Goal: Book appointment/travel/reservation

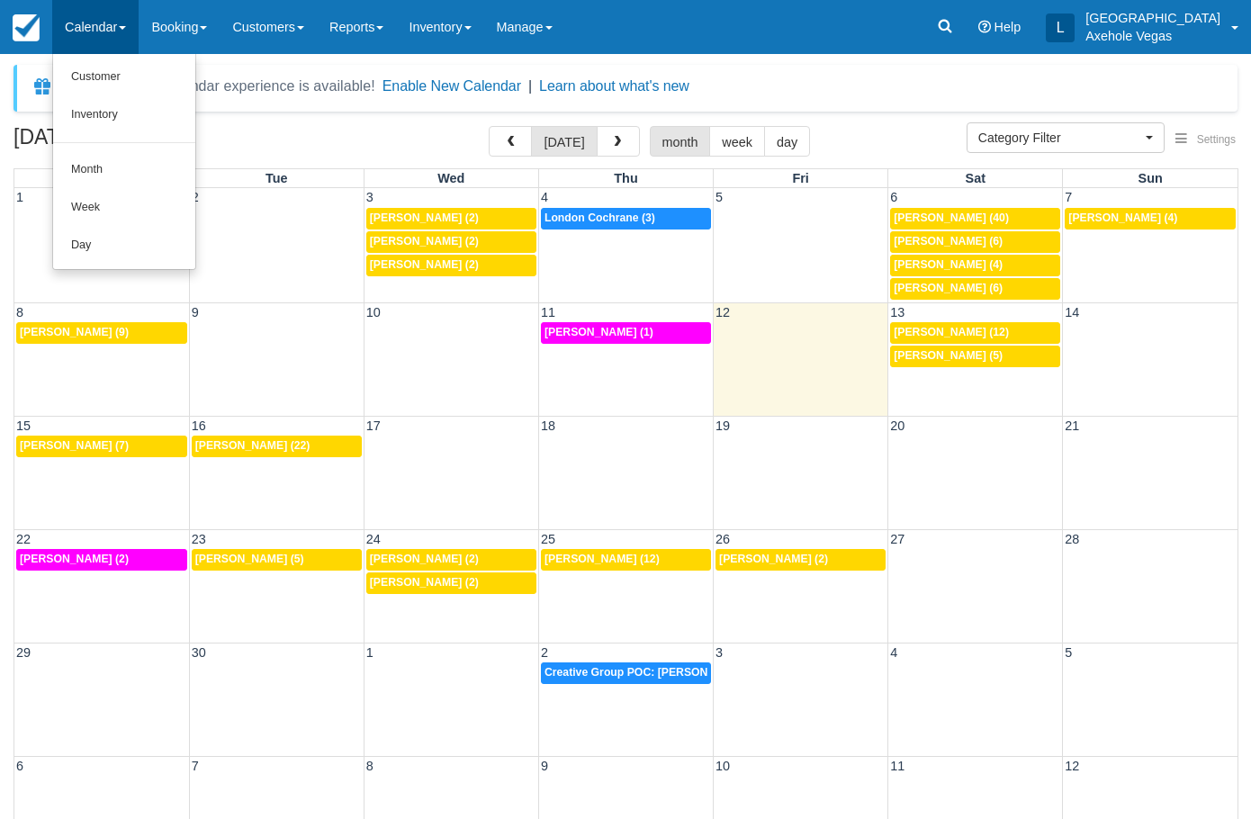
select select
click at [67, 168] on link "Month" at bounding box center [124, 170] width 142 height 38
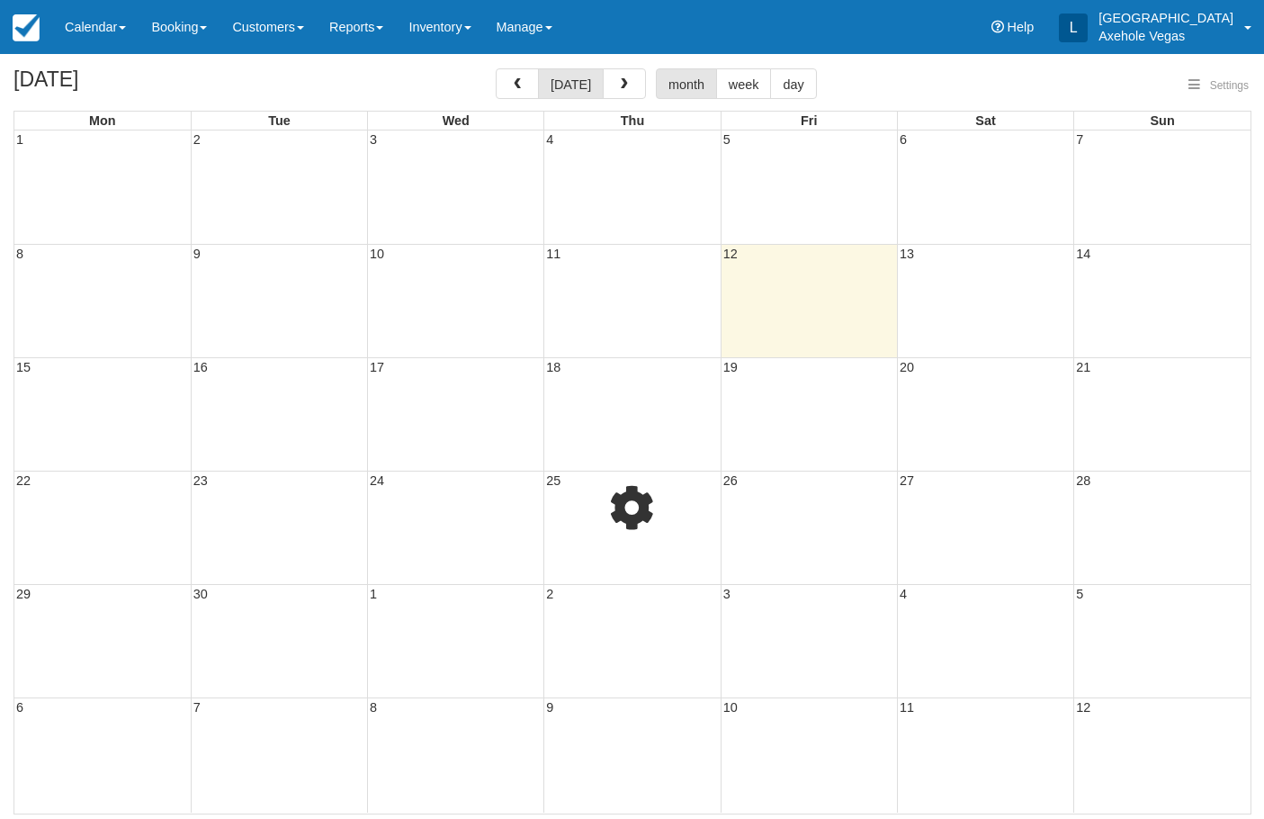
select select
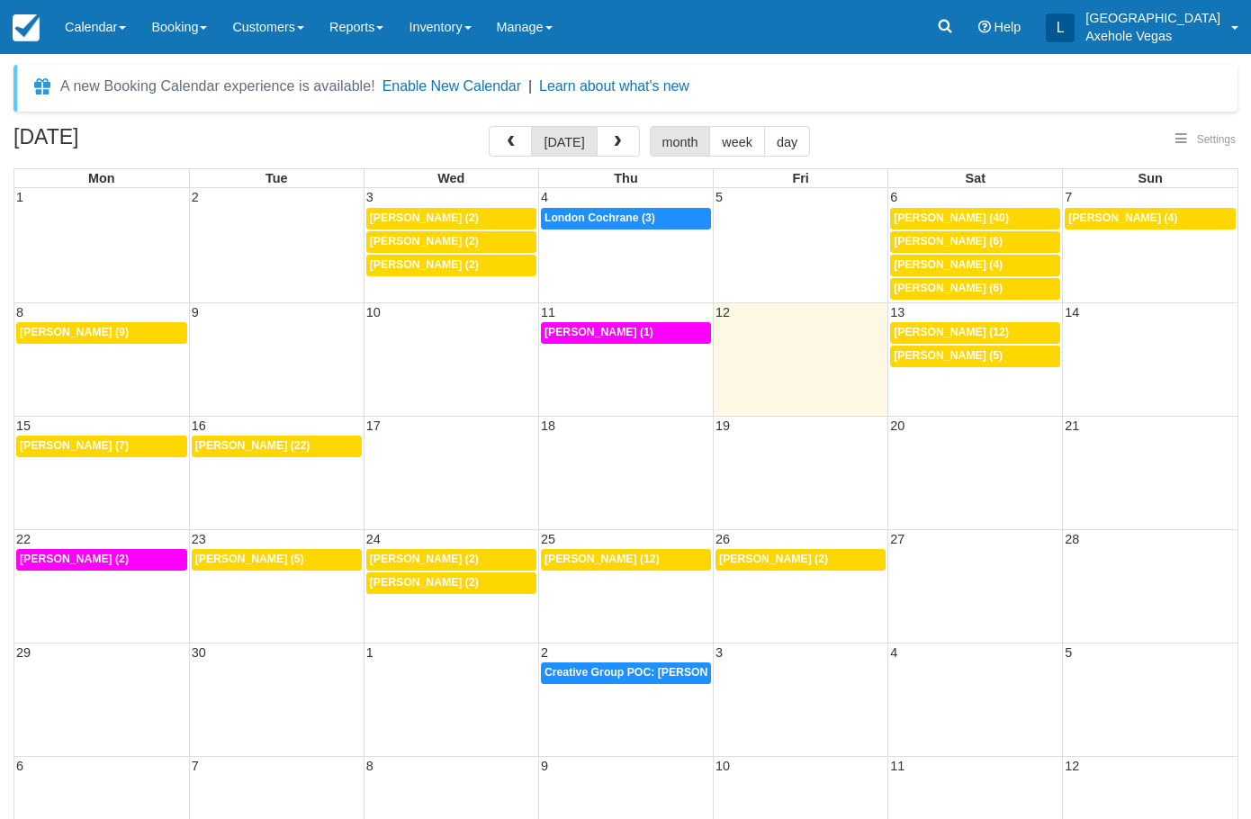
select select
click at [187, 17] on link "Booking" at bounding box center [179, 27] width 81 height 54
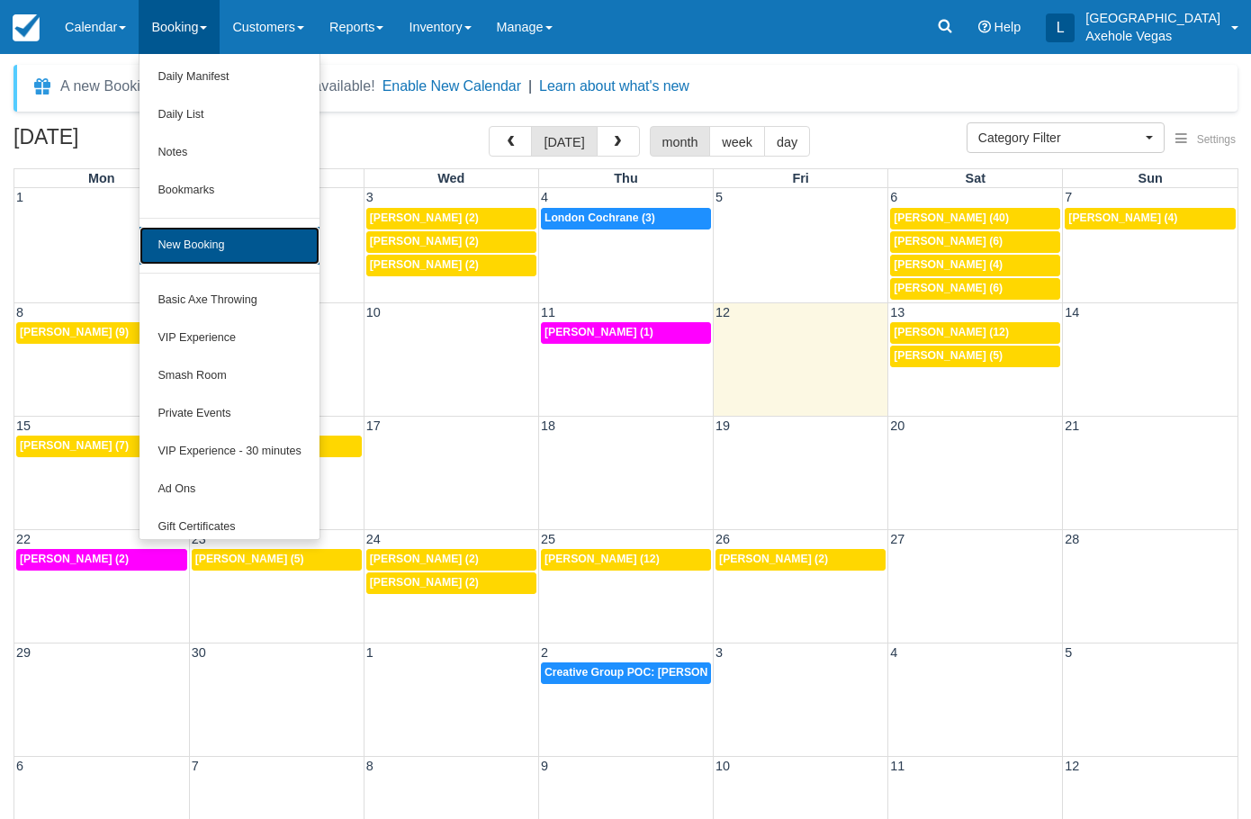
click at [259, 249] on link "New Booking" at bounding box center [228, 246] width 179 height 38
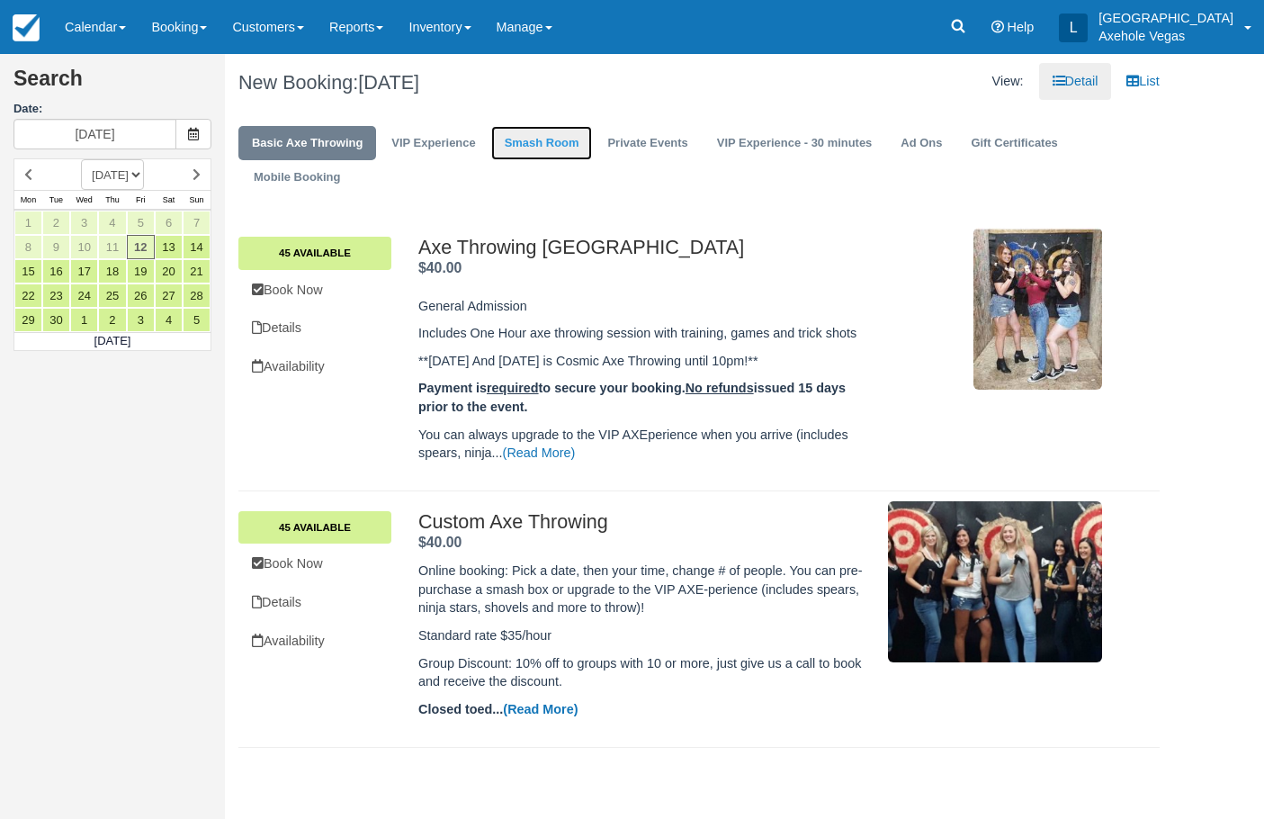
click at [515, 131] on link "Smash Room" at bounding box center [542, 143] width 102 height 35
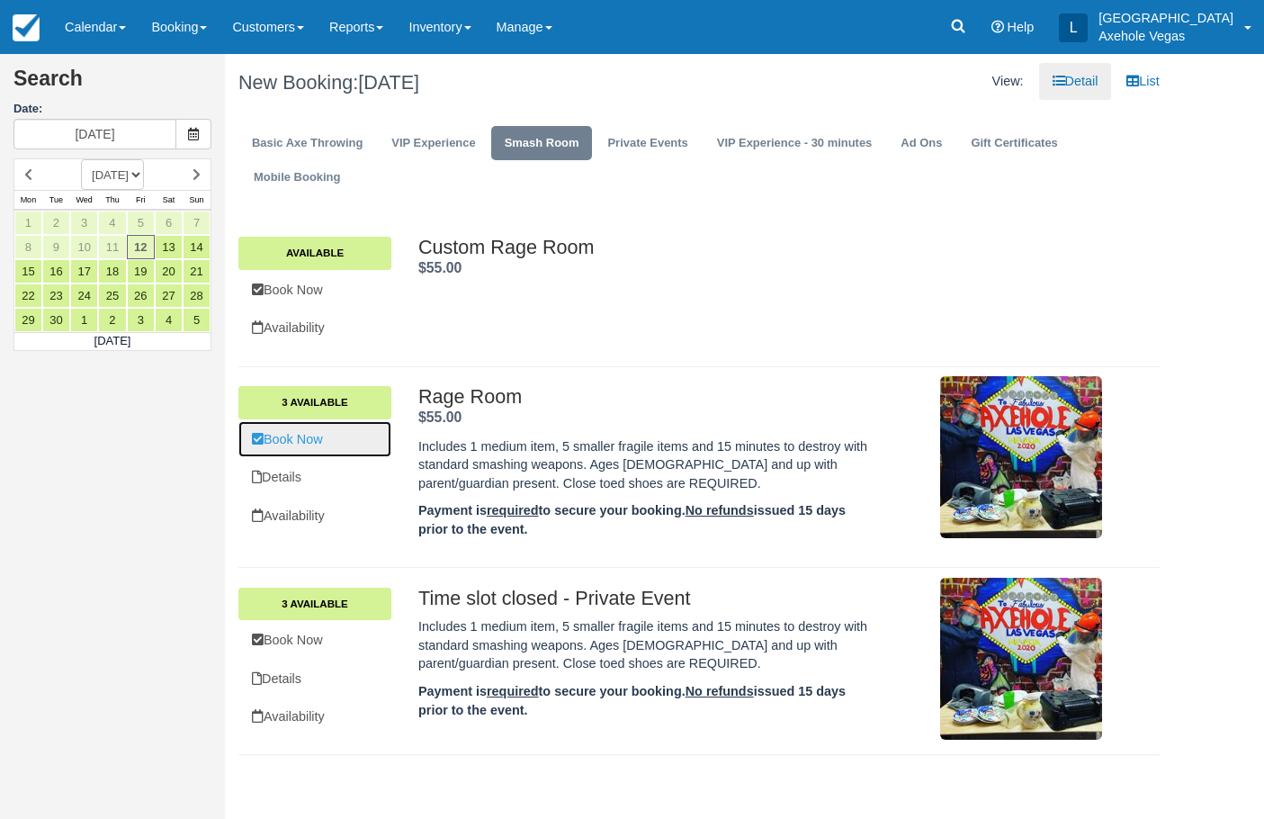
click at [354, 435] on link "Book Now" at bounding box center [314, 439] width 153 height 37
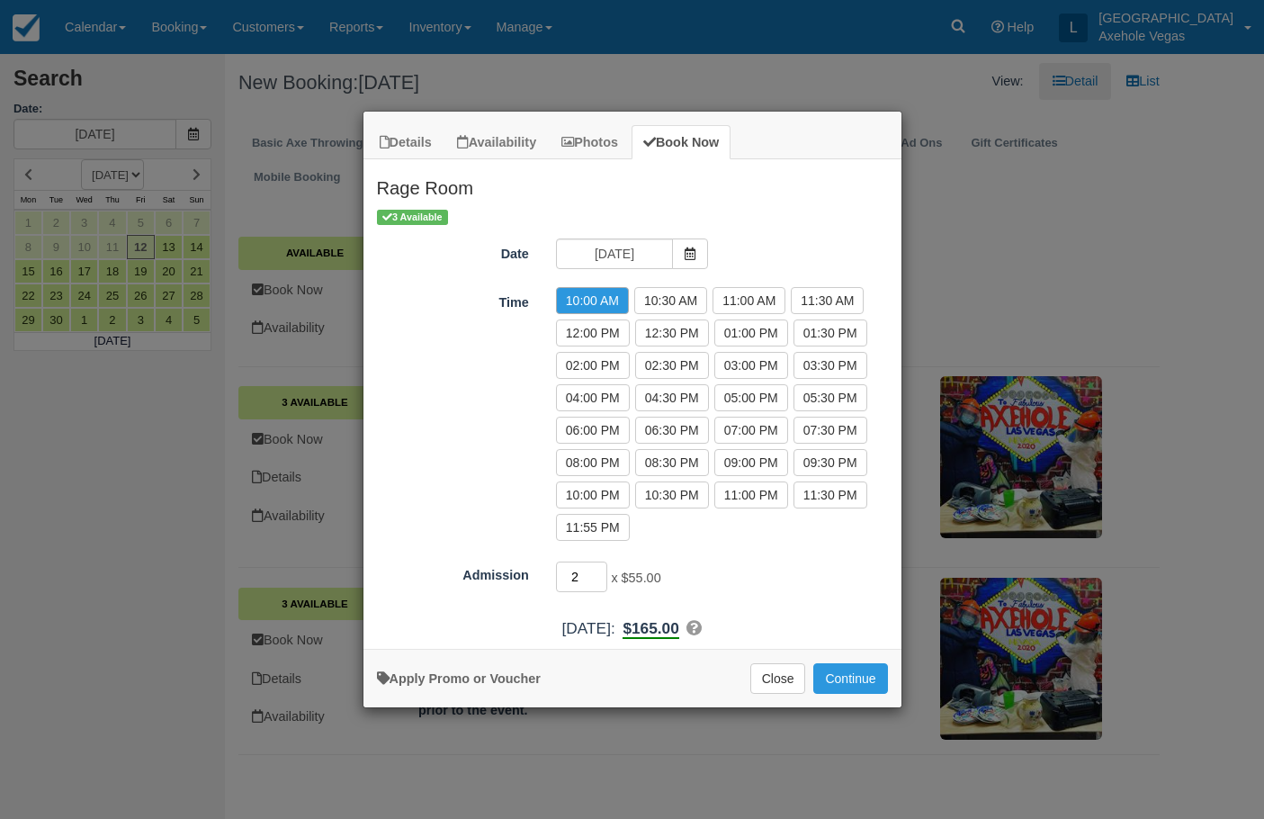
type input "2"
click at [599, 580] on input "2" at bounding box center [582, 576] width 52 height 31
click at [612, 465] on label "08:00 PM" at bounding box center [593, 462] width 74 height 27
radio input "true"
click at [880, 675] on button "Continue" at bounding box center [850, 678] width 74 height 31
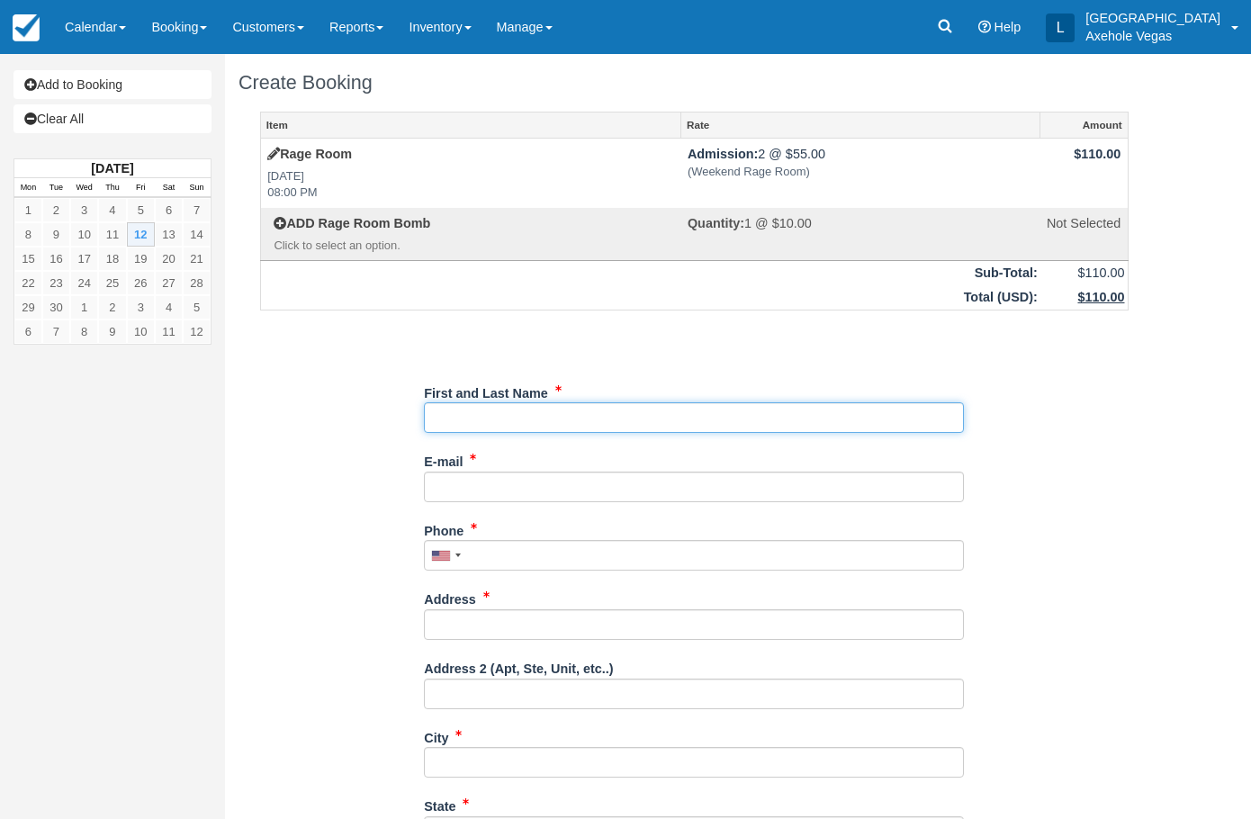
click at [480, 415] on input "First and Last Name" at bounding box center [694, 417] width 540 height 31
type input "Edward Rico"
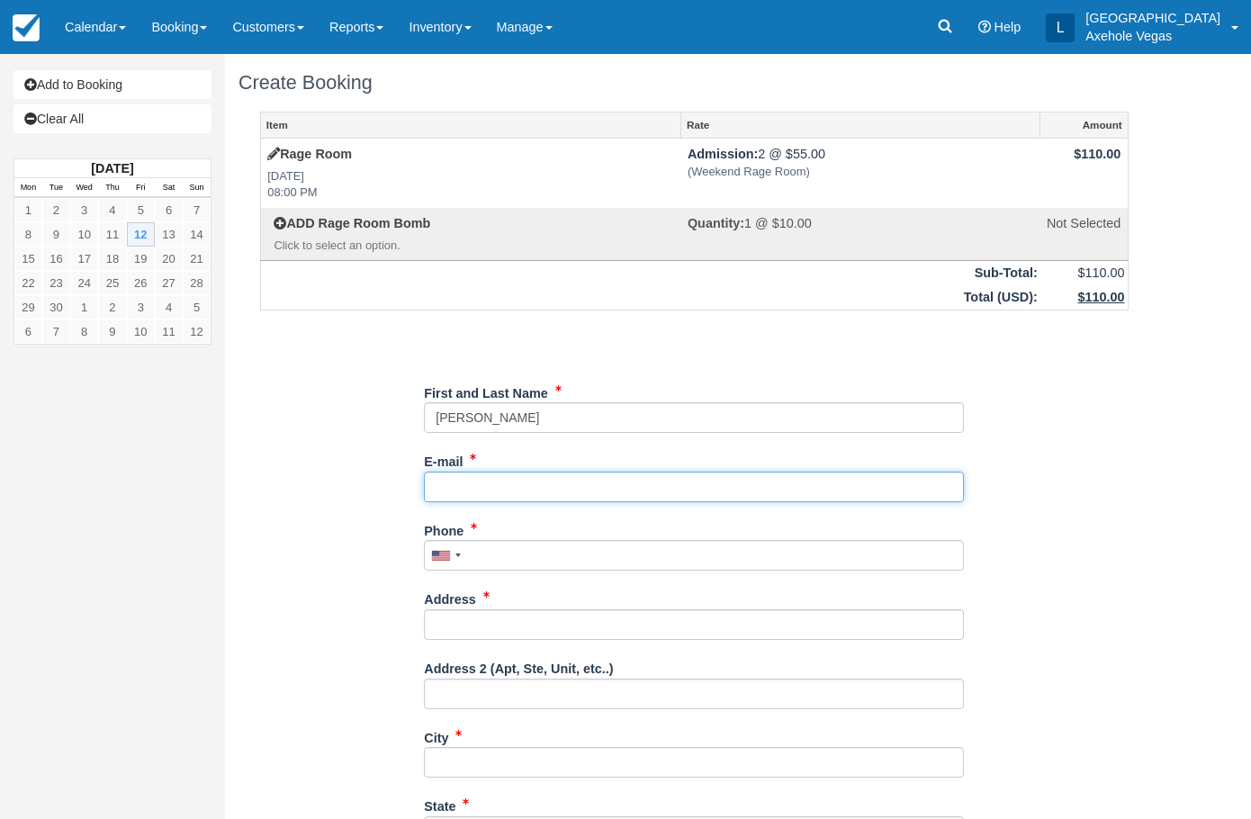
click at [508, 488] on input "E-mail" at bounding box center [694, 486] width 540 height 31
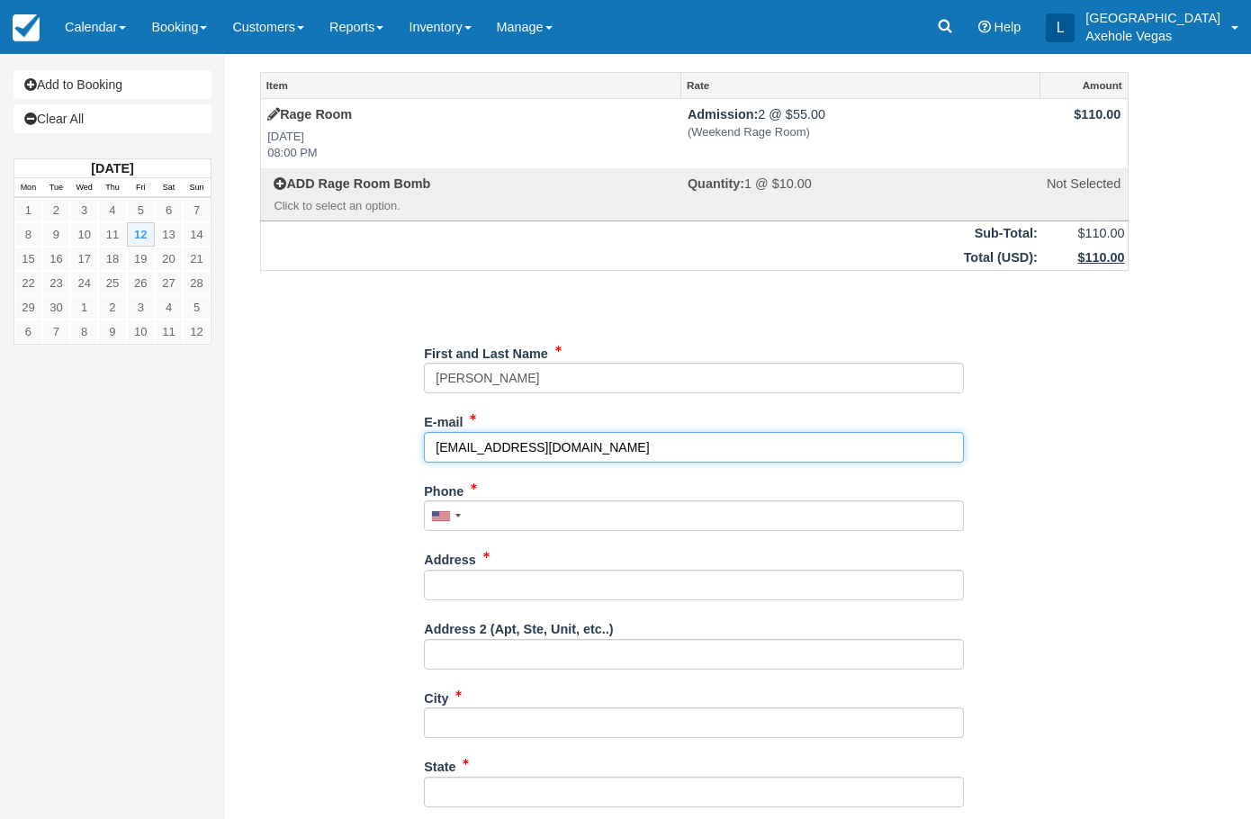
scroll to position [47, 0]
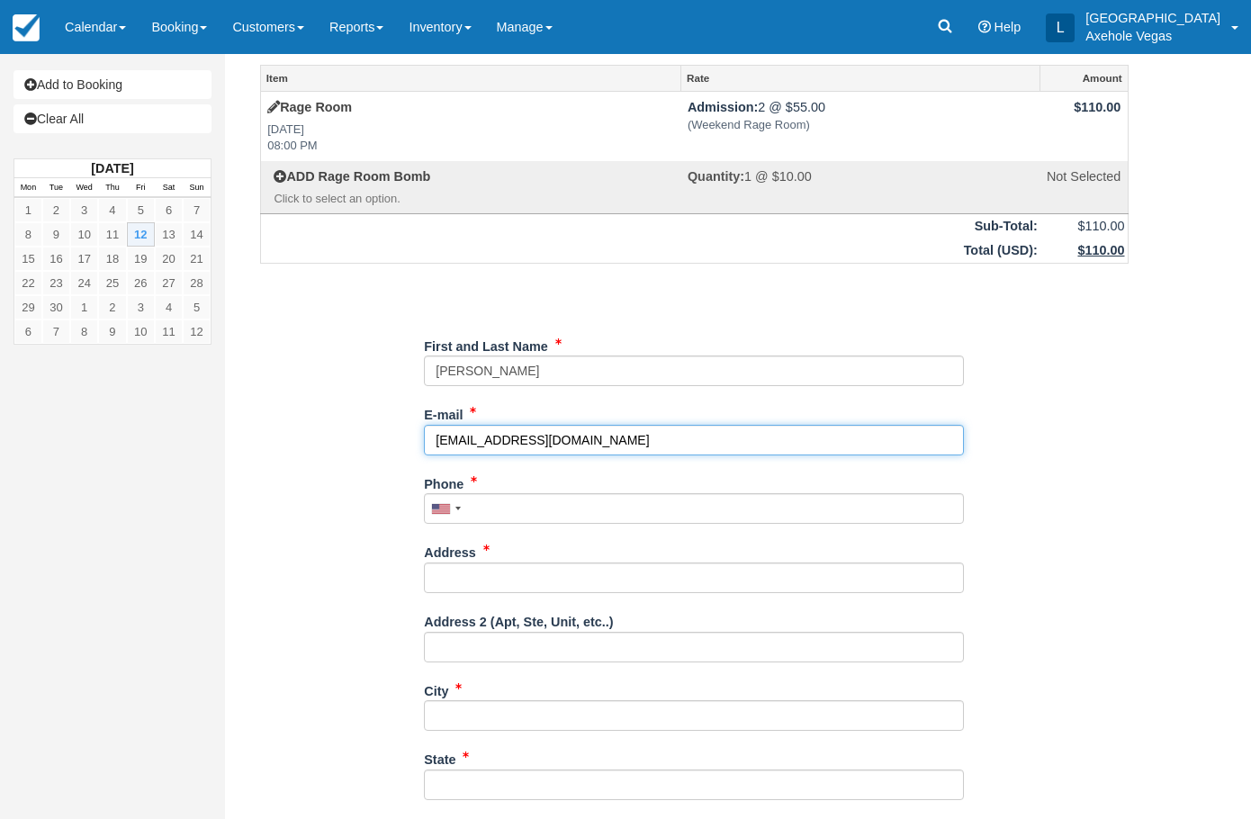
type input "reeco1991@gmail.com"
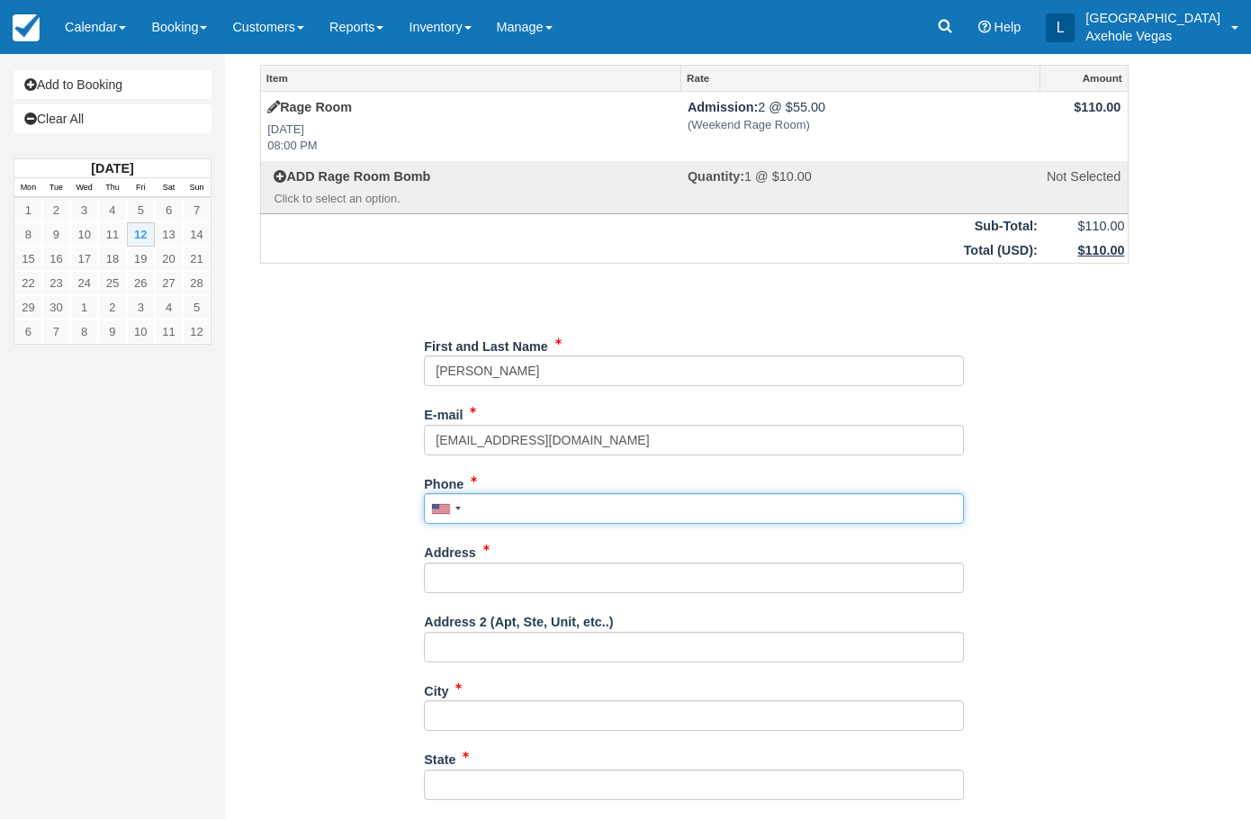
click at [501, 510] on input "Phone" at bounding box center [694, 508] width 540 height 31
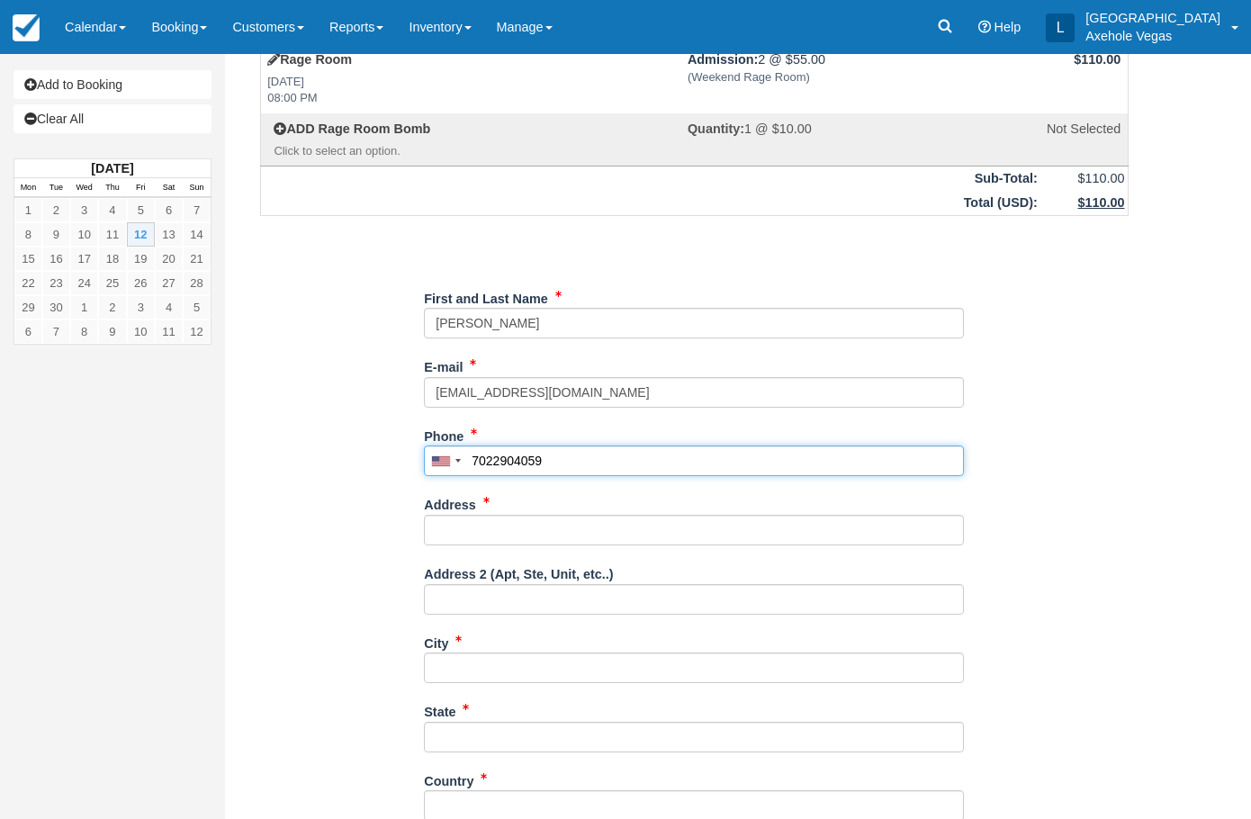
scroll to position [137, 0]
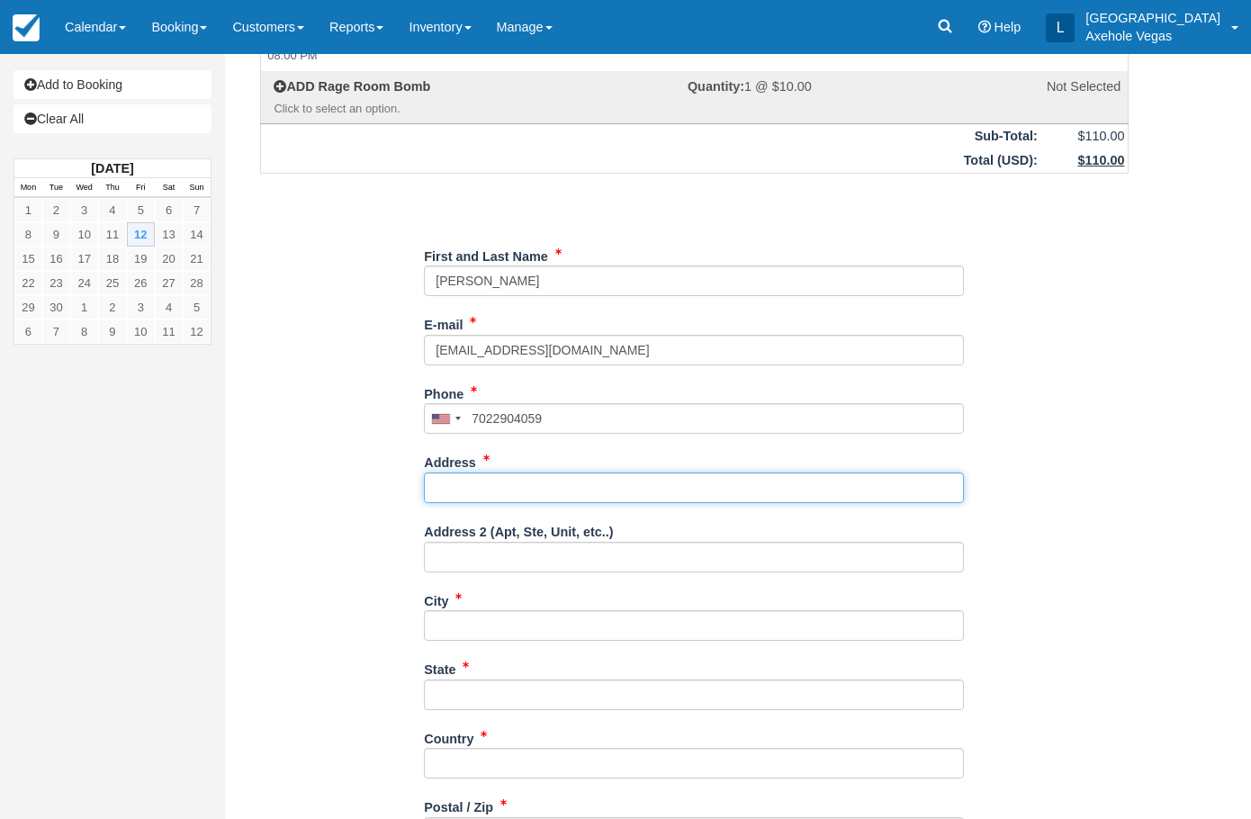
type input "(702) 290-4059"
click at [520, 480] on input "Address" at bounding box center [694, 487] width 540 height 31
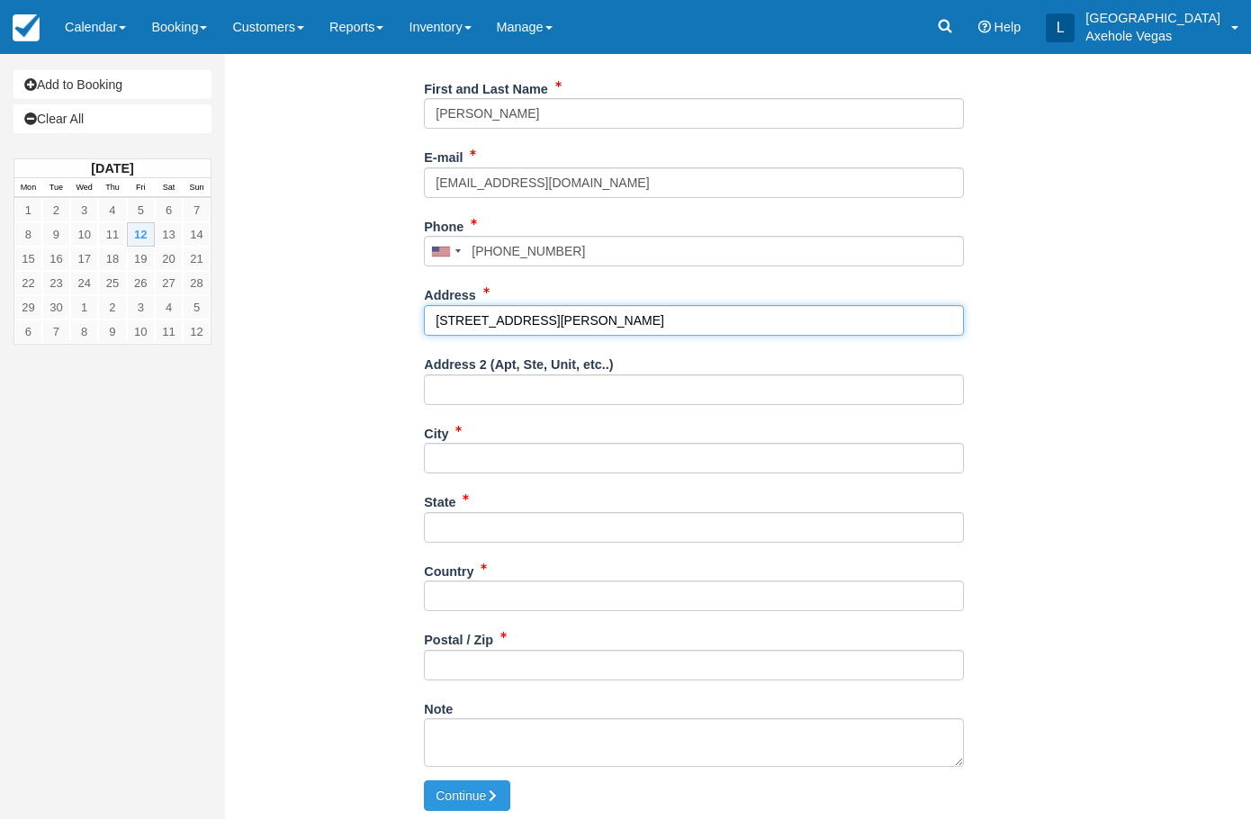
scroll to position [309, 0]
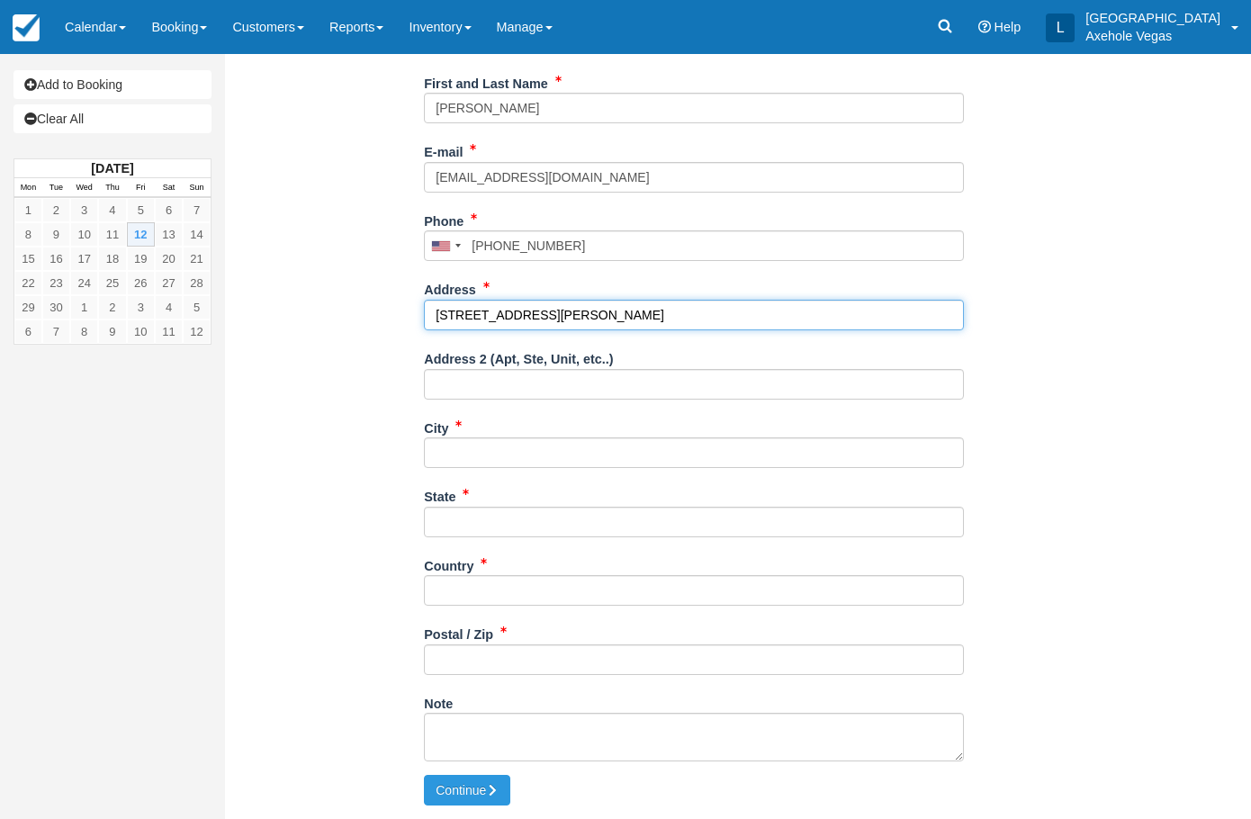
type input "5186 Jewel Cannon Drive"
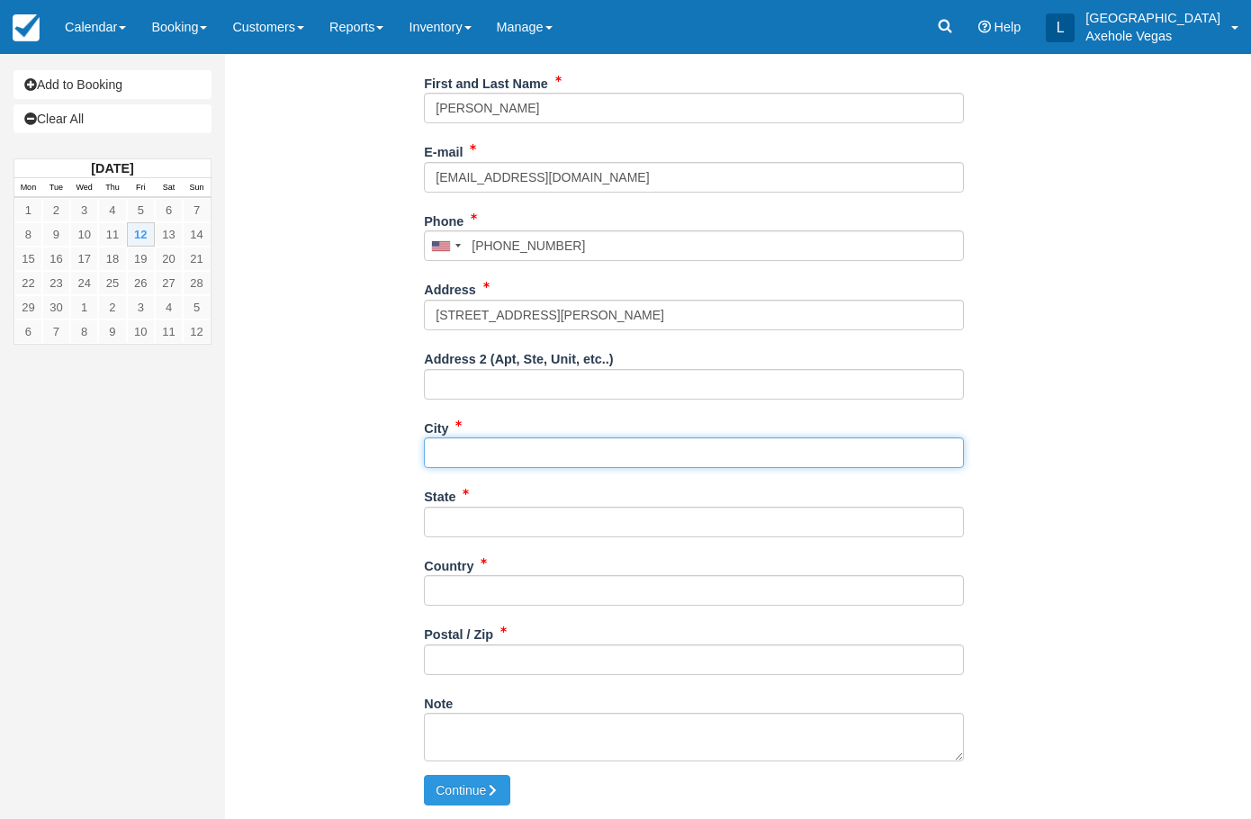
click at [449, 453] on input "City" at bounding box center [694, 452] width 540 height 31
type input "Las Vegas"
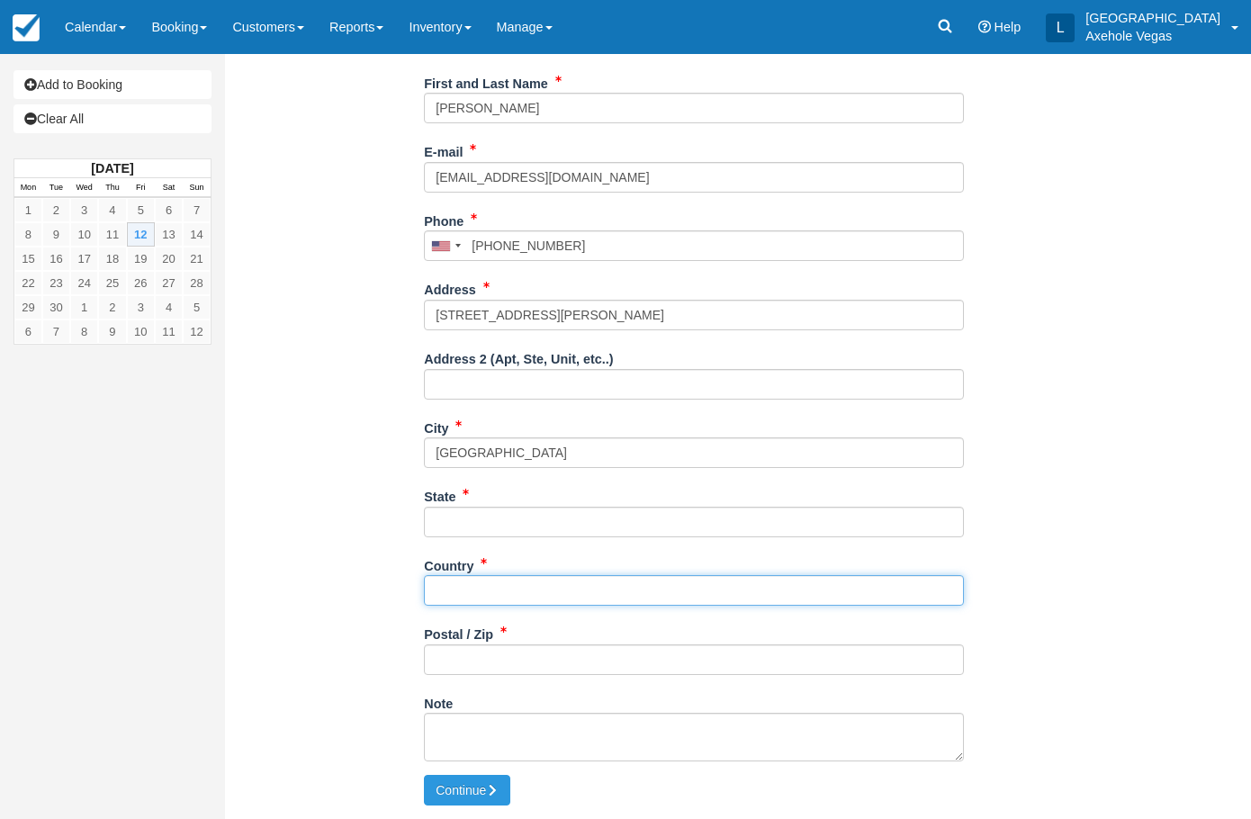
click at [546, 591] on input "Country" at bounding box center [694, 590] width 540 height 31
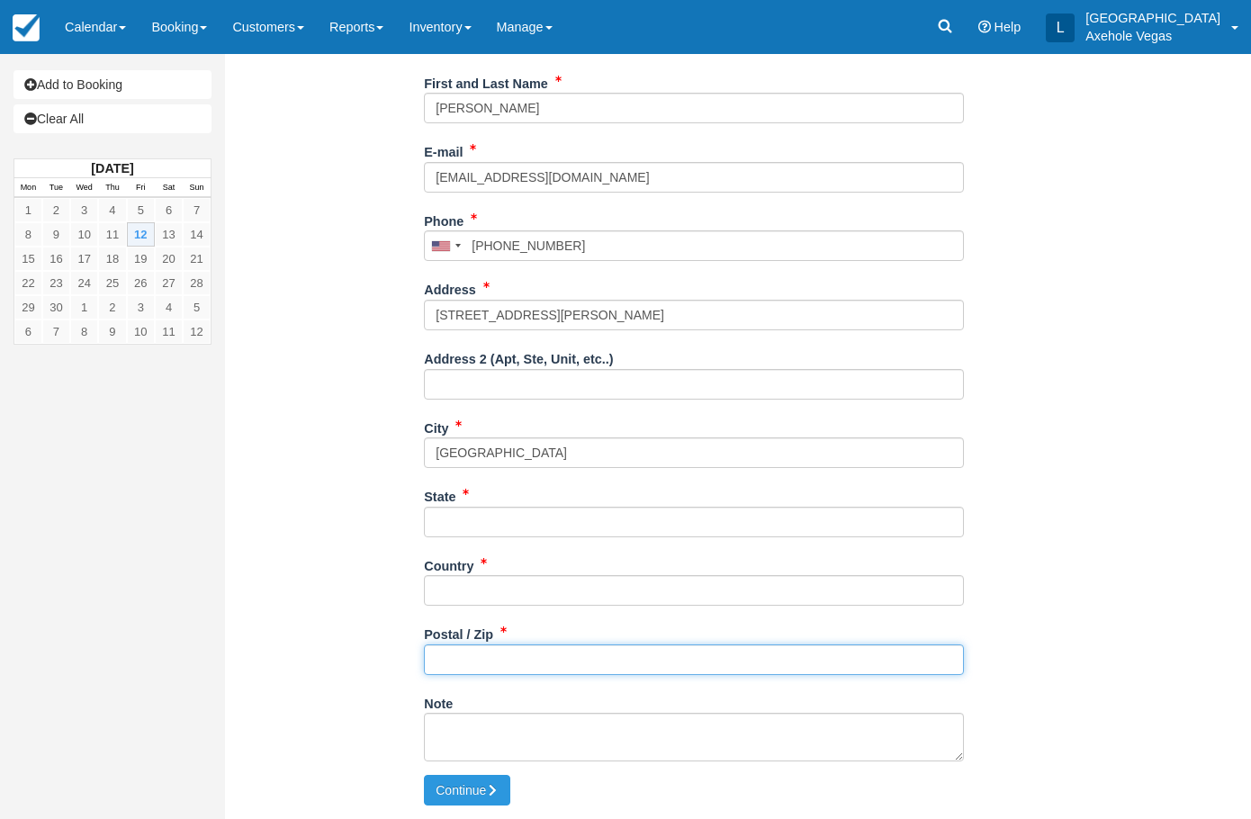
click at [561, 664] on input "Postal / Zip" at bounding box center [694, 659] width 540 height 31
type input "89122"
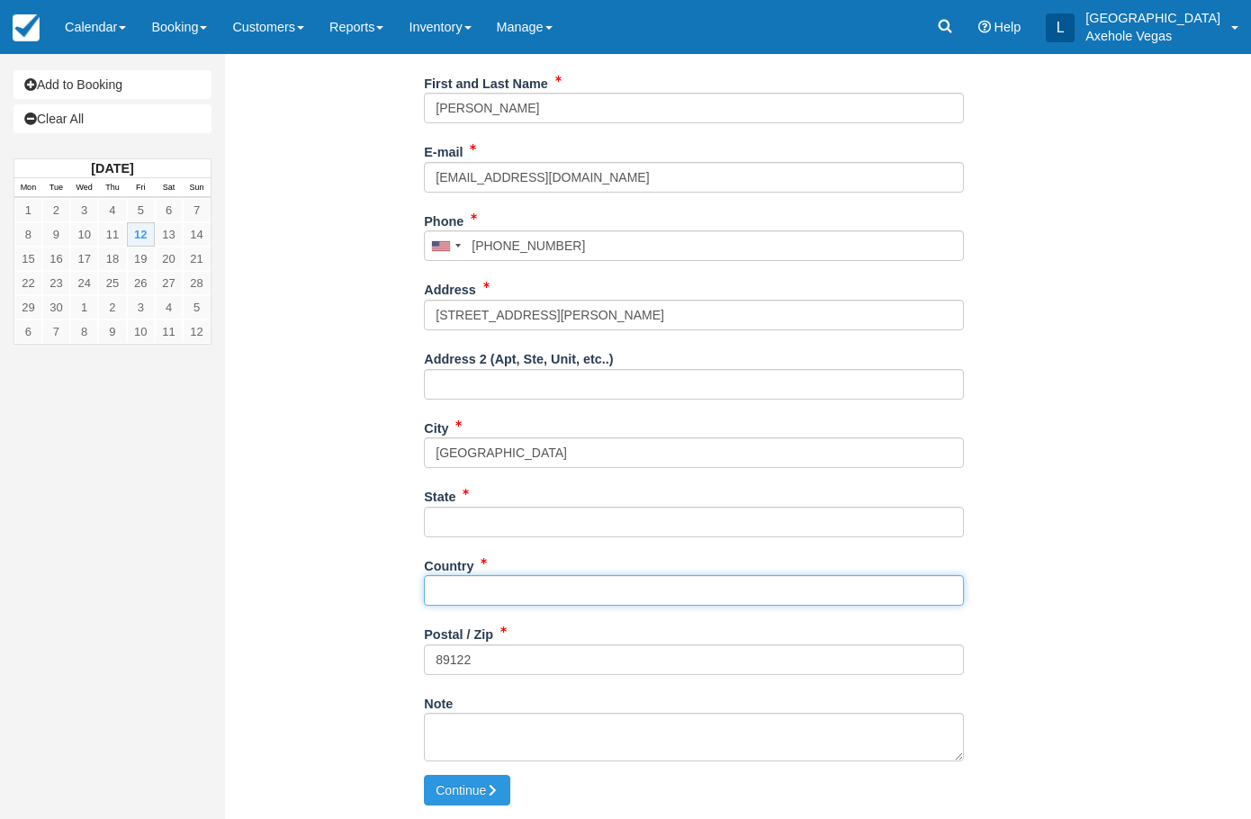
click at [619, 596] on input "Country" at bounding box center [694, 590] width 540 height 31
type input "[GEOGRAPHIC_DATA]"
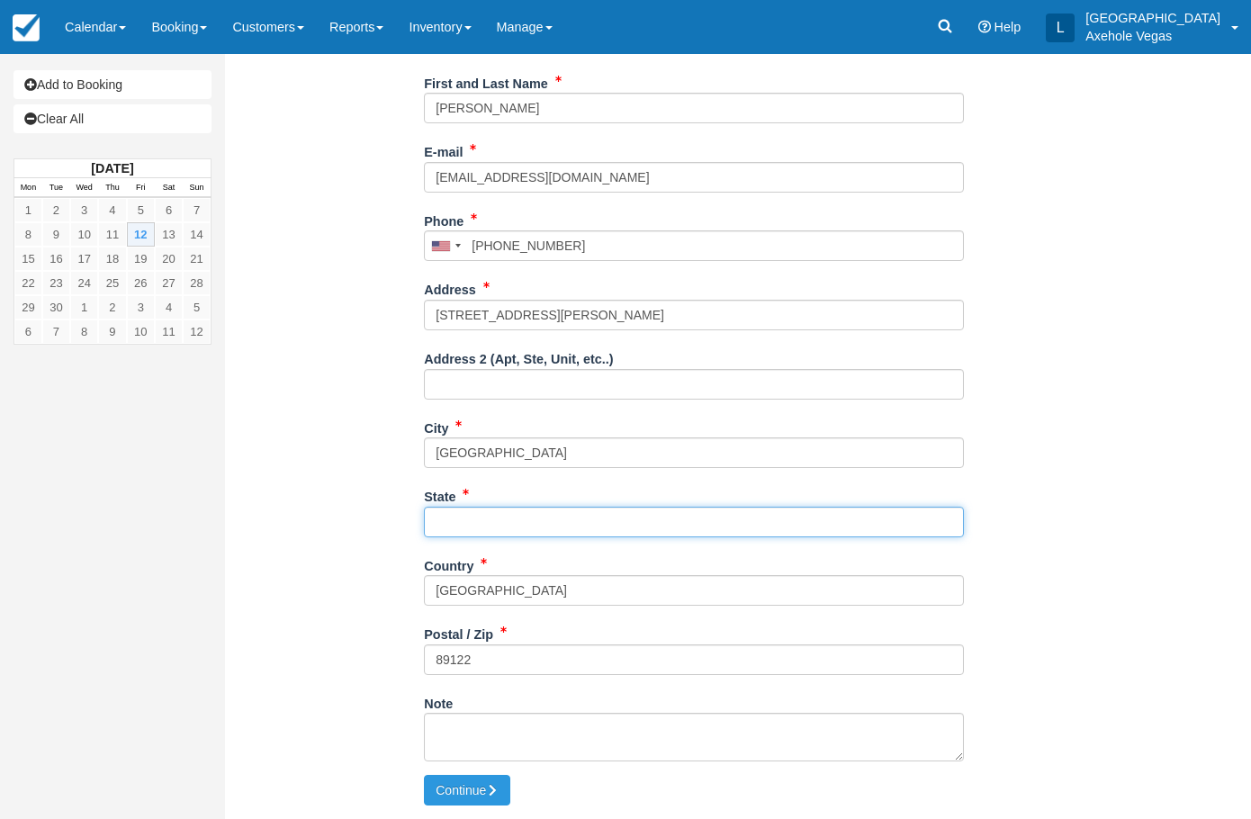
click at [478, 518] on input "State" at bounding box center [694, 522] width 540 height 31
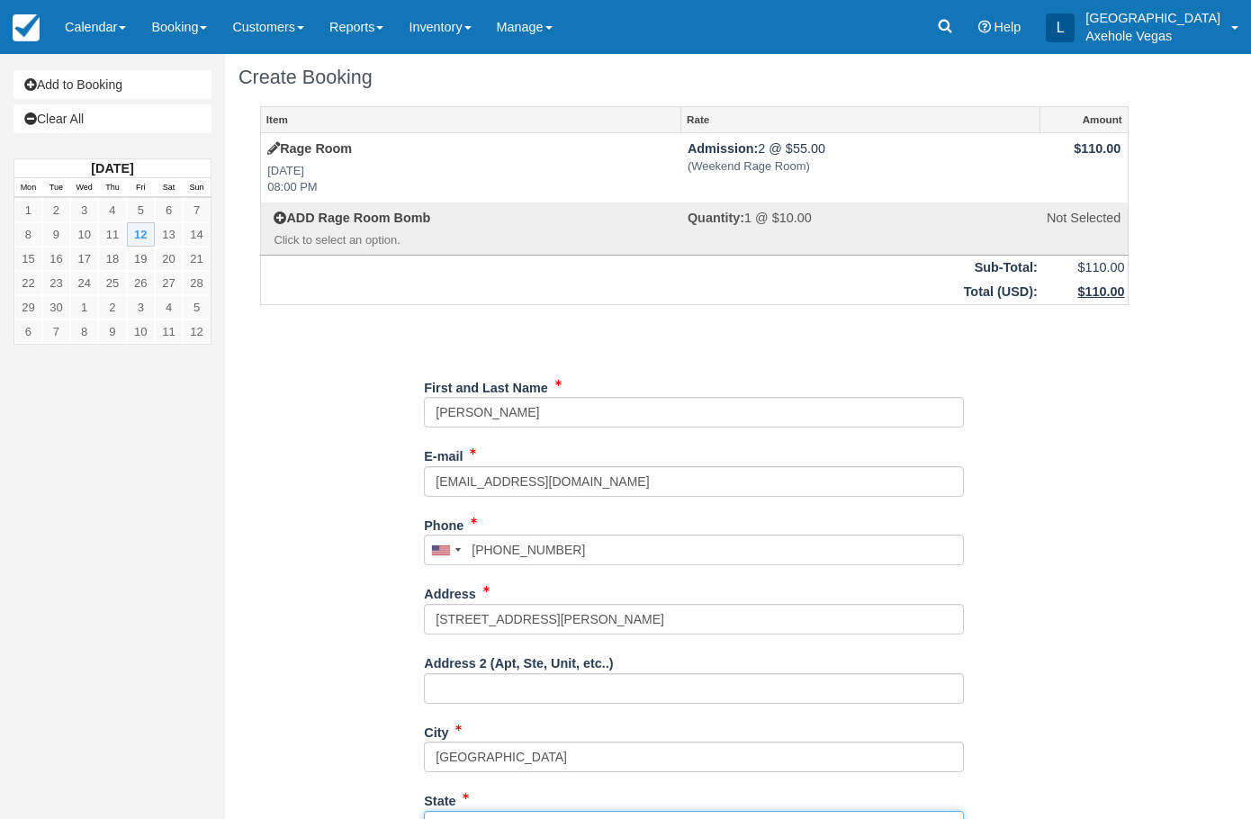
scroll to position [0, 0]
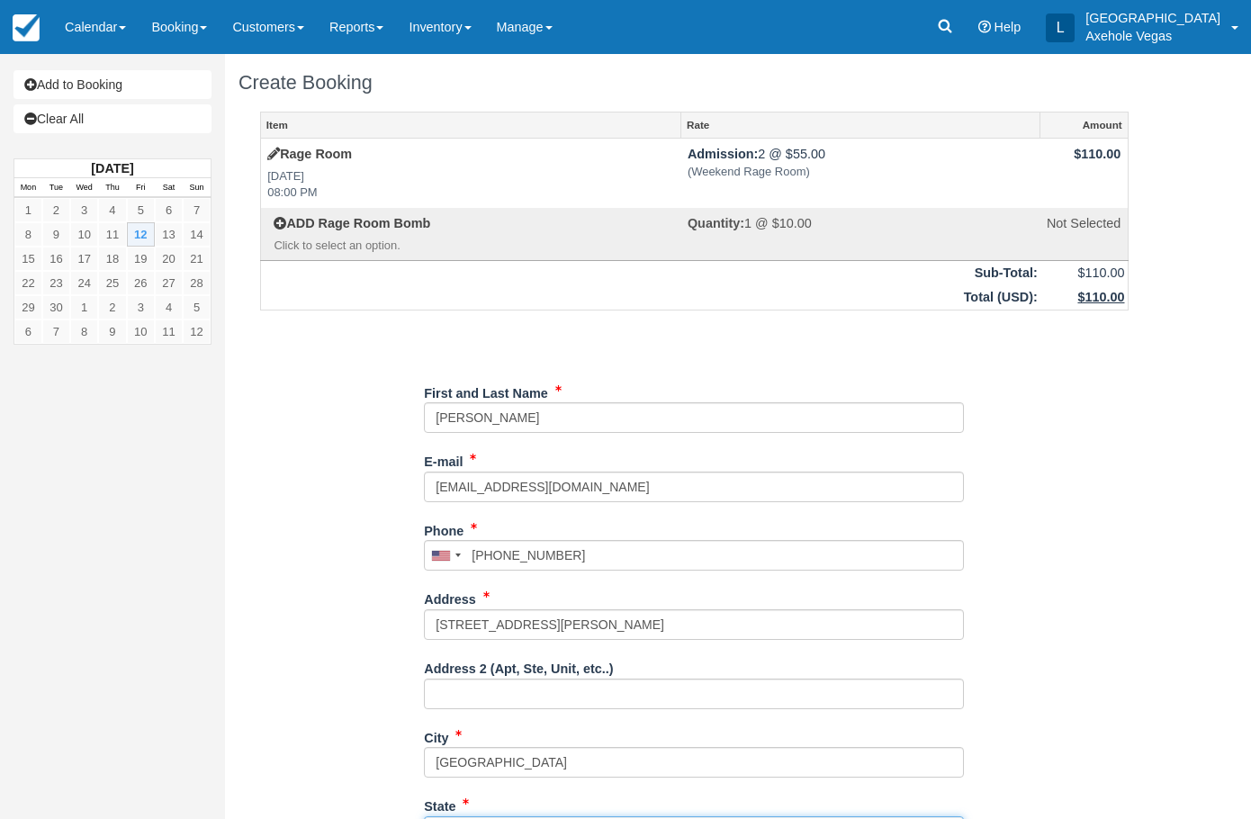
type input "NV"
click at [1075, 375] on div "Item Rate Amount Rage Room Fri Sep 12, 2025 08:00 PM Admission: 2 @ $55.00 (Wee…" at bounding box center [693, 598] width 911 height 973
click at [1094, 298] on u "$110.00" at bounding box center [1100, 297] width 47 height 14
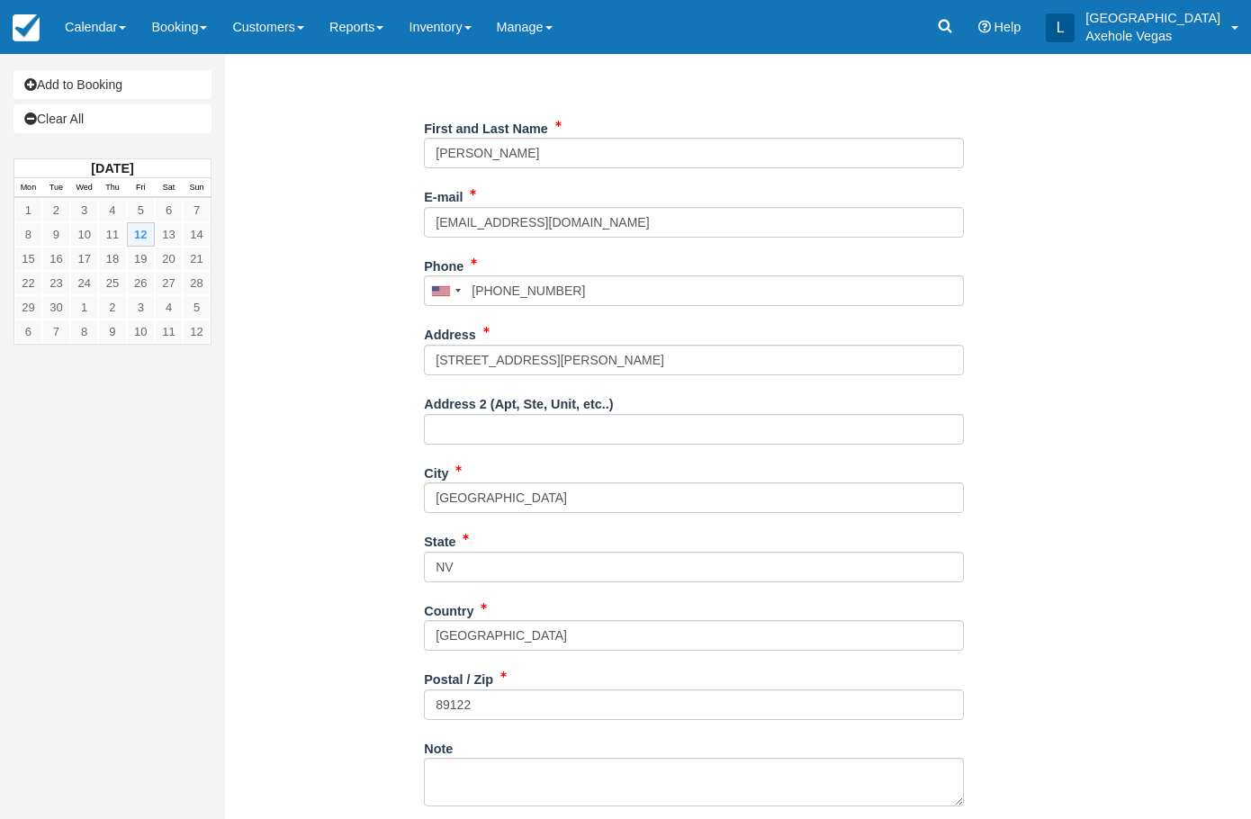
scroll to position [309, 0]
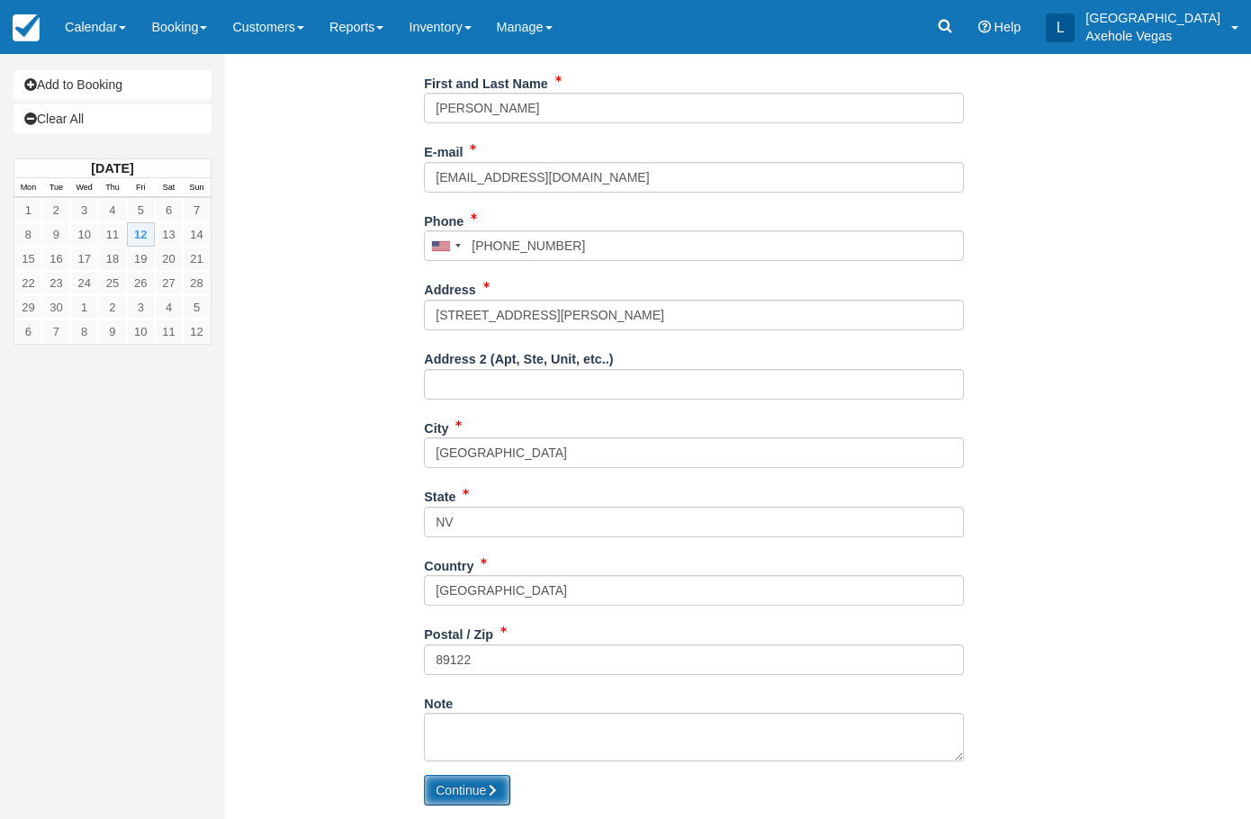
click at [490, 789] on icon "submit" at bounding box center [492, 790] width 13 height 13
type input "+17022904059"
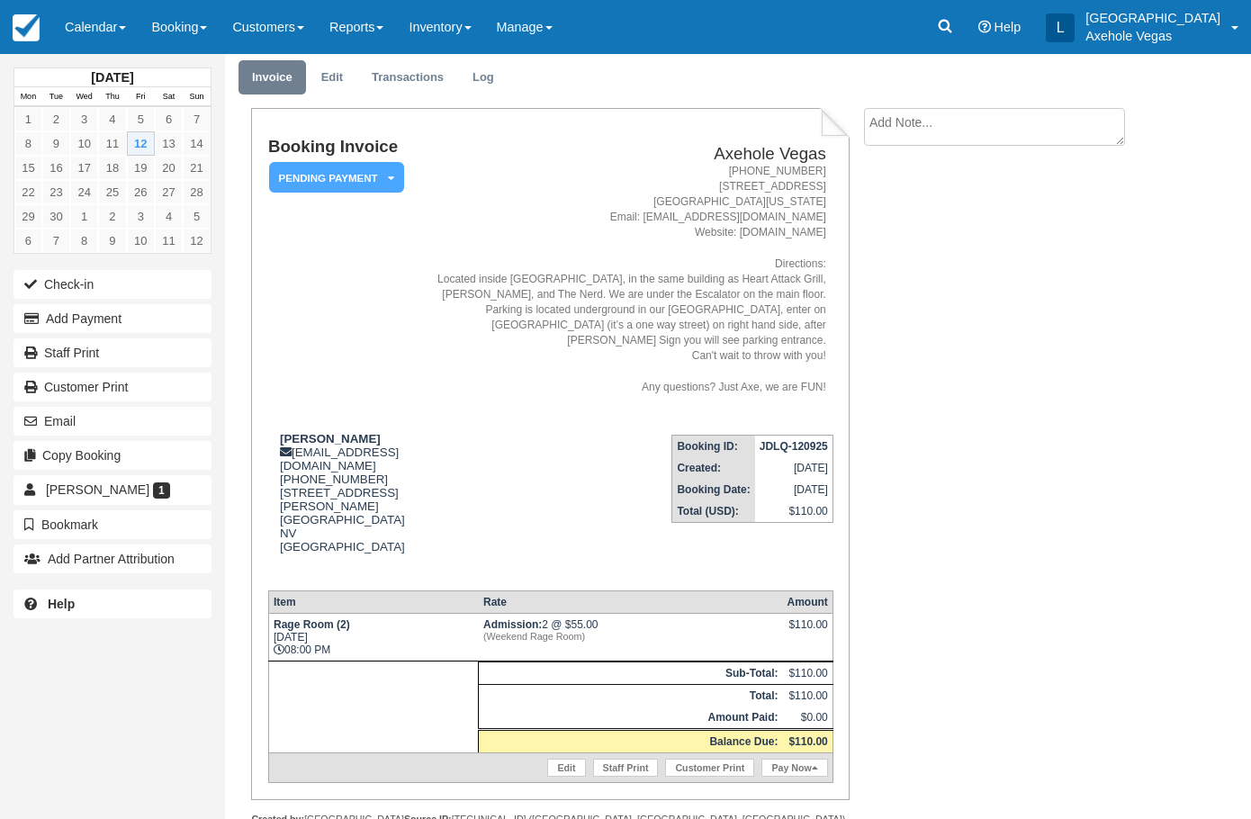
scroll to position [88, 0]
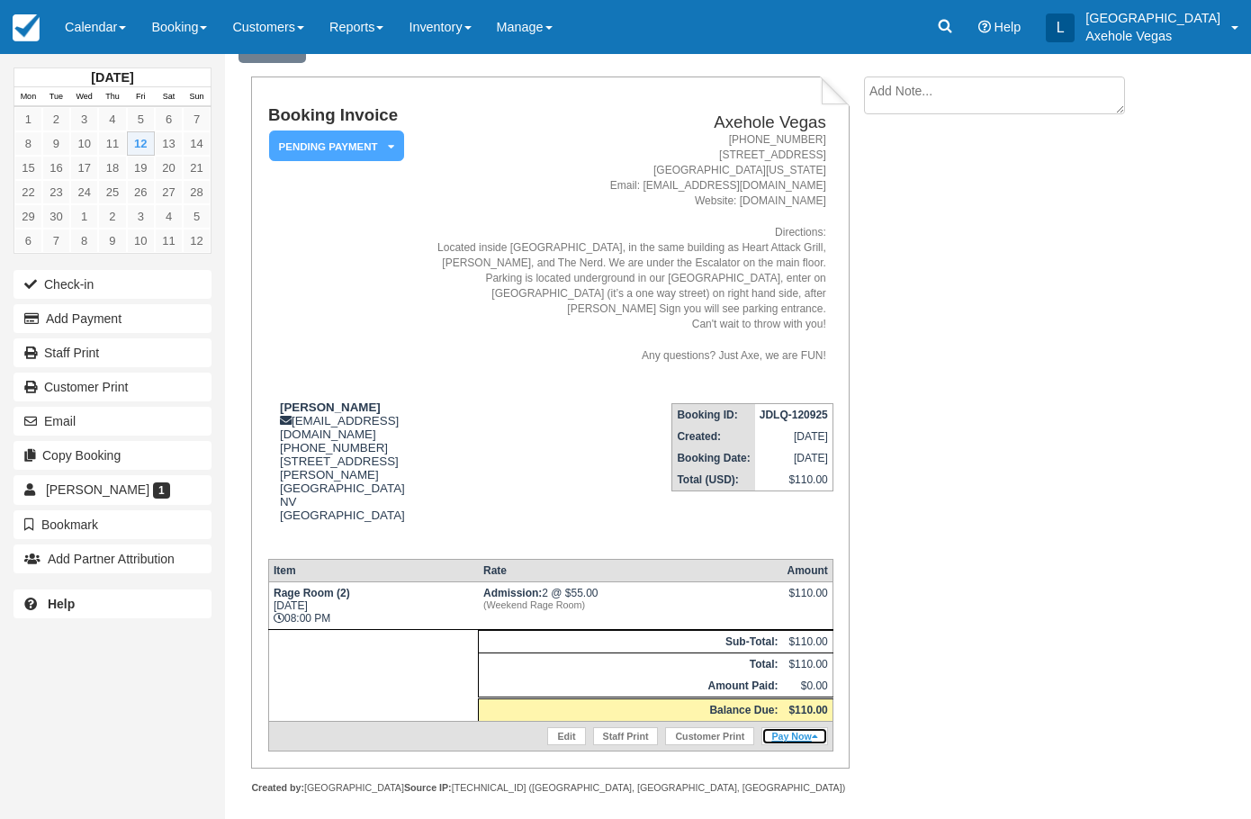
click at [781, 727] on link "Pay Now" at bounding box center [794, 736] width 66 height 18
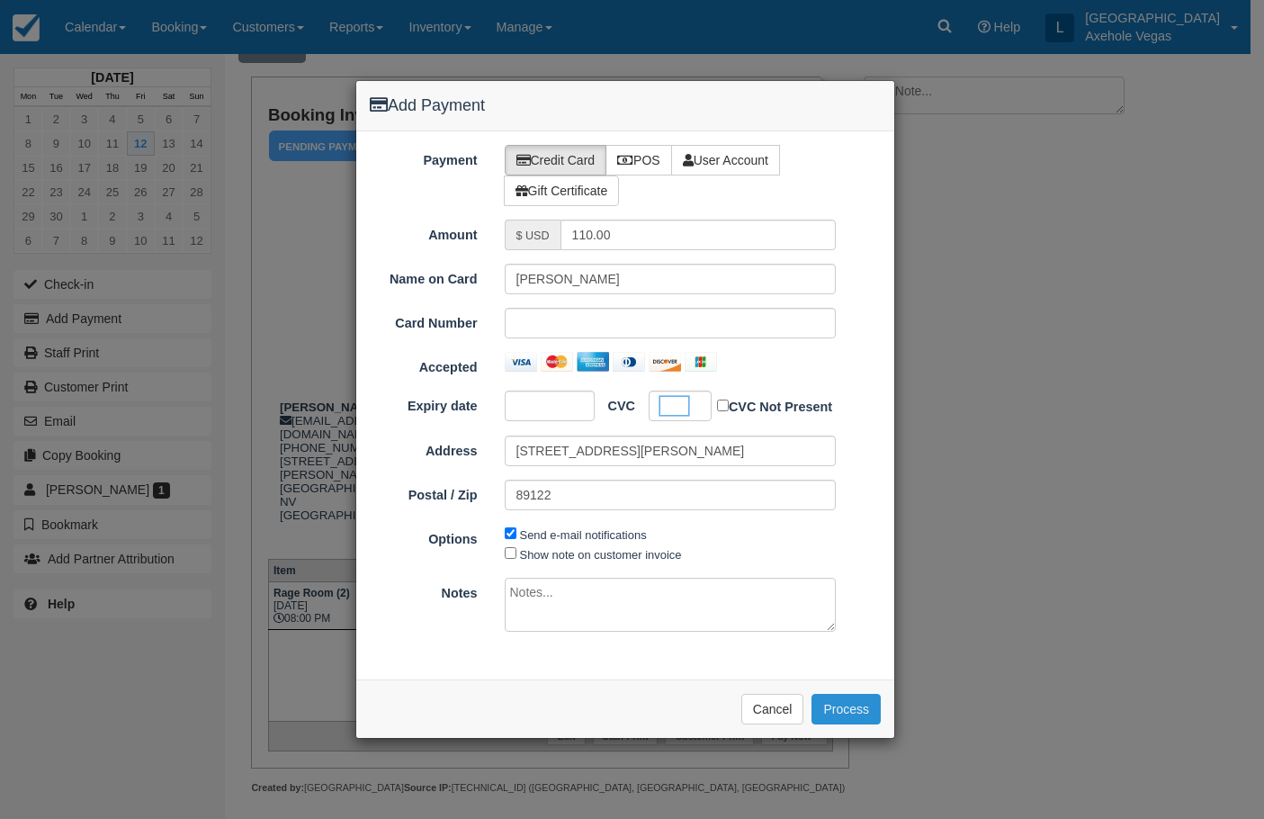
click at [841, 702] on button "Process" at bounding box center [845, 709] width 69 height 31
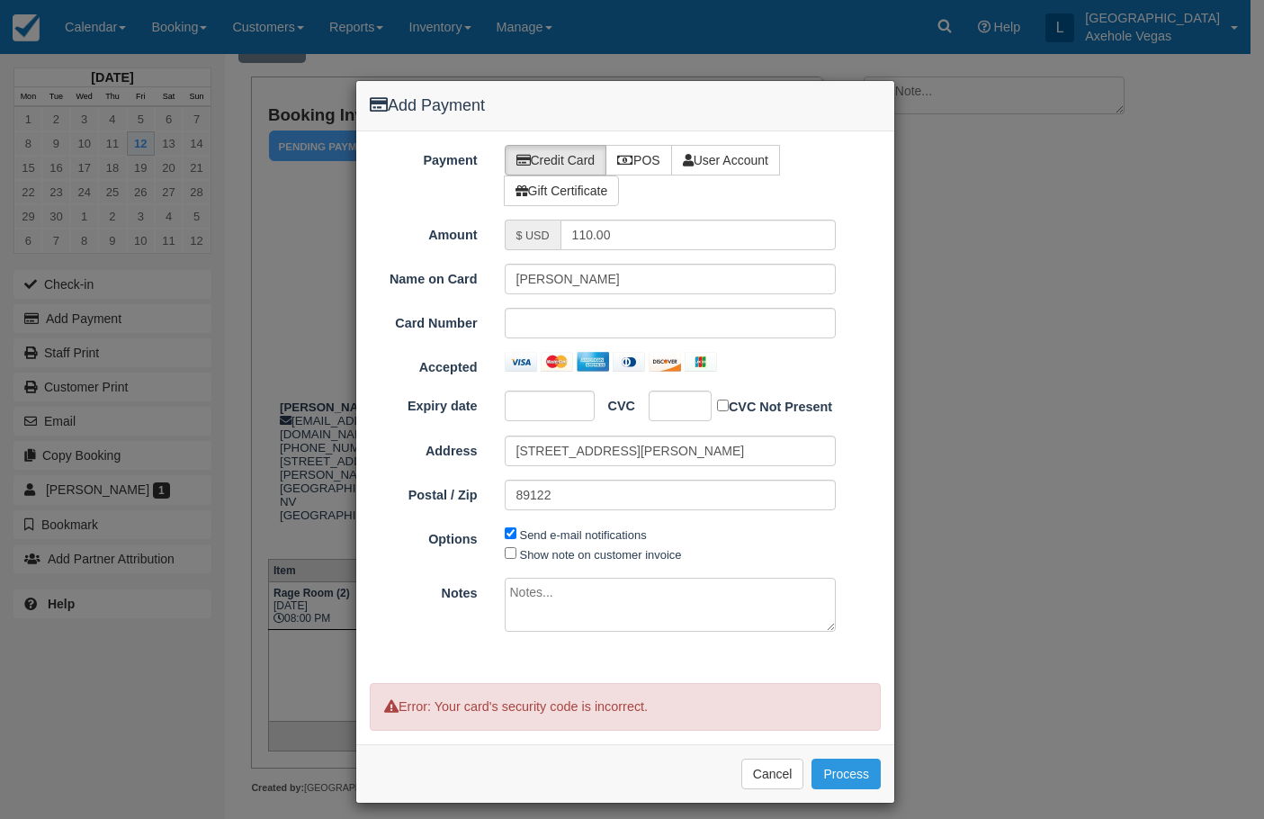
click at [677, 405] on iframe at bounding box center [674, 406] width 28 height 18
click at [756, 771] on button "Cancel" at bounding box center [772, 773] width 63 height 31
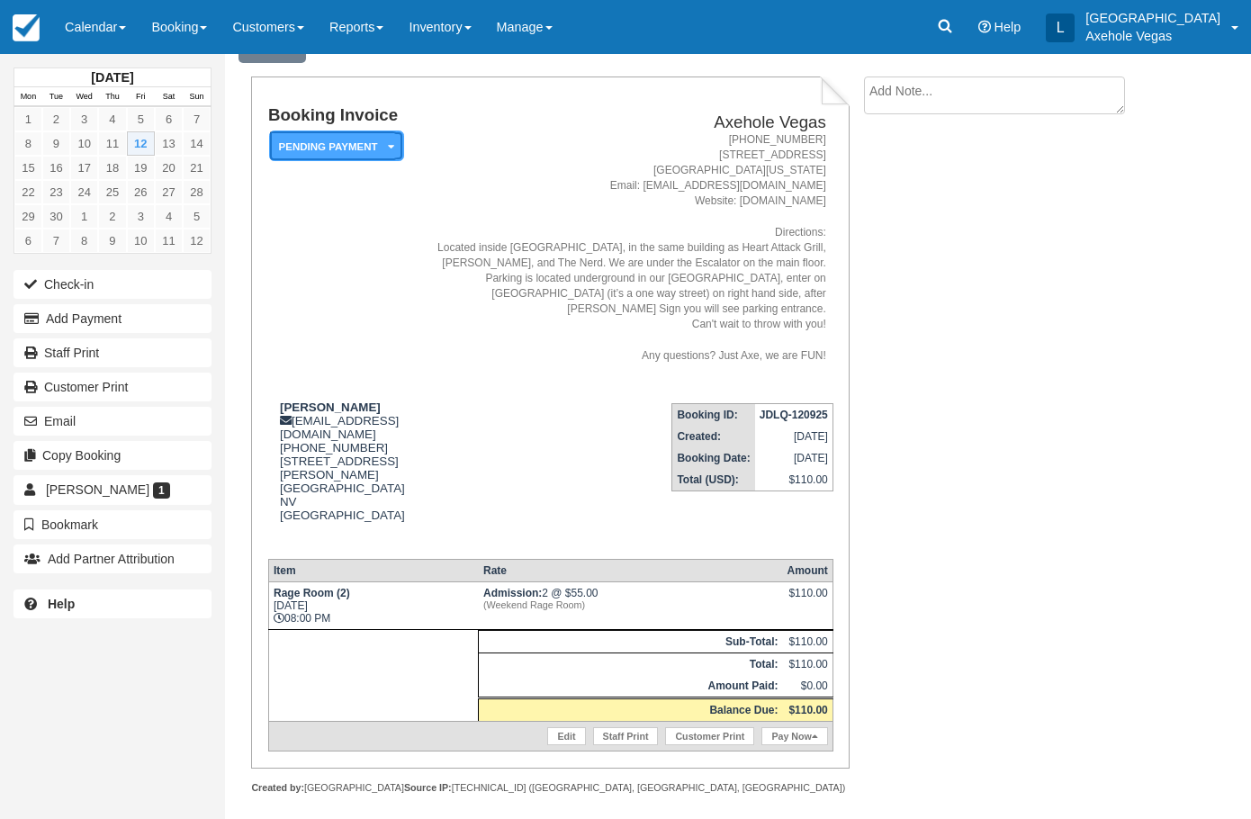
click at [318, 145] on em "Pending Payment" at bounding box center [336, 145] width 135 height 31
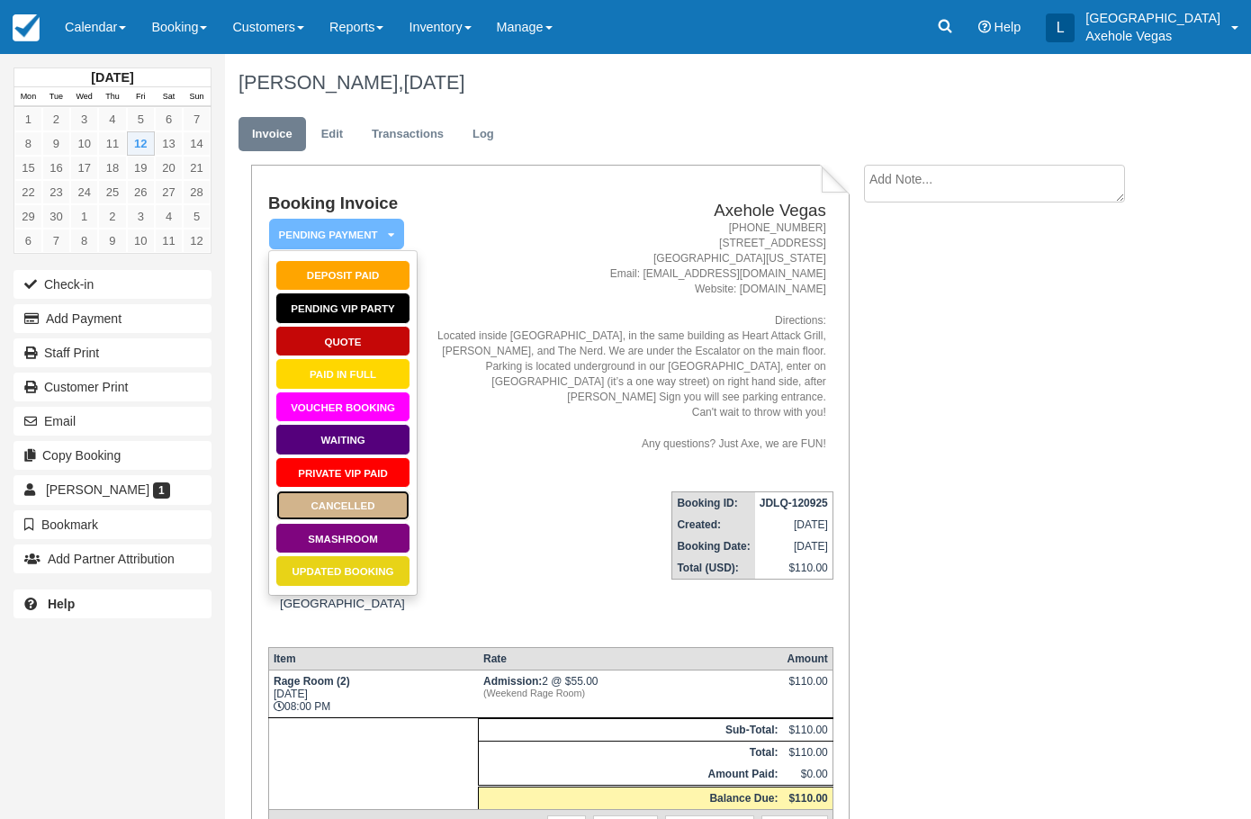
click at [372, 512] on link "Cancelled" at bounding box center [342, 504] width 135 height 31
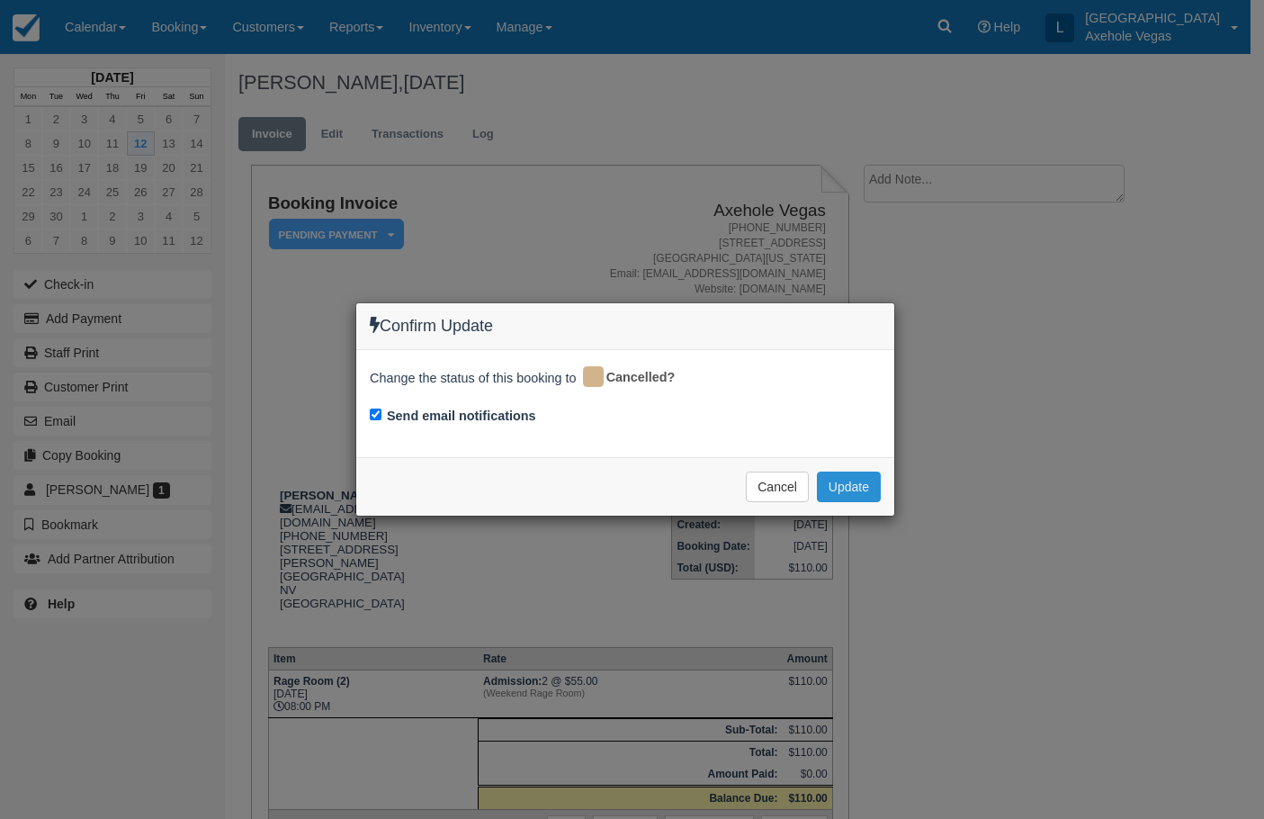
click at [849, 485] on button "Update" at bounding box center [849, 486] width 64 height 31
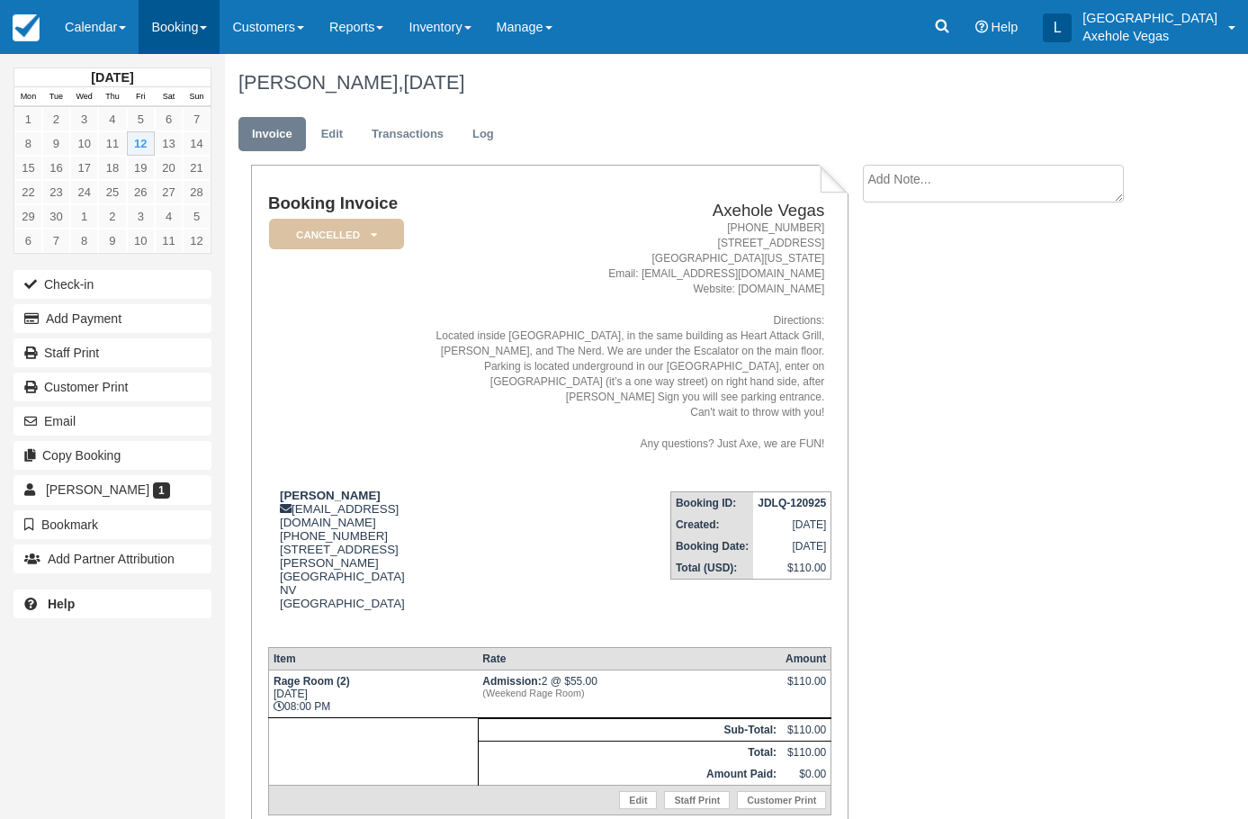
click at [180, 20] on link "Booking" at bounding box center [179, 27] width 81 height 54
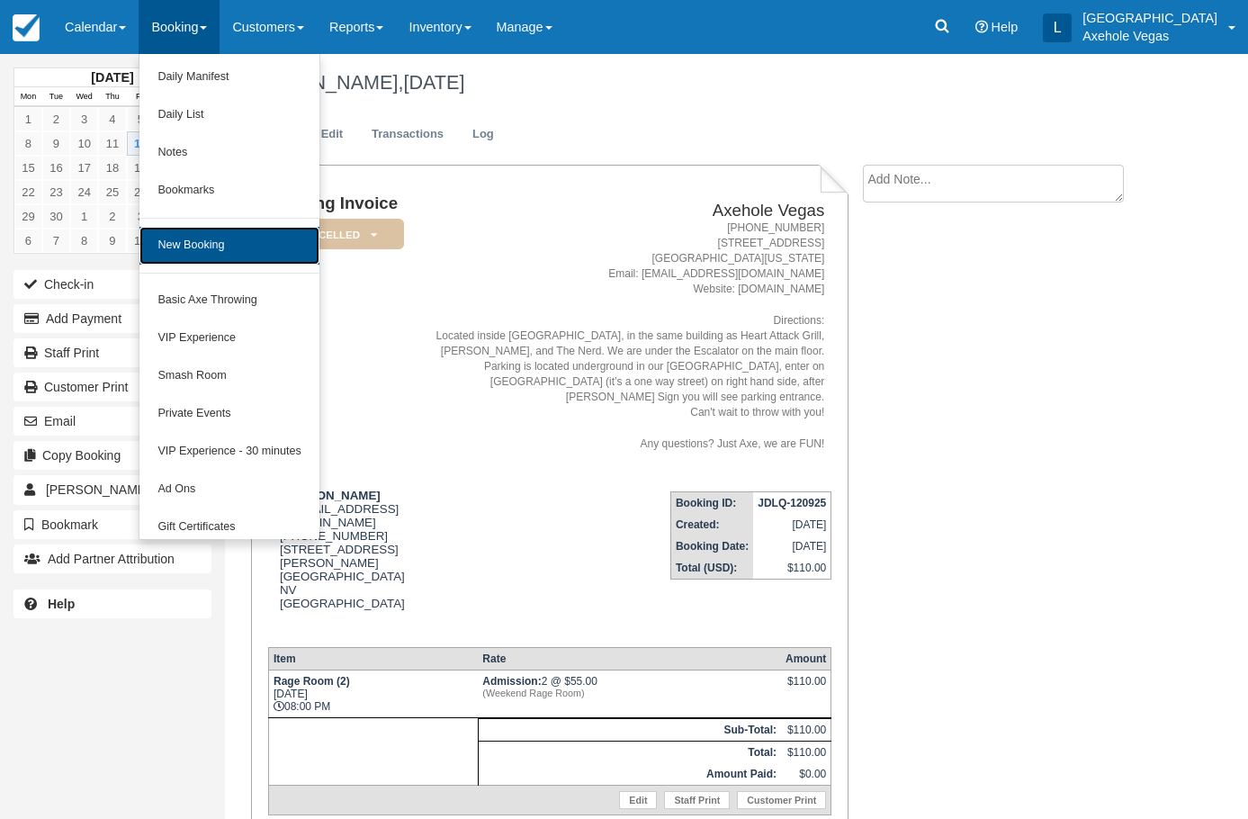
click at [234, 248] on link "New Booking" at bounding box center [228, 246] width 179 height 38
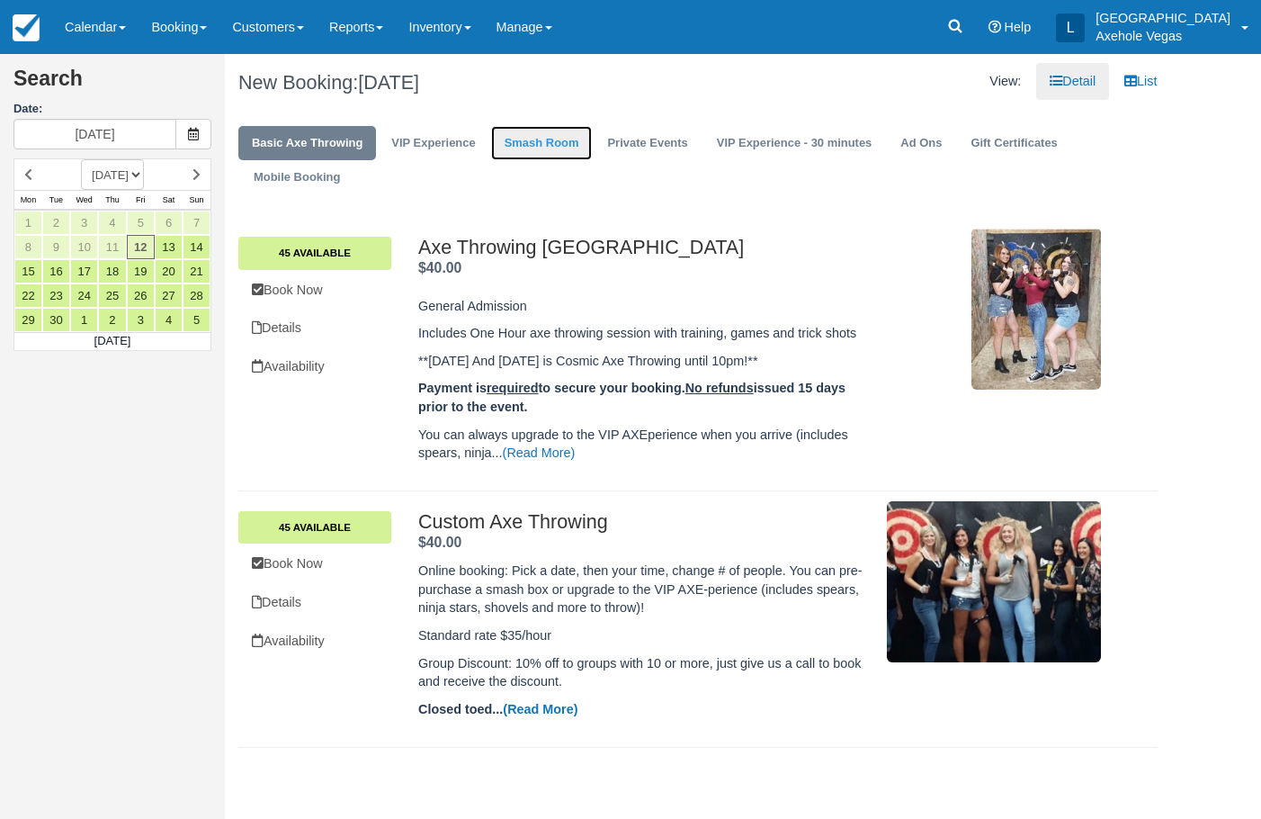
click at [575, 141] on link "Smash Room" at bounding box center [542, 143] width 102 height 35
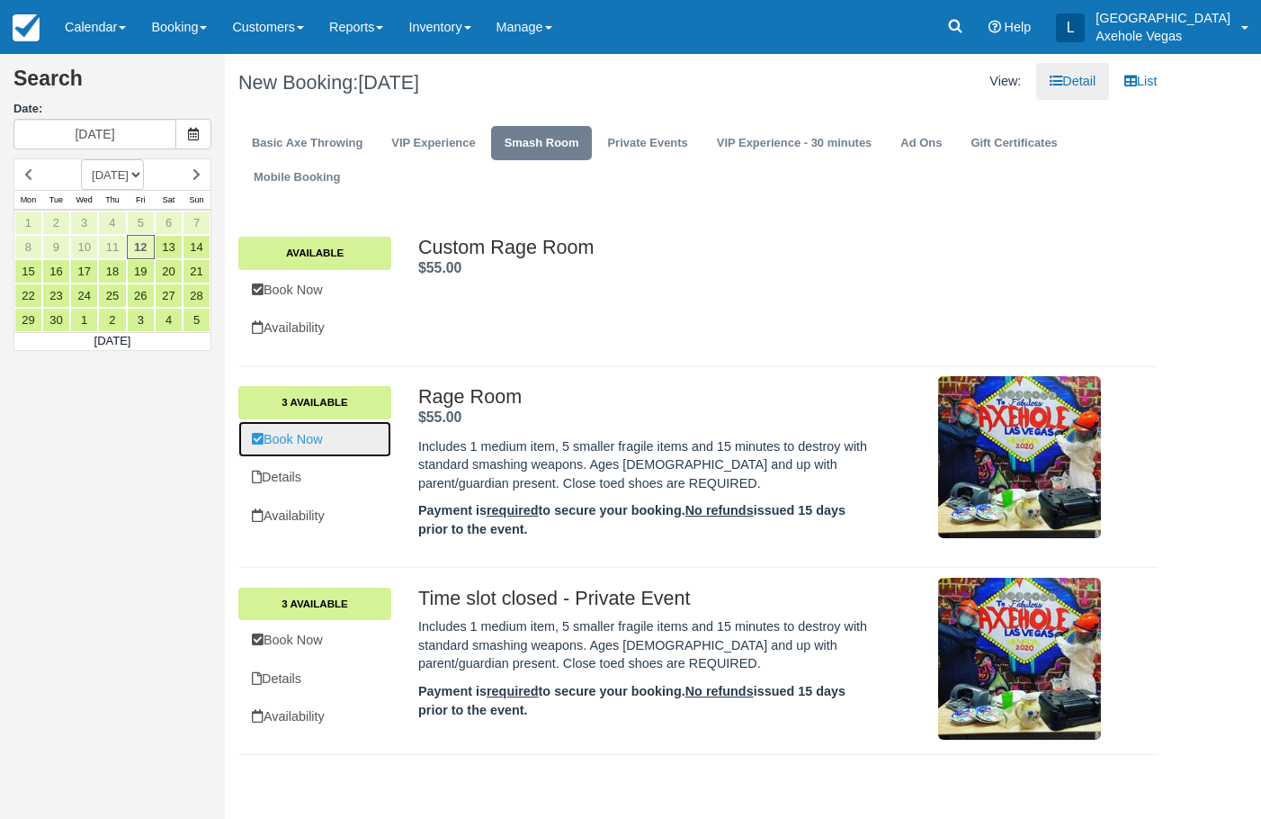
click at [339, 443] on link "Book Now" at bounding box center [314, 439] width 153 height 37
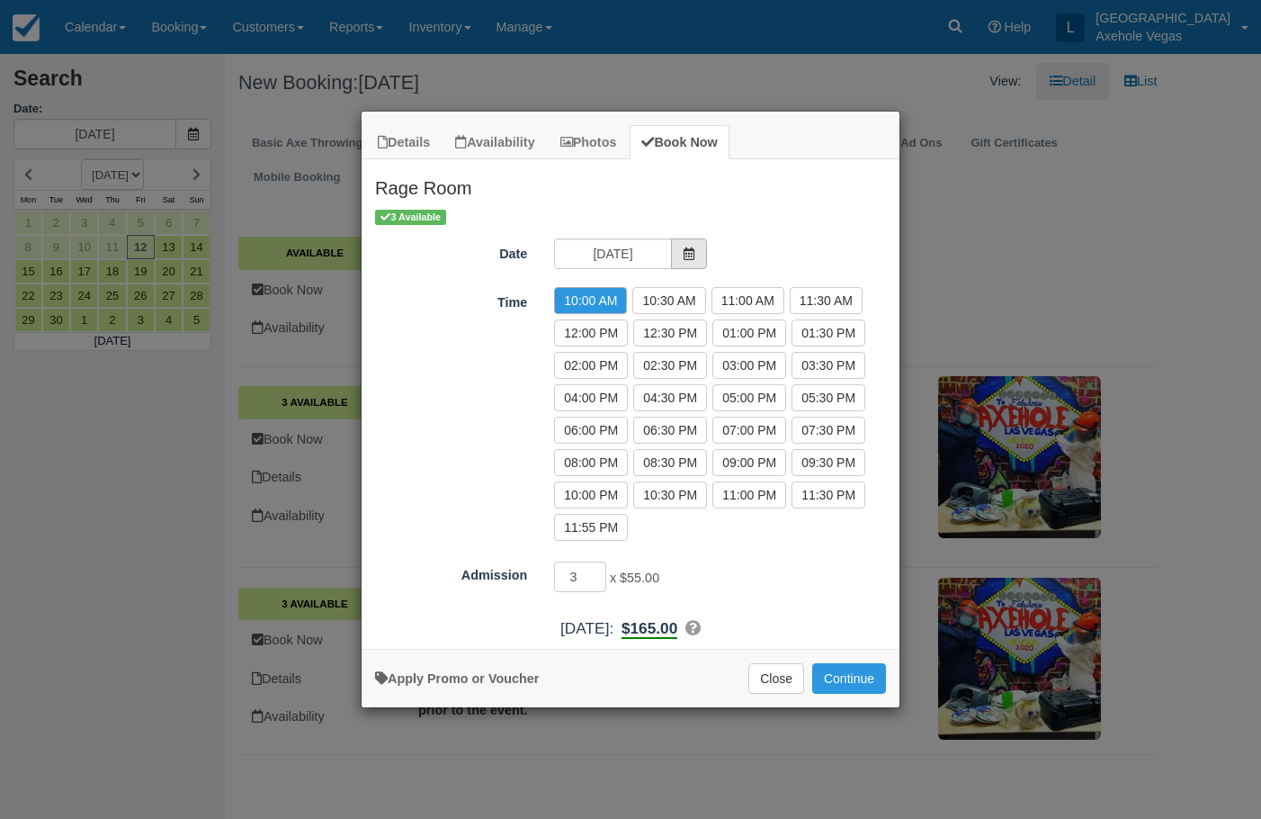
click at [704, 255] on span "Item Modal" at bounding box center [689, 253] width 36 height 31
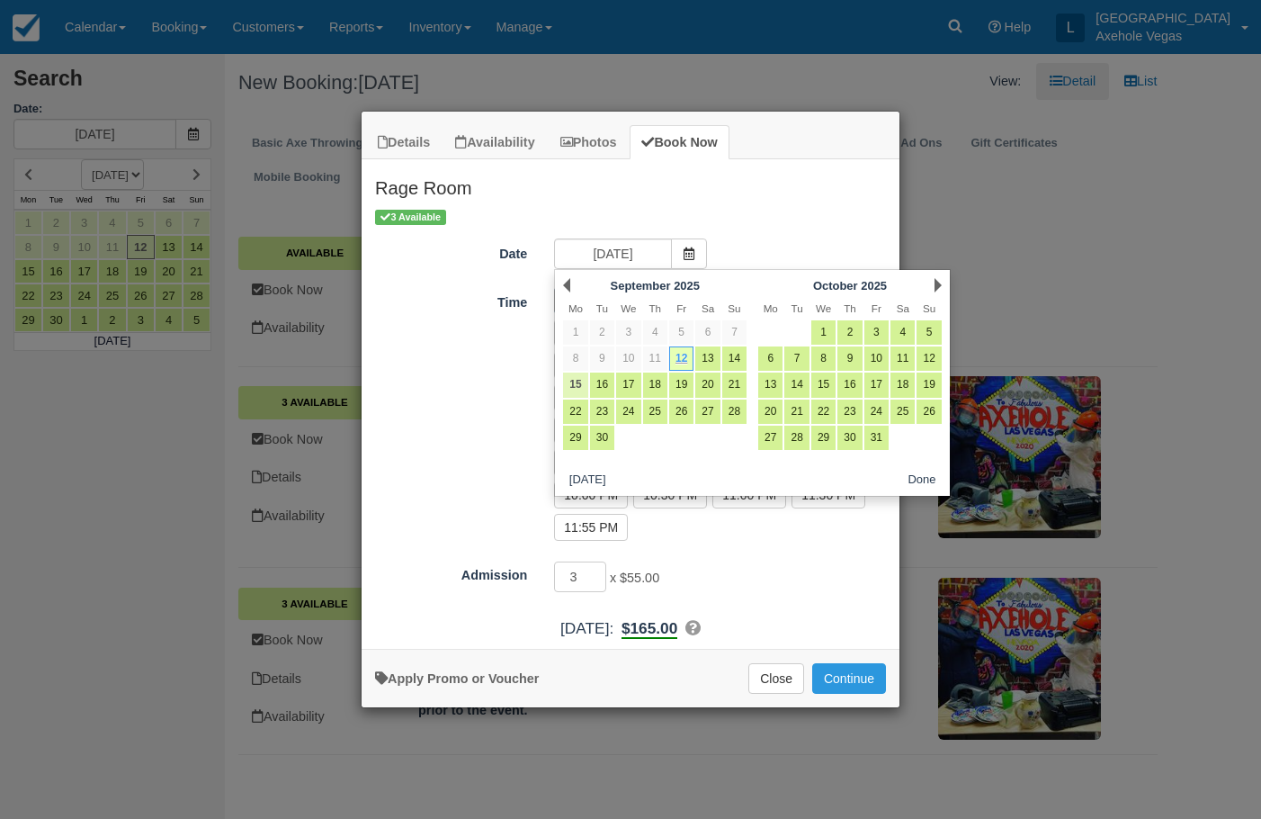
click at [576, 386] on link "15" at bounding box center [575, 384] width 24 height 24
type input "Mon 15 Sep 2025"
radio input "false"
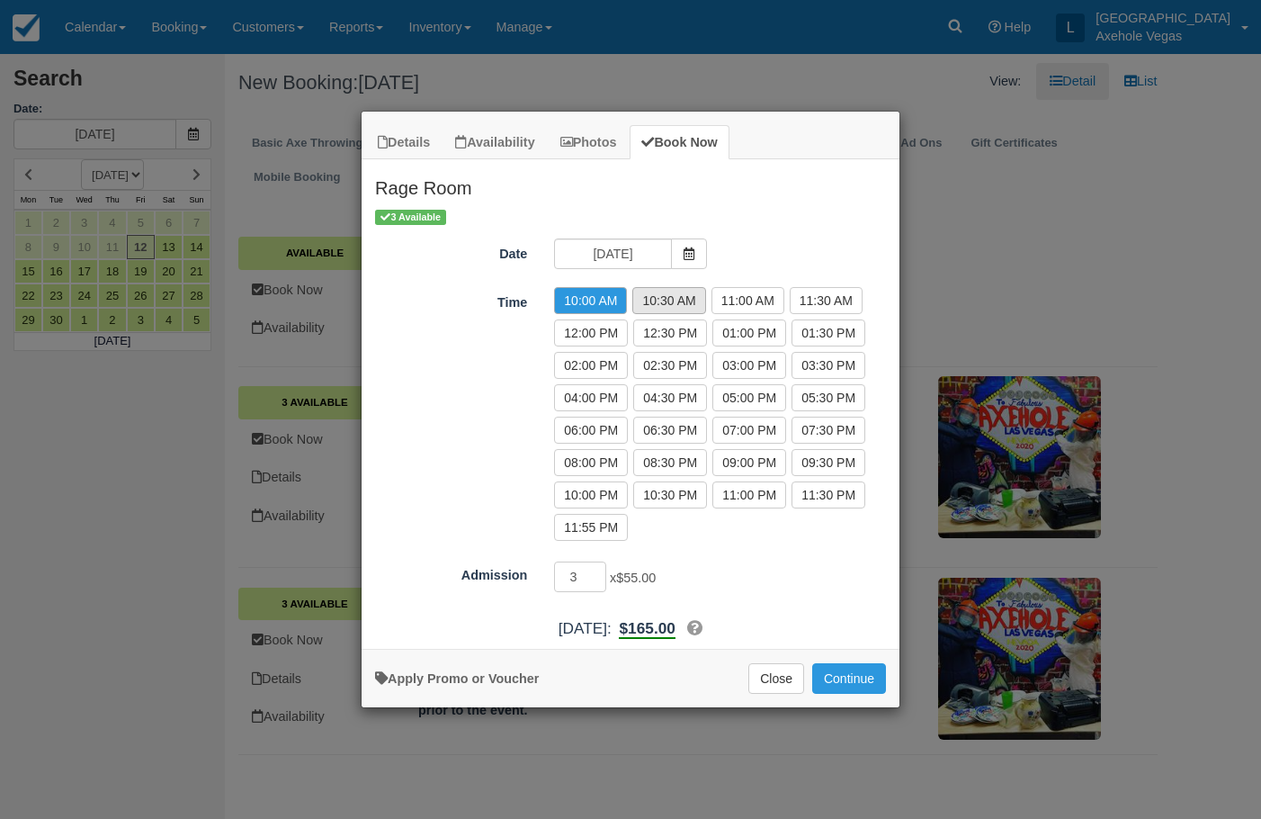
click at [645, 307] on label "10:30 AM" at bounding box center [668, 300] width 73 height 27
radio input "true"
type input "2"
click at [599, 580] on input "2" at bounding box center [580, 576] width 52 height 31
click at [507, 679] on link "Apply Promo or Voucher" at bounding box center [457, 678] width 164 height 14
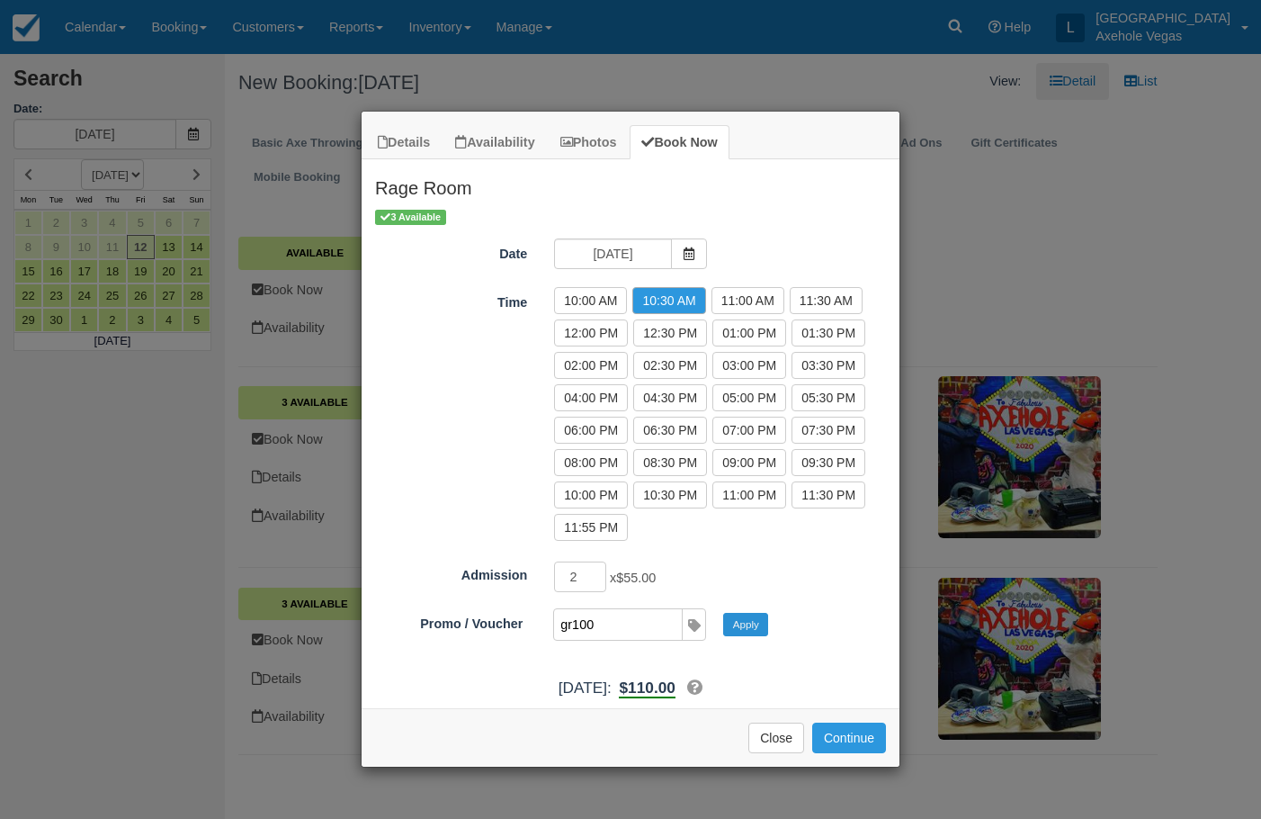
type input "gr100"
click at [738, 629] on button "Apply" at bounding box center [745, 624] width 45 height 23
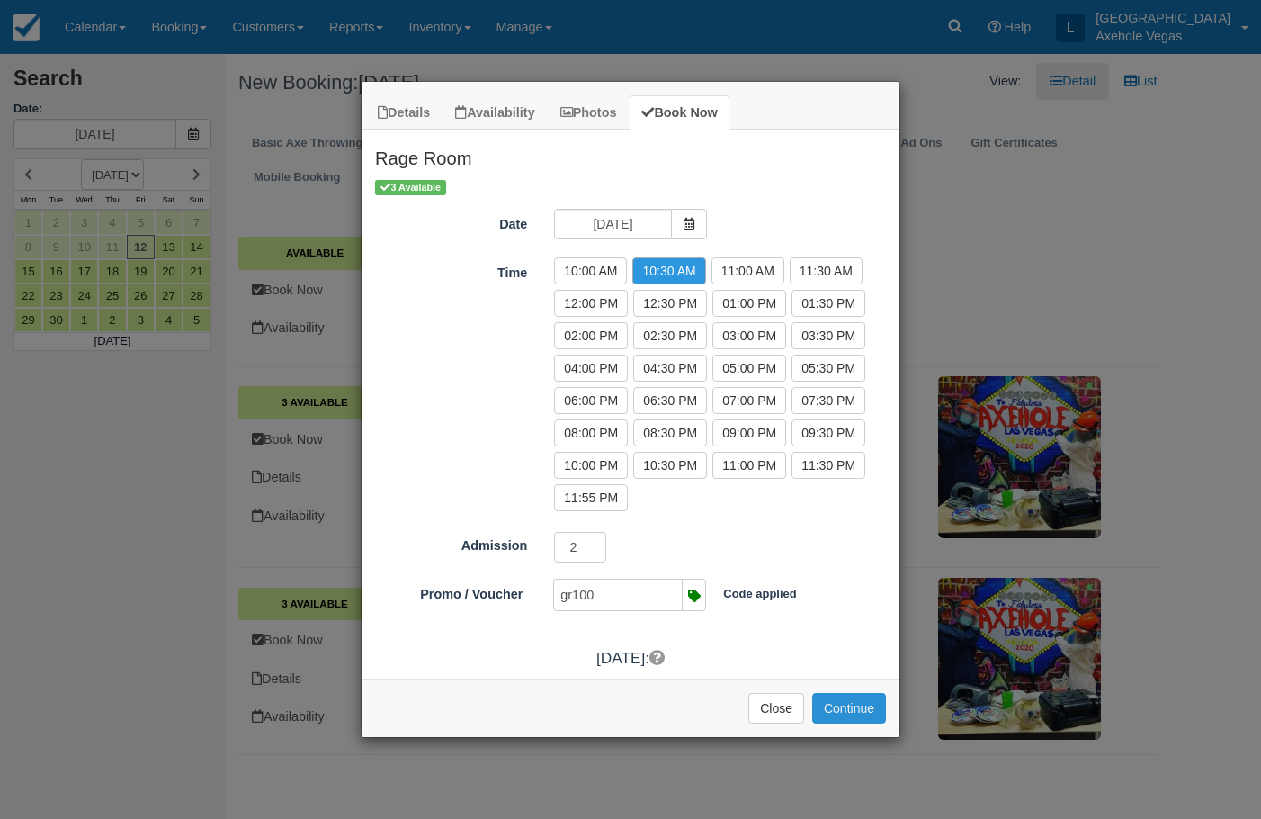
click at [857, 710] on button "Continue" at bounding box center [849, 708] width 74 height 31
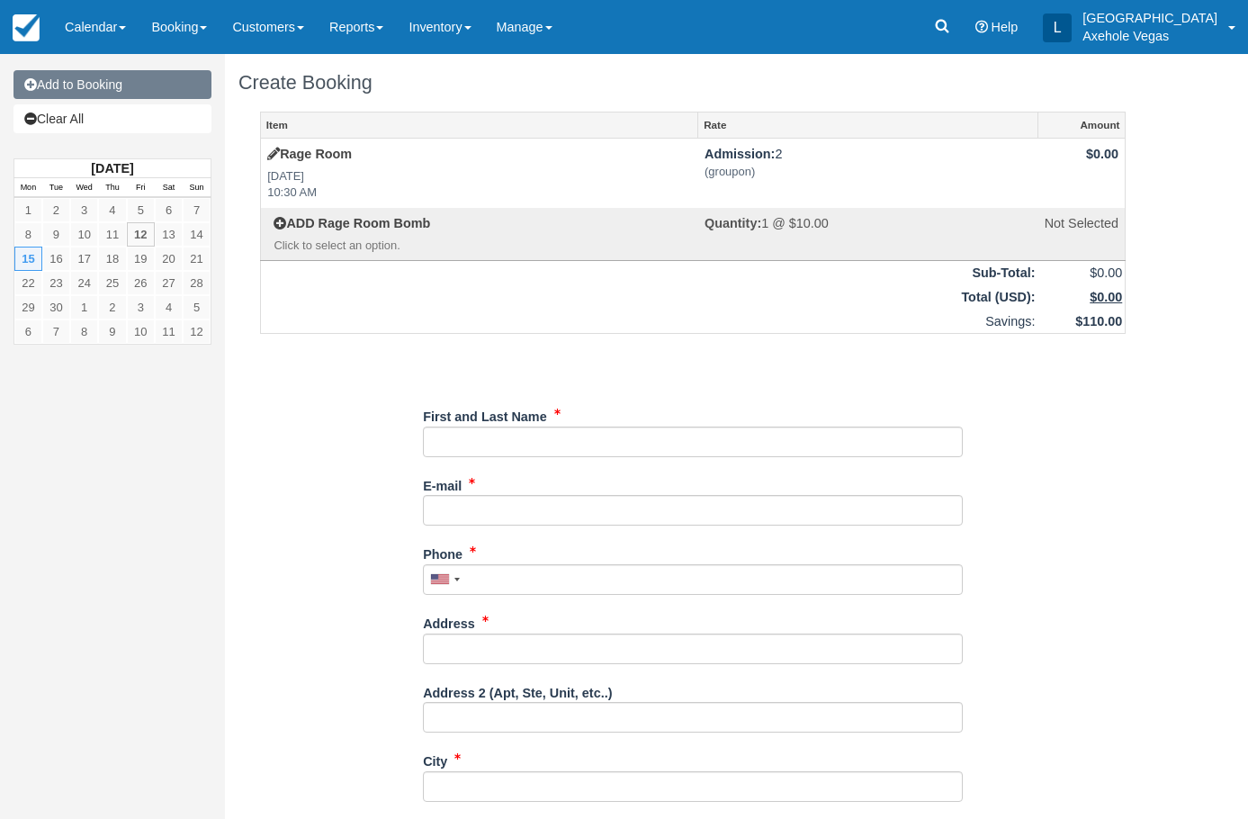
click at [126, 94] on link "Add to Booking" at bounding box center [112, 84] width 198 height 29
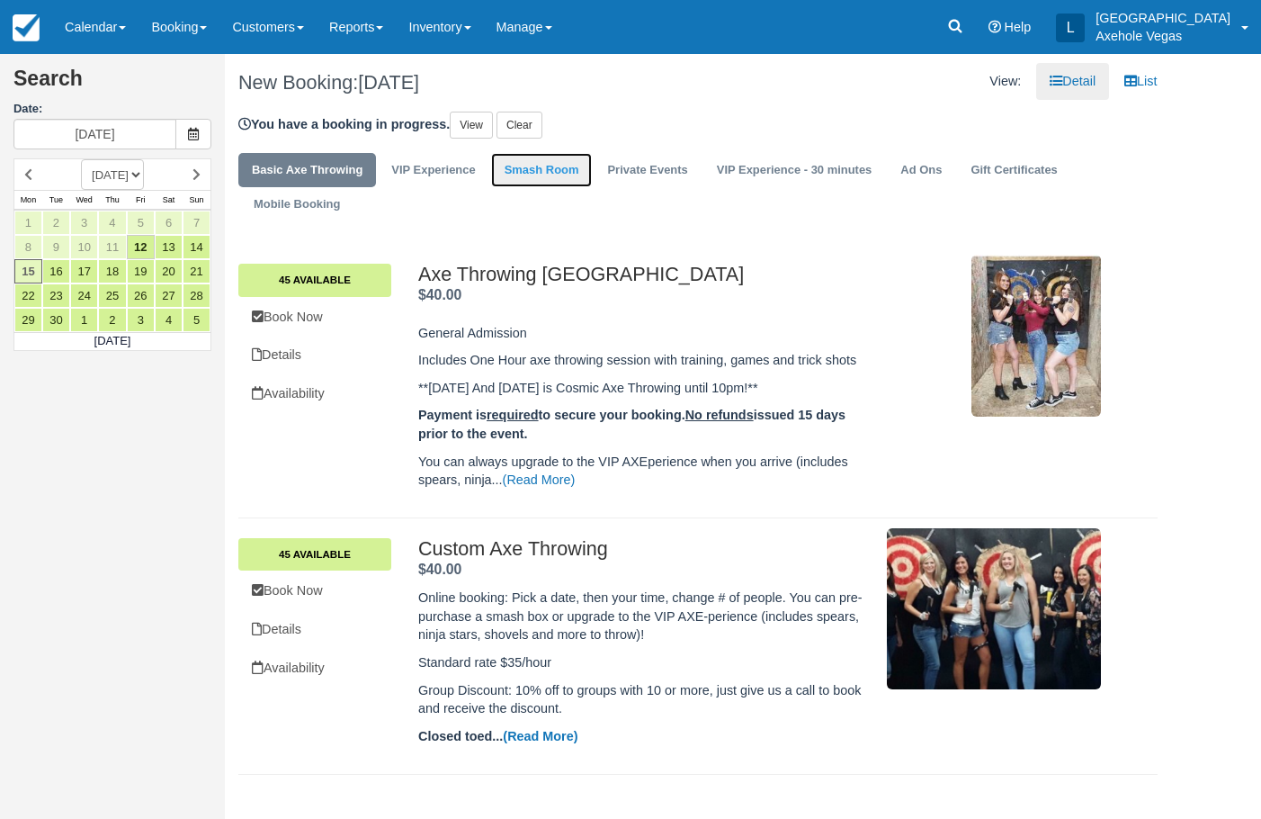
click at [534, 184] on link "Smash Room" at bounding box center [542, 170] width 102 height 35
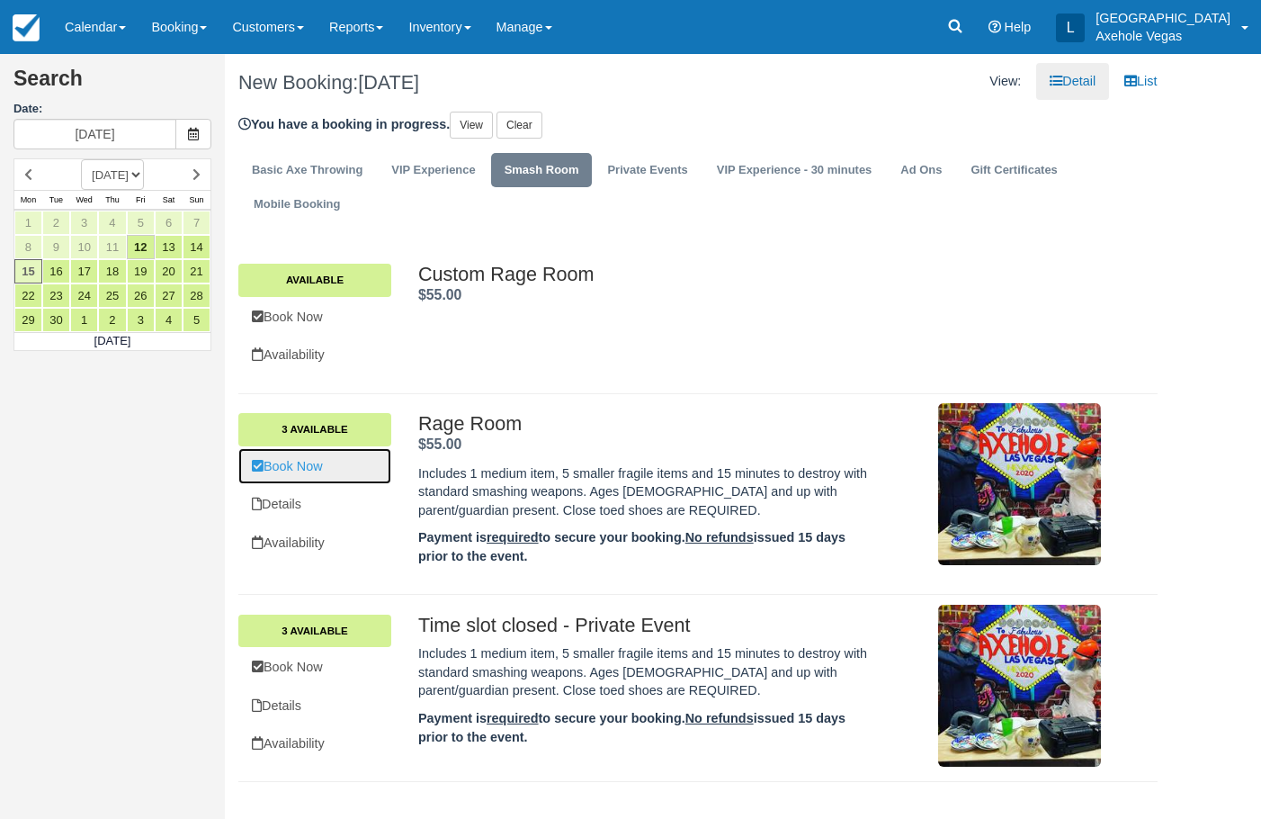
click at [334, 473] on link "Book Now" at bounding box center [314, 466] width 153 height 37
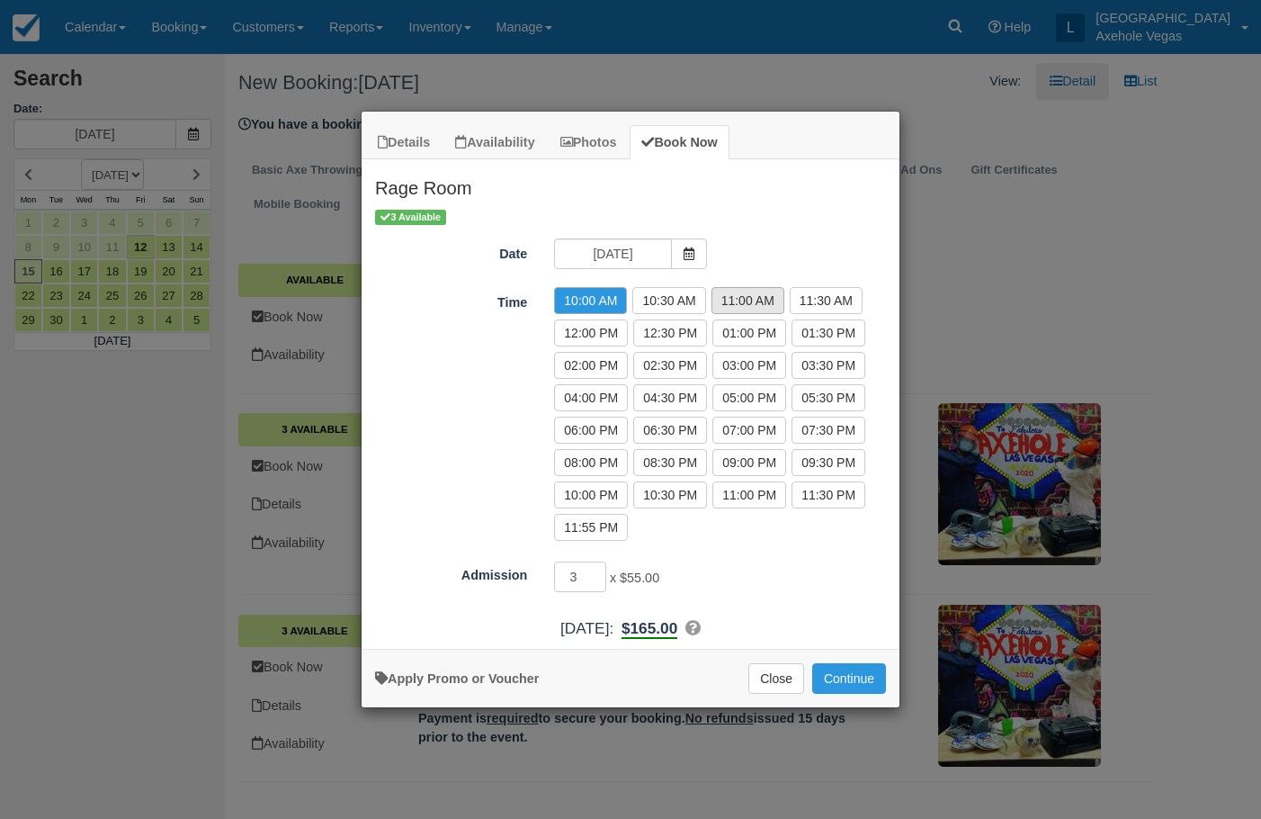
click at [749, 300] on label "11:00 AM" at bounding box center [748, 300] width 73 height 27
radio input "true"
type input "2"
click at [602, 578] on input "2" at bounding box center [580, 576] width 52 height 31
click at [475, 677] on link "Apply Promo or Voucher" at bounding box center [457, 678] width 164 height 14
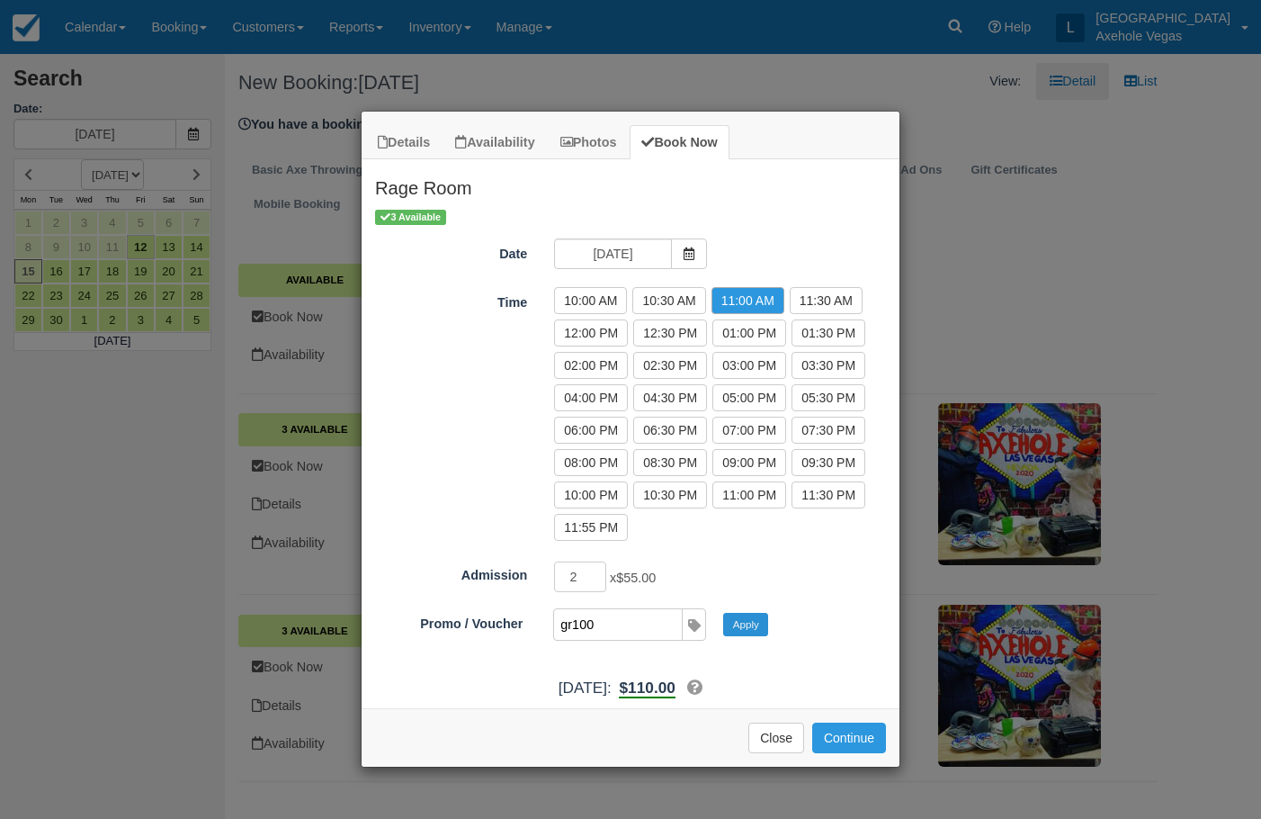
type input "gr100"
click at [738, 626] on button "Apply" at bounding box center [745, 624] width 45 height 23
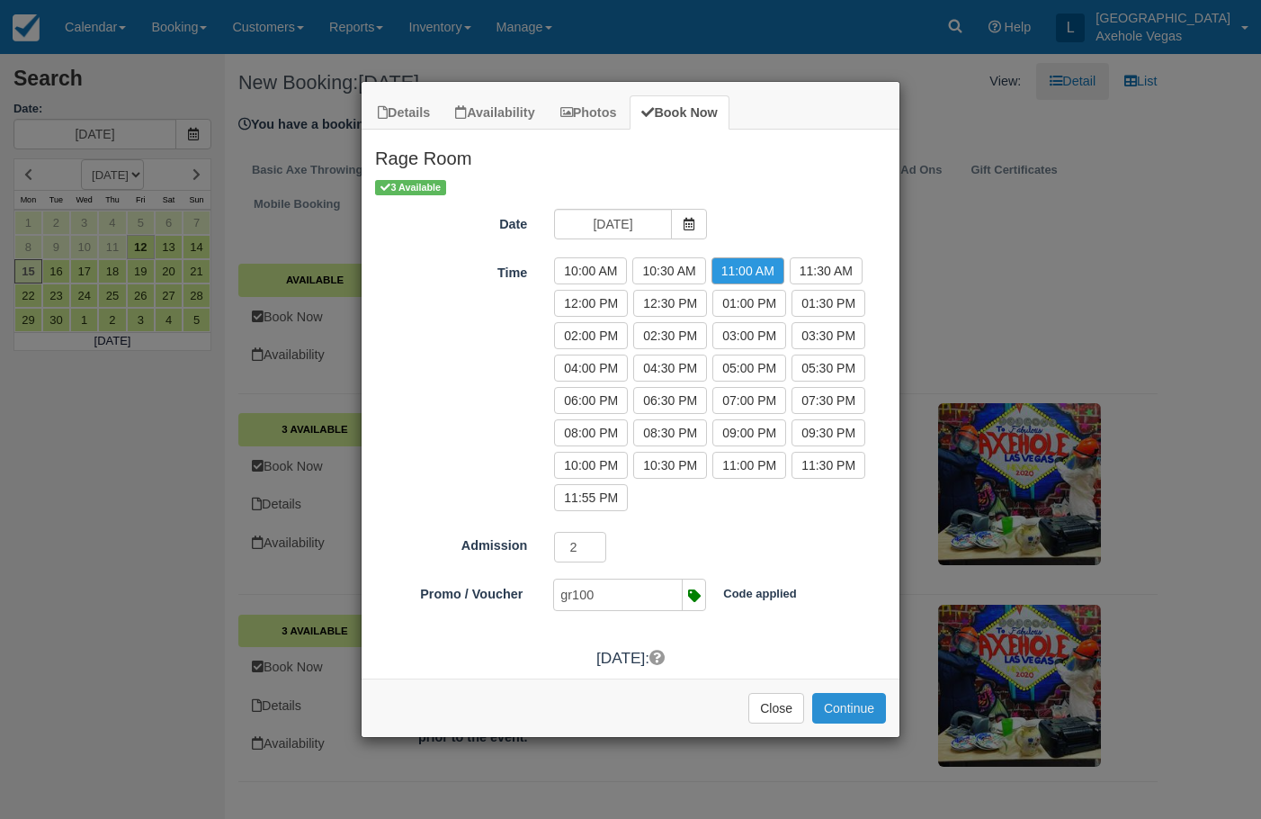
click at [846, 701] on button "Continue" at bounding box center [849, 708] width 74 height 31
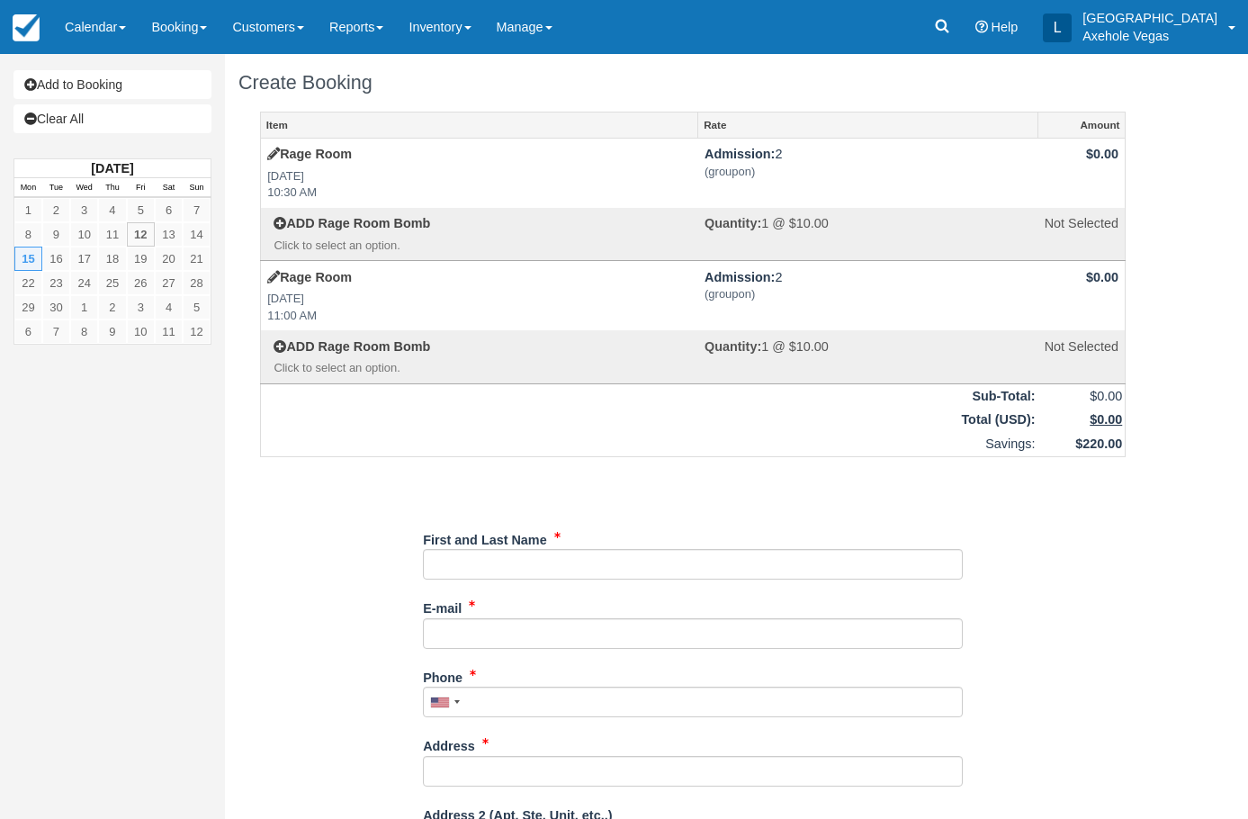
scroll to position [90, 0]
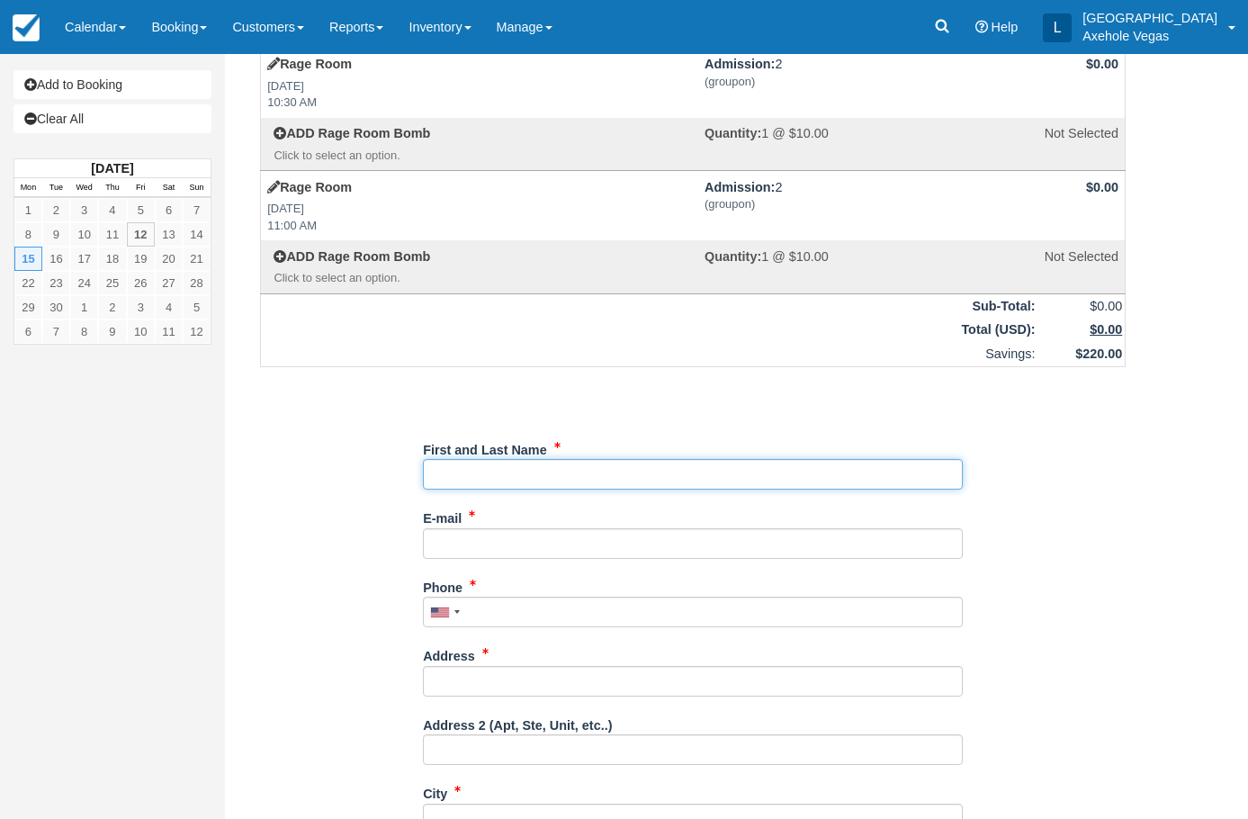
click at [557, 476] on input "First and Last Name" at bounding box center [693, 474] width 540 height 31
click at [608, 632] on div "Phone United States +1 Canada +1 United Kingdom +44 Afghanistan (‫افغانستان‬‎) …" at bounding box center [693, 606] width 540 height 69
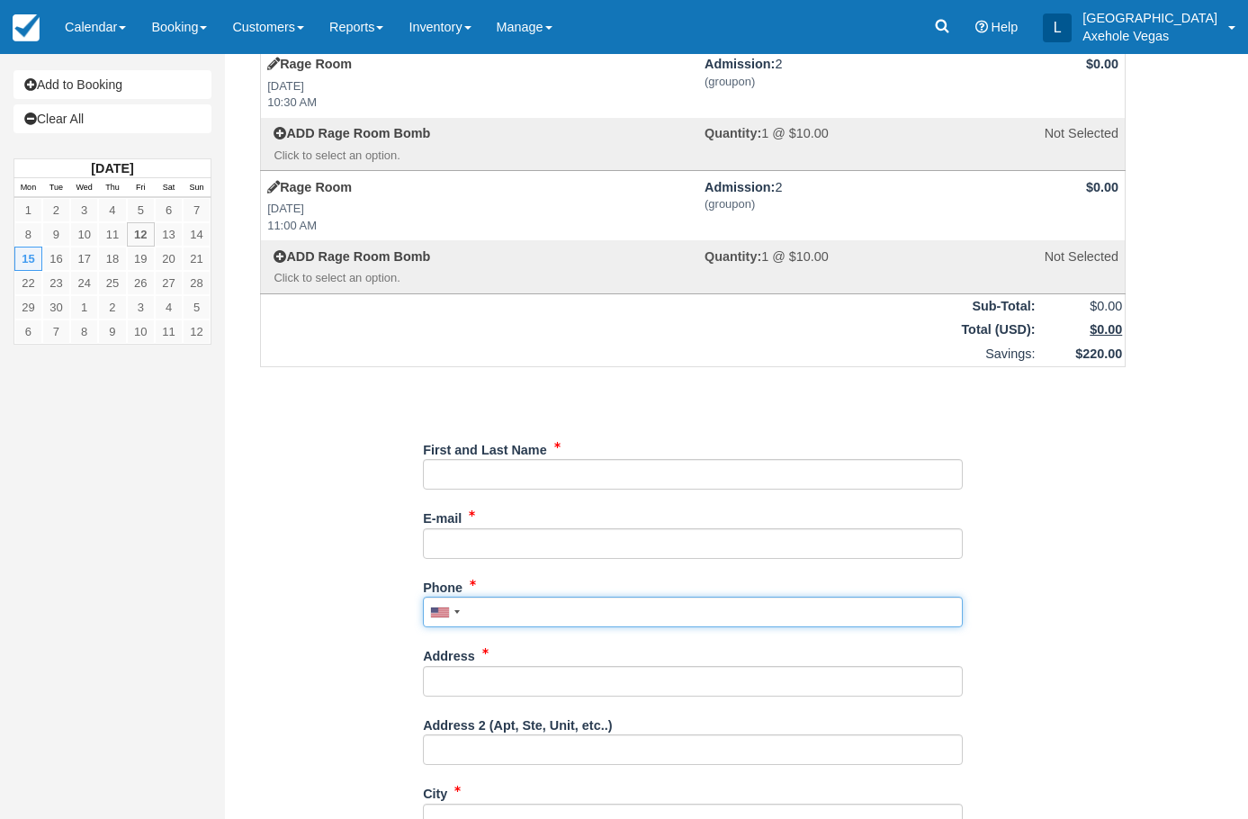
click at [611, 616] on input "Phone" at bounding box center [693, 611] width 540 height 31
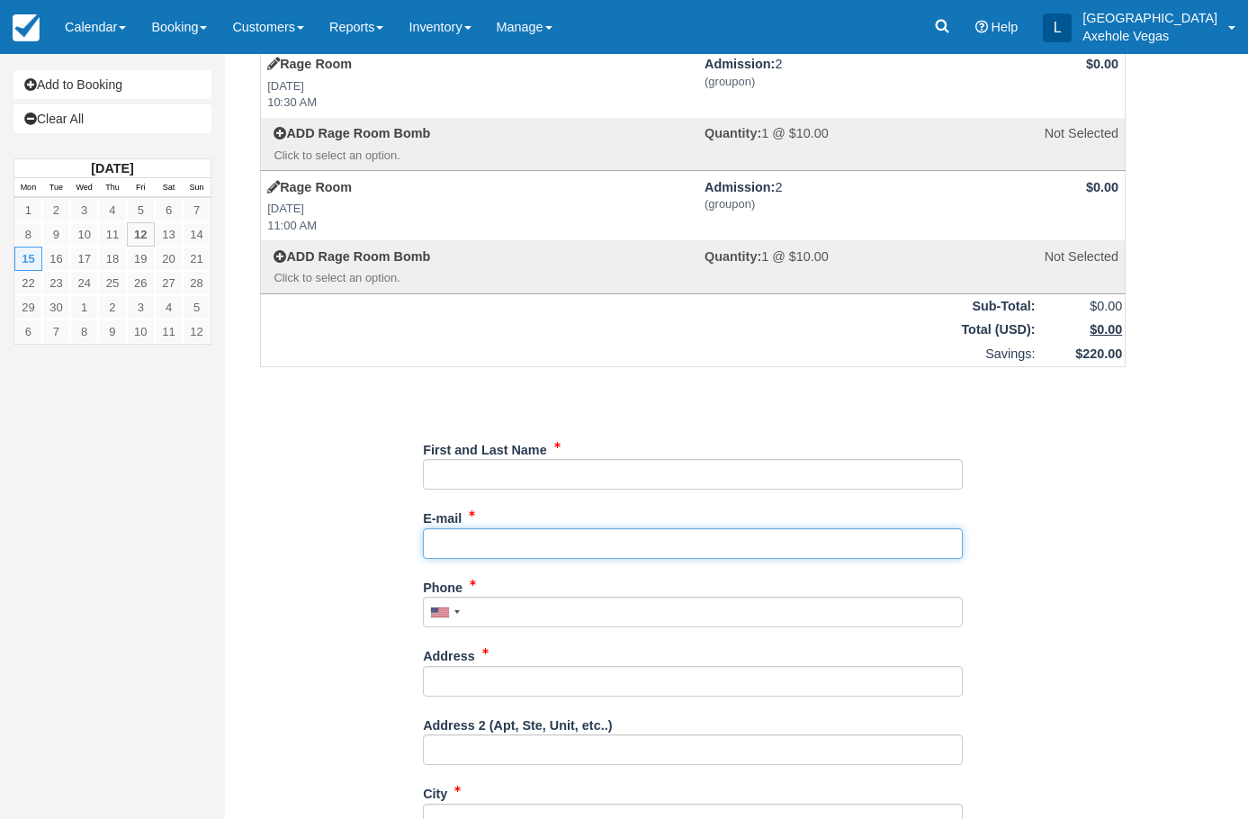
click at [724, 555] on input "E-mail" at bounding box center [693, 543] width 540 height 31
type input "axeholevegas@gmail.com"
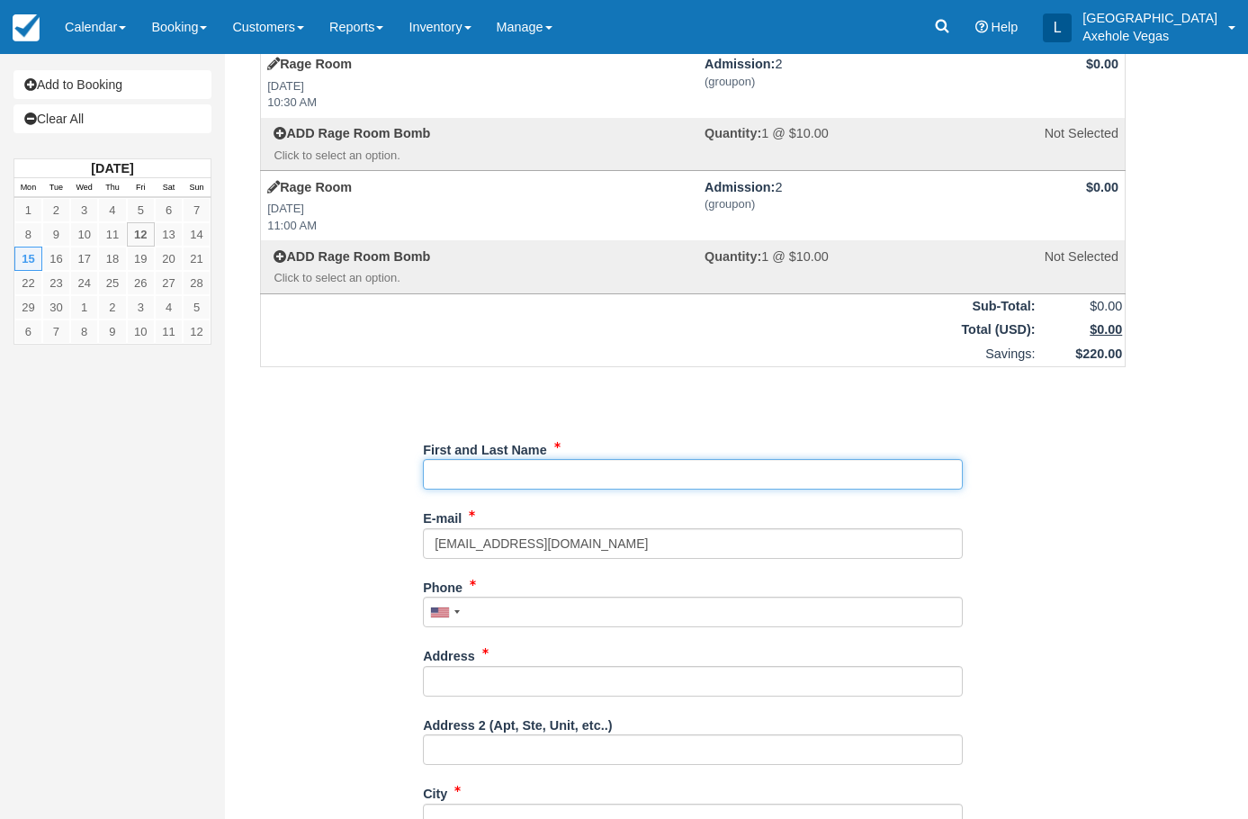
type input "London Axehole Inc. Axehole Vegas"
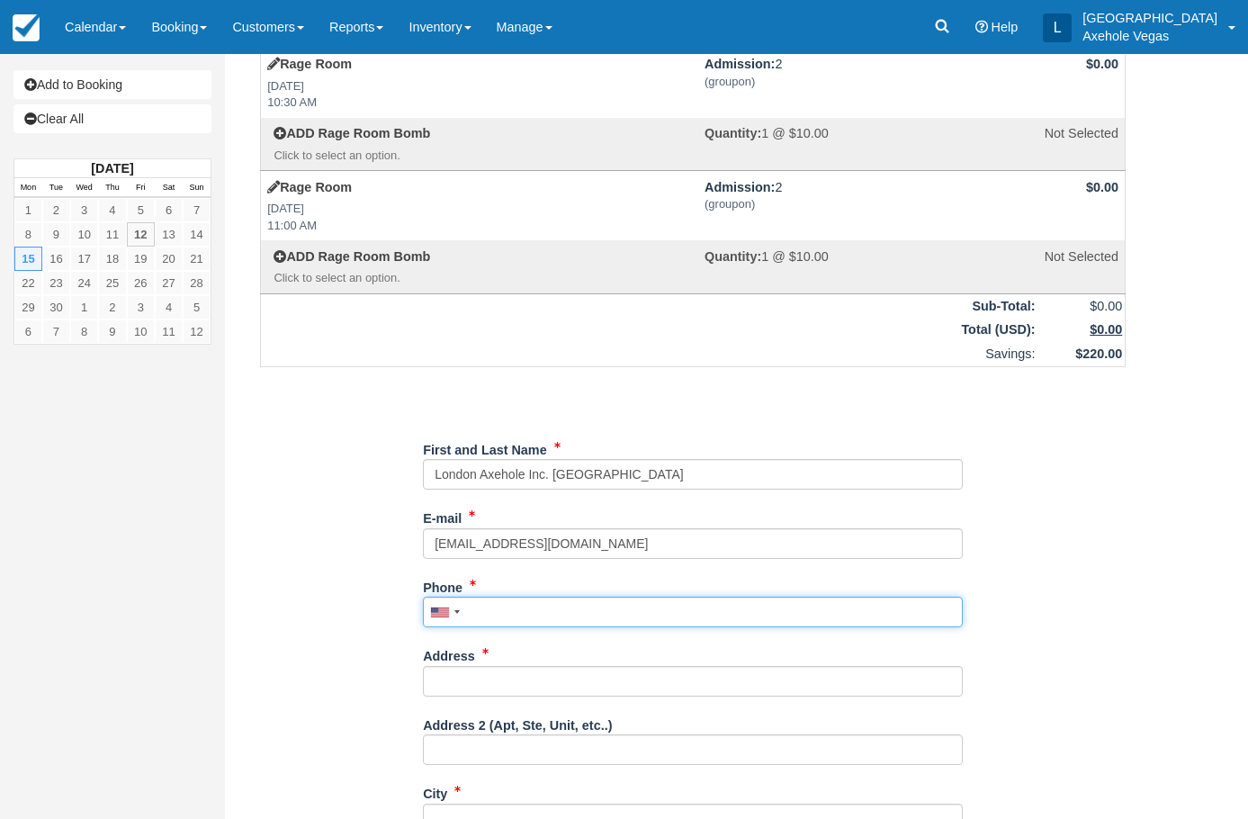
type input "7027767640"
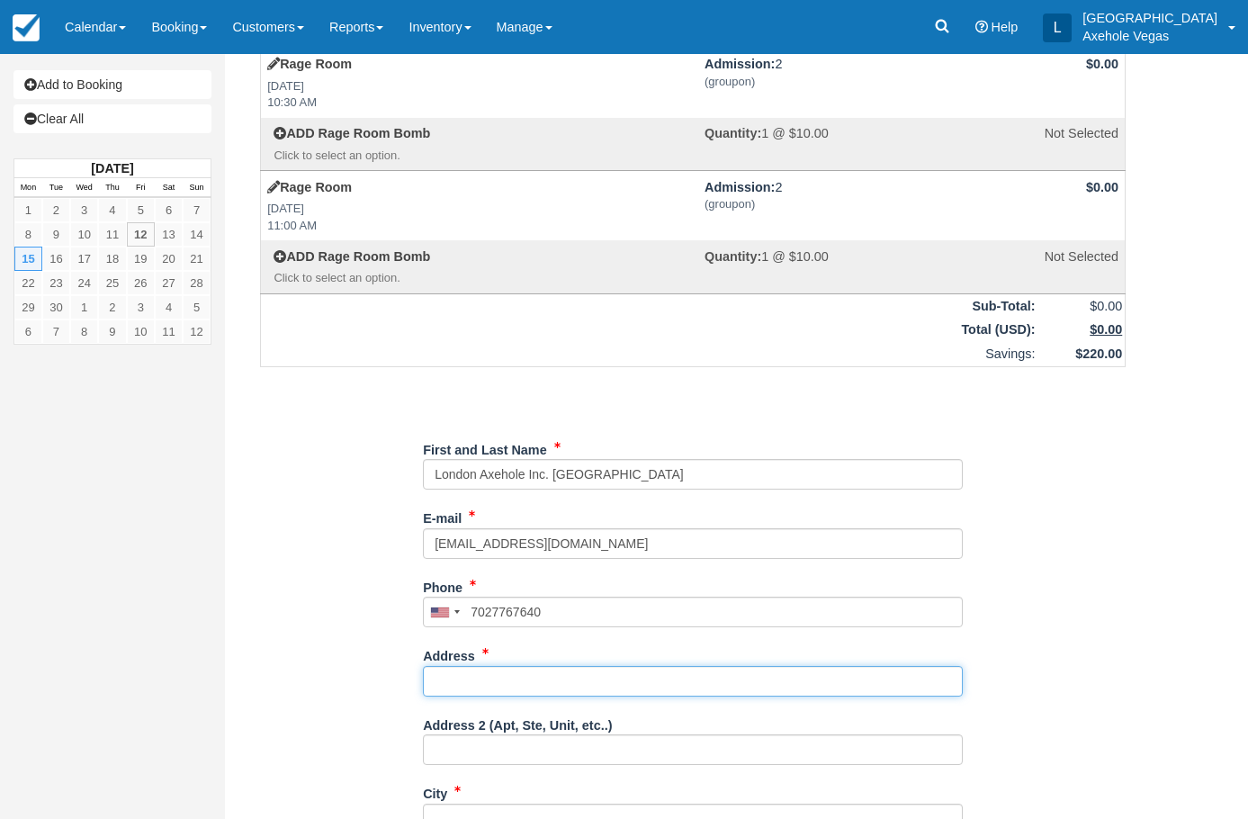
type input "[STREET_ADDRESS]"
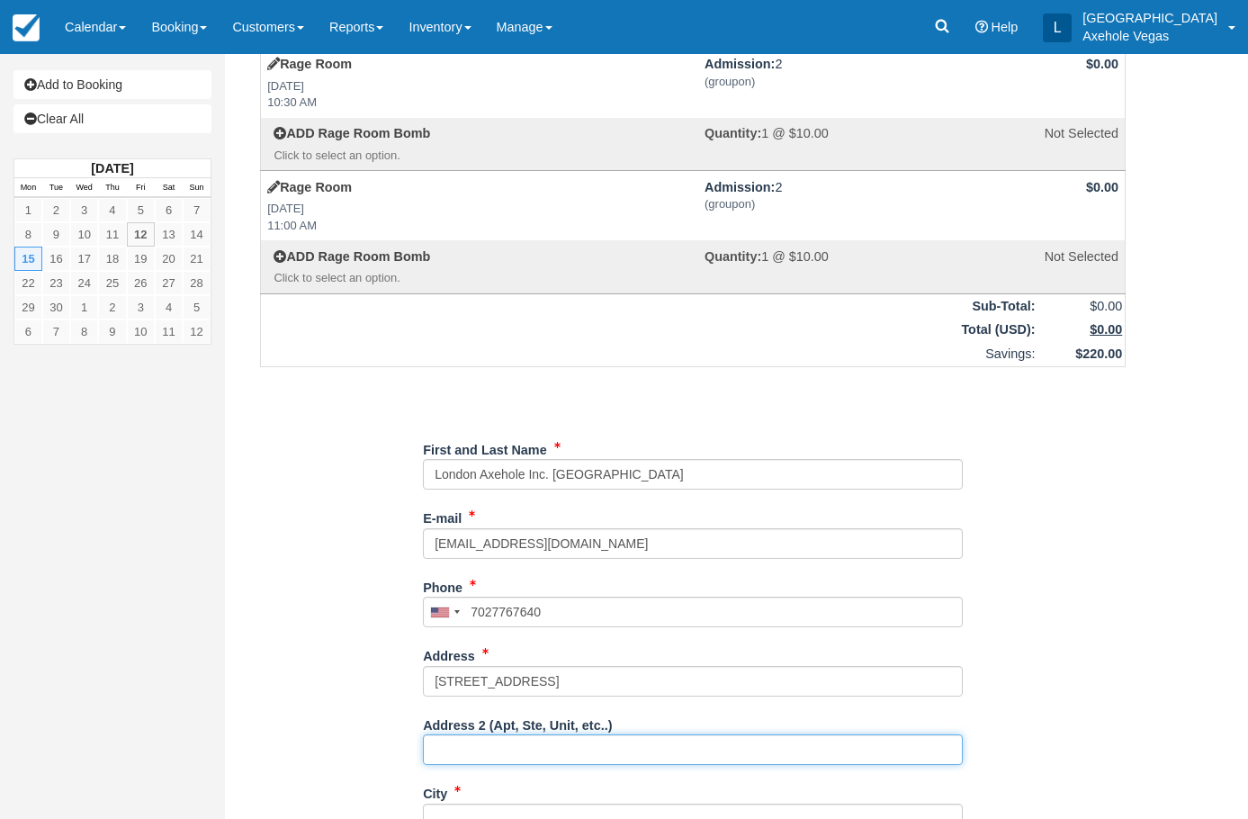
type input "Ste 163"
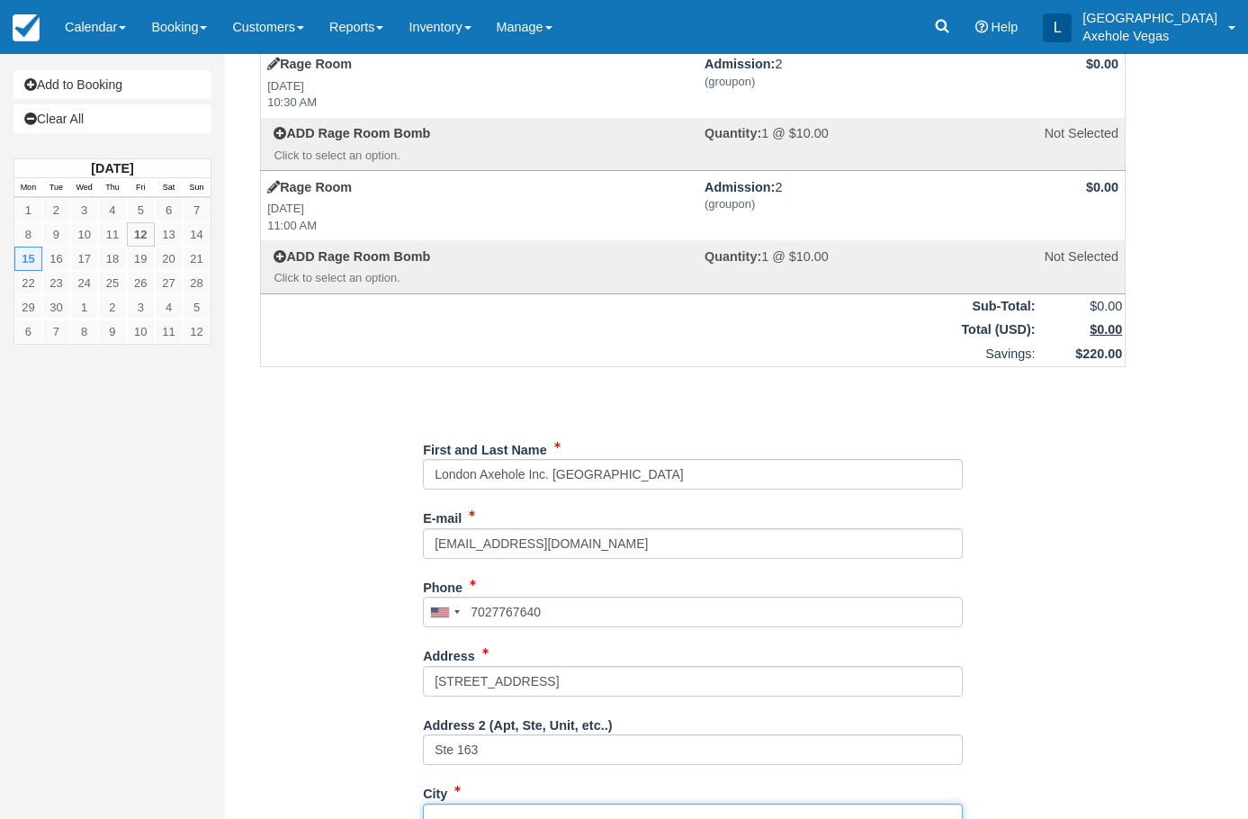
type input "las vegas"
type input "NV"
type input "[GEOGRAPHIC_DATA]"
type input "89101"
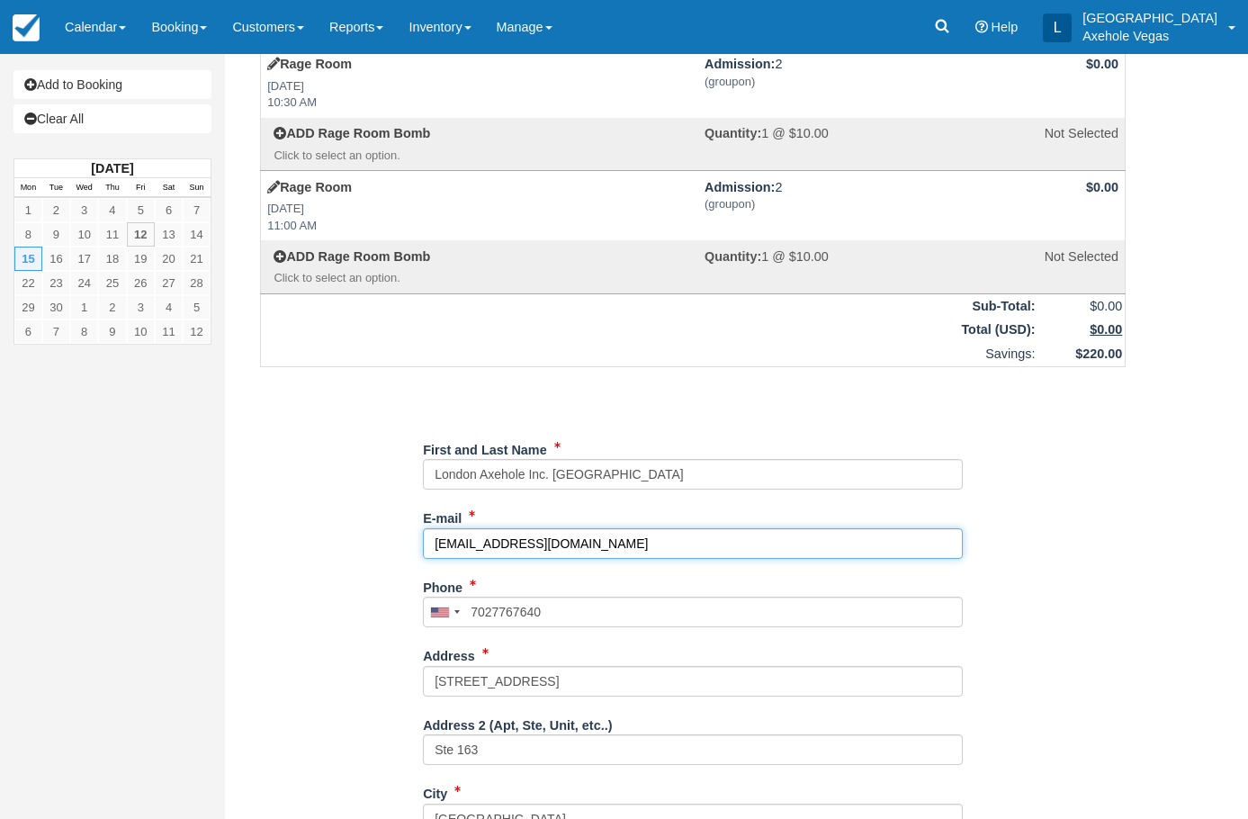
type input "(702) 776-7640"
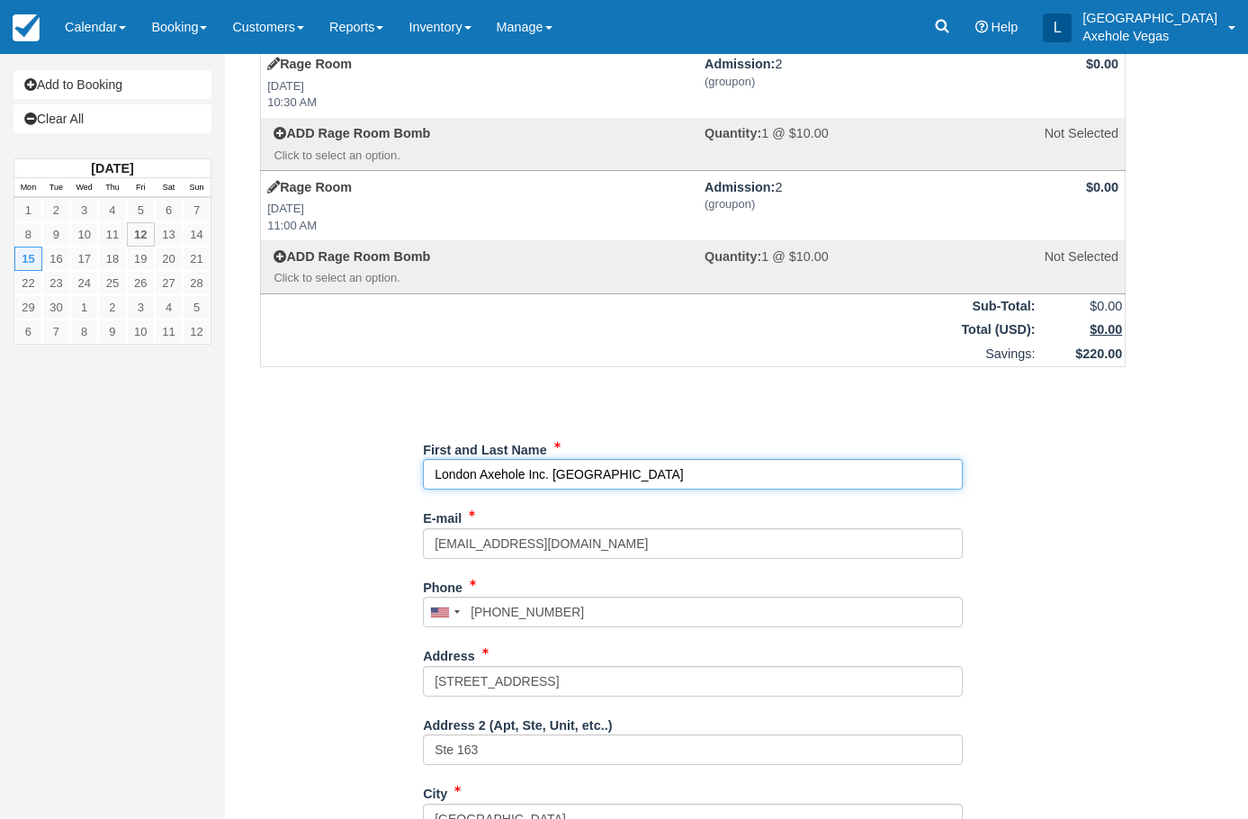
drag, startPoint x: 660, startPoint y: 477, endPoint x: 382, endPoint y: 460, distance: 278.5
click at [382, 460] on div "Item Rate Amount Rage Room Mon Sep 15, 2025 10:30 AM Admission: 2 (groupon) $0.…" at bounding box center [692, 582] width 909 height 1120
click at [467, 471] on input "First and Last Name" at bounding box center [693, 474] width 540 height 31
drag, startPoint x: 476, startPoint y: 471, endPoint x: 461, endPoint y: 471, distance: 15.3
click at [461, 471] on input "First and Last Name" at bounding box center [693, 474] width 540 height 31
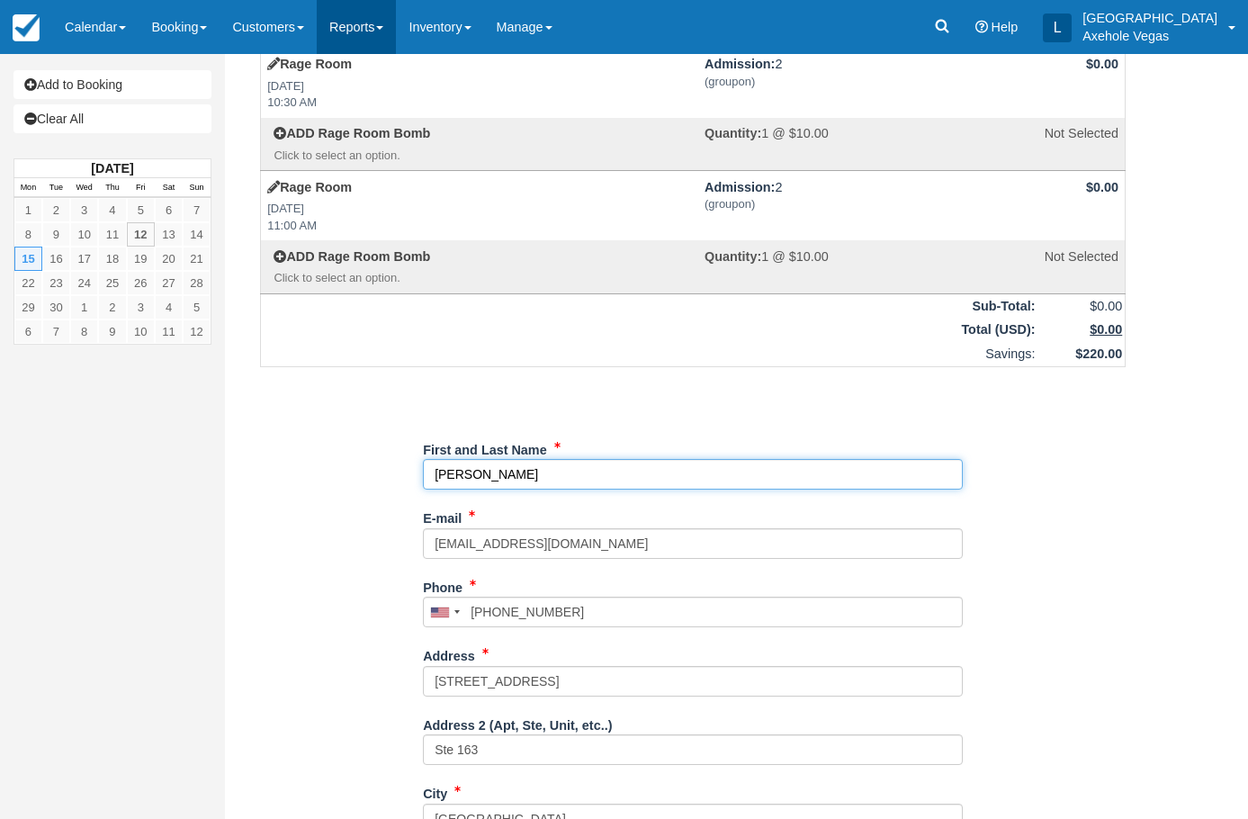
type input "[PERSON_NAME]"
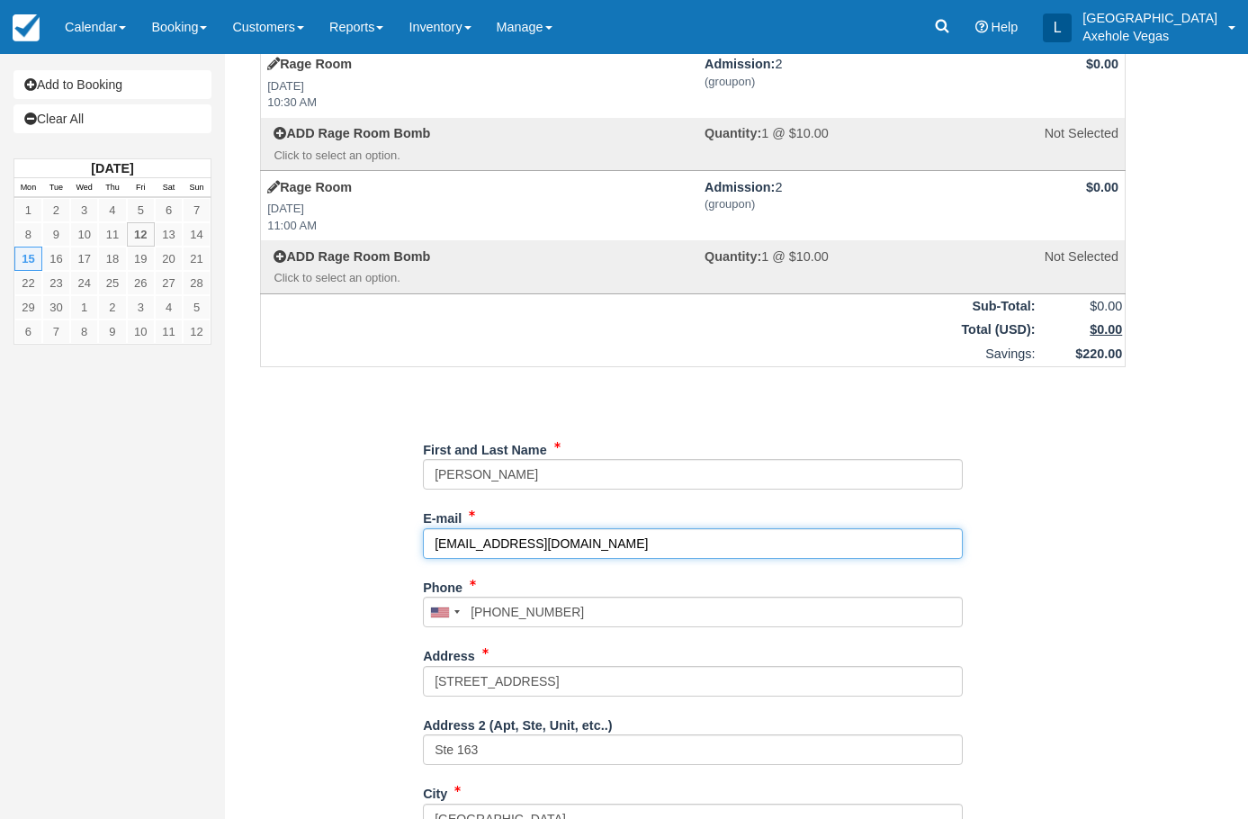
drag, startPoint x: 605, startPoint y: 545, endPoint x: 346, endPoint y: 540, distance: 258.3
click at [346, 540] on div "Item Rate Amount Rage Room Mon Sep 15, 2025 10:30 AM Admission: 2 (groupon) $0.…" at bounding box center [692, 582] width 909 height 1120
type input "Runner12s@yahoo.com"
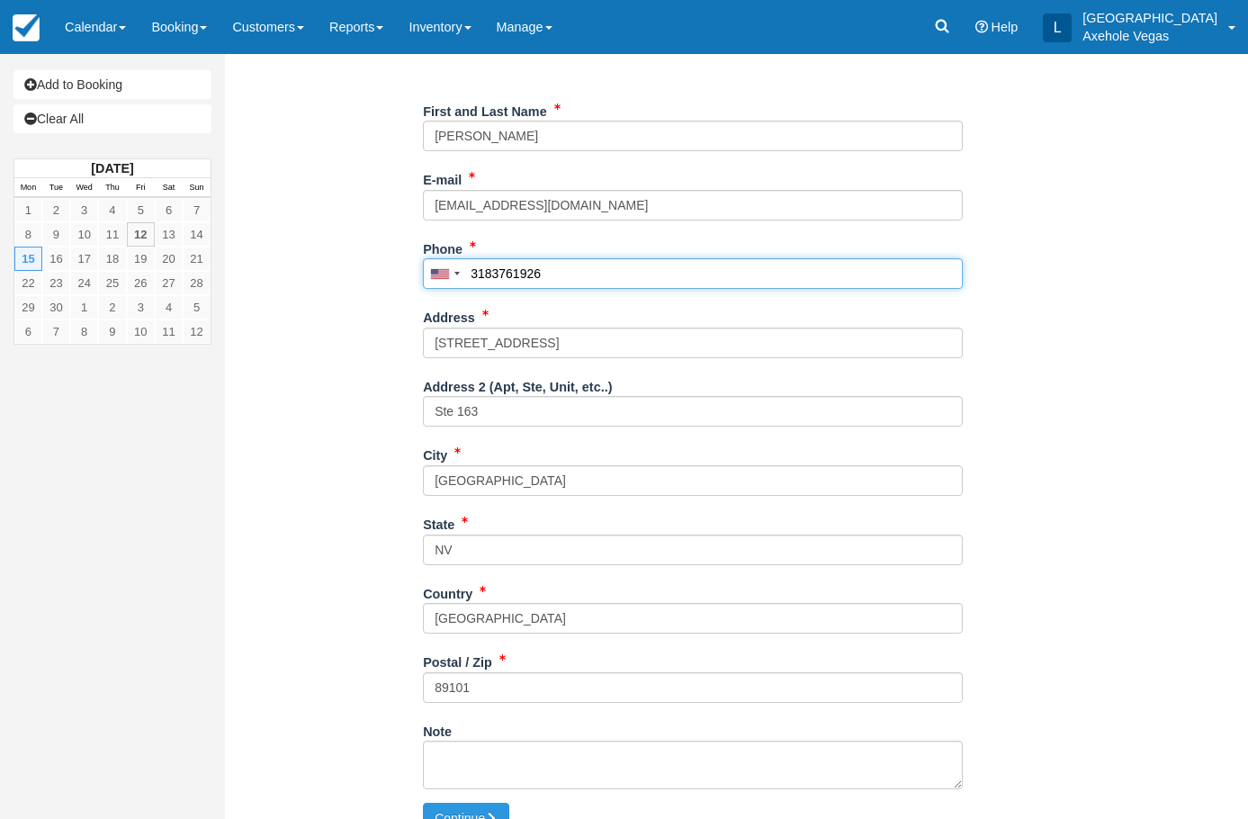
scroll to position [456, 0]
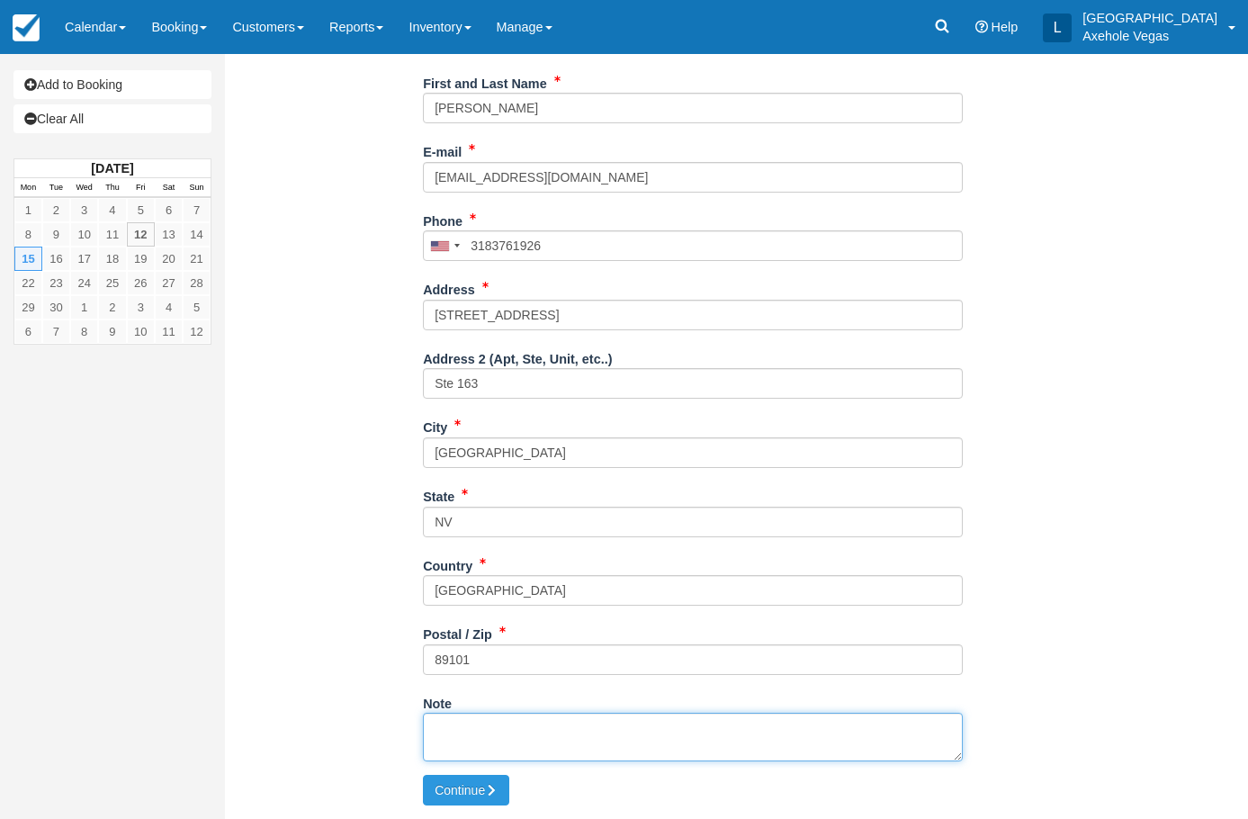
type input "(318) 376-1926"
click at [511, 733] on textarea "Note" at bounding box center [693, 737] width 540 height 49
click at [528, 731] on textarea "Groupon # Groupon # Rage Room RDMD 2025.09.12 Sasha - Phone" at bounding box center [693, 737] width 540 height 49
click at [536, 739] on textarea "Groupon # 83853527 Groupon # Rage Room RDMD 2025.09.12 Sasha - Phone" at bounding box center [693, 737] width 540 height 49
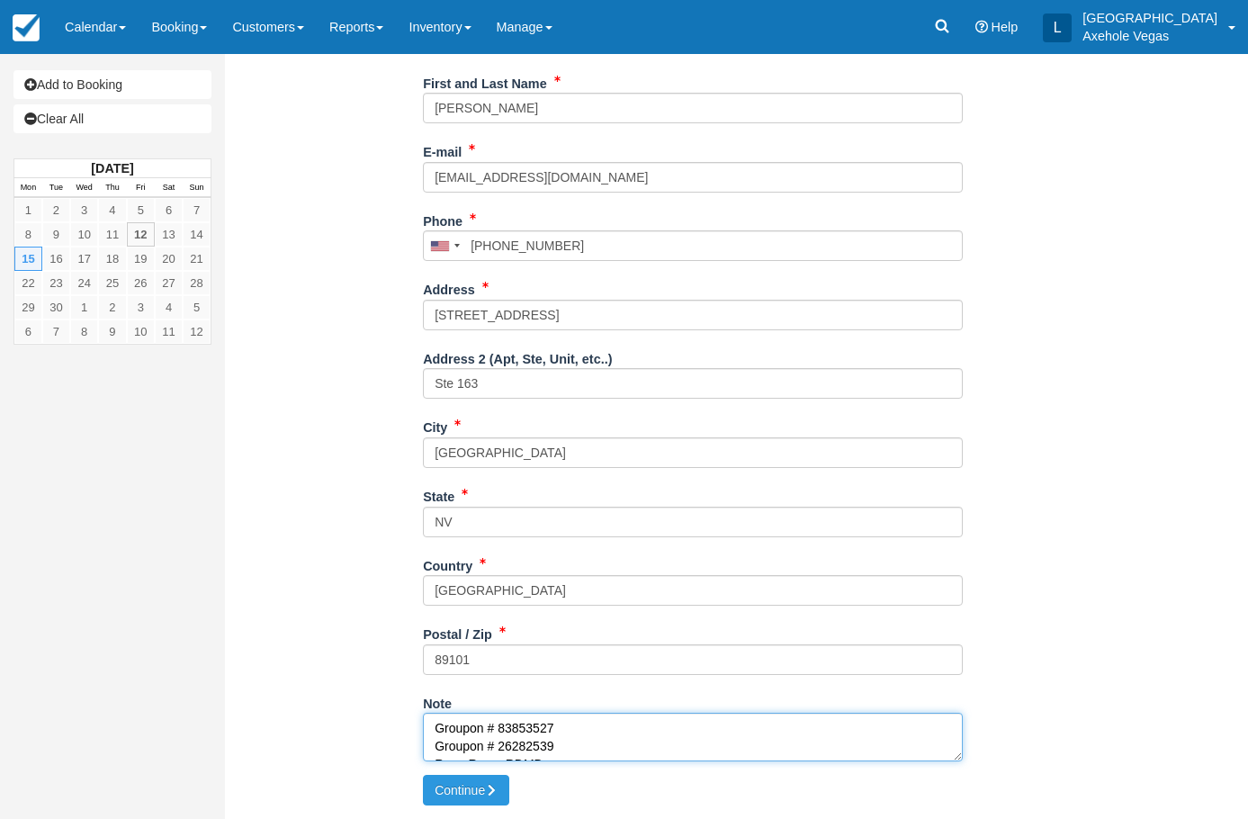
drag, startPoint x: 555, startPoint y: 733, endPoint x: 501, endPoint y: 732, distance: 54.0
click at [501, 732] on textarea "Groupon # 83853527 Groupon # 26282539 Rage Room RDMD 2025.09.12 Sasha - Phone" at bounding box center [693, 737] width 540 height 49
type textarea "Groupon # 83853527 Groupon # 26282539 Rage Room RDMD 2025.09.12 Sasha - Phone"
drag, startPoint x: 558, startPoint y: 739, endPoint x: 499, endPoint y: 740, distance: 58.5
click at [499, 740] on textarea "Groupon # 83853527 Groupon # 26282539 Rage Room RDMD 2025.09.12 Sasha - Phone" at bounding box center [693, 737] width 540 height 49
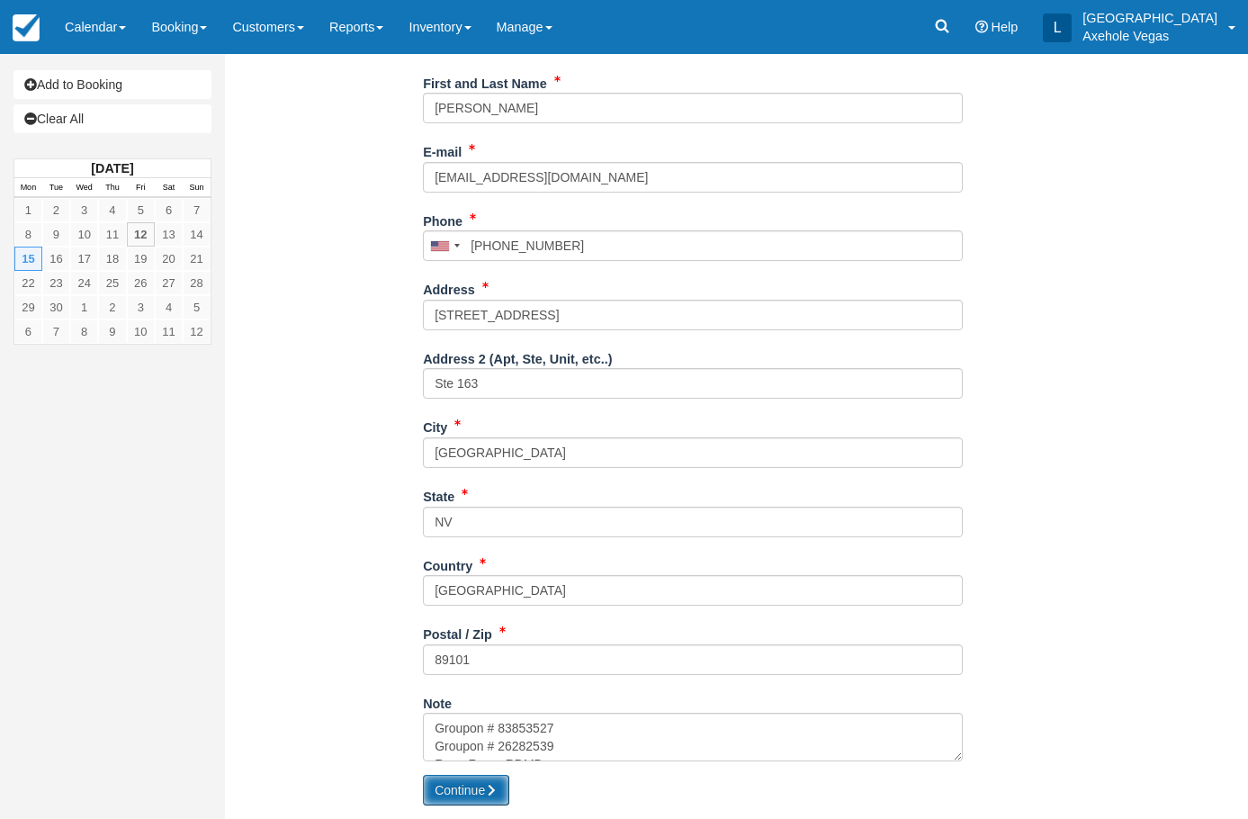
click at [473, 789] on button "Continue" at bounding box center [466, 790] width 86 height 31
type input "+13183761926"
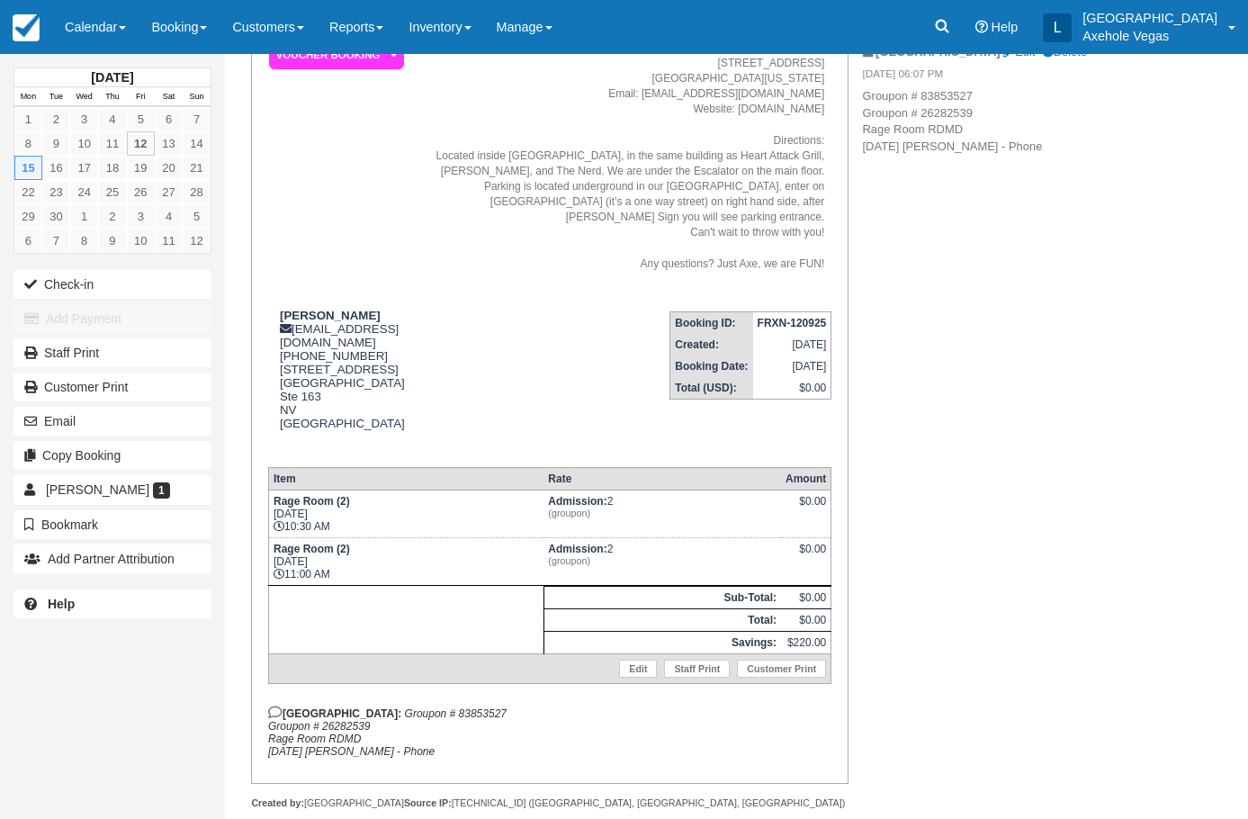
scroll to position [195, 0]
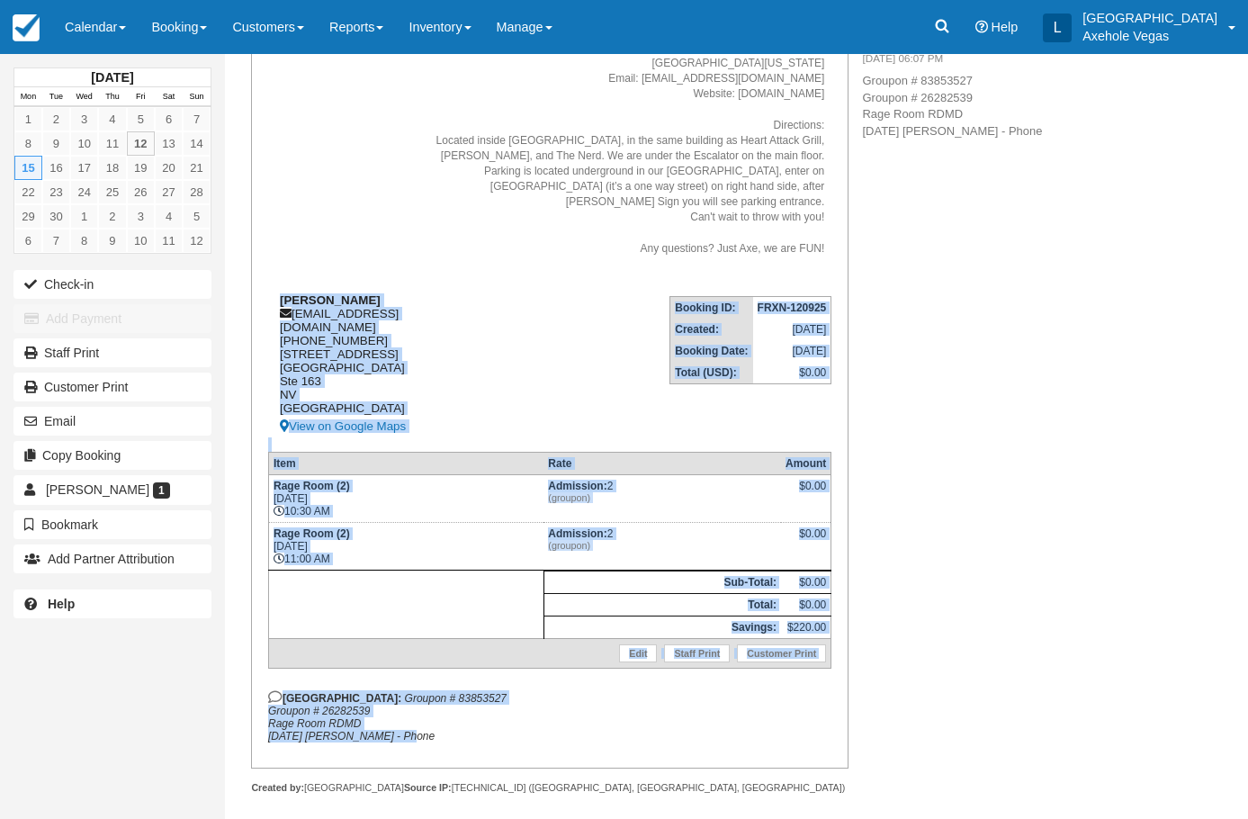
drag, startPoint x: 416, startPoint y: 717, endPoint x: 278, endPoint y: 282, distance: 455.8
click at [278, 282] on div "Booking Invoice Voucher Booking   Pending Payment Deposit Paid Pending VIP Part…" at bounding box center [549, 370] width 563 height 743
copy div "[PERSON_NAME] [EMAIL_ADDRESS][DOMAIN_NAME] [PHONE_NUMBER] [STREET_ADDRESS] View…"
